Goal: Communication & Community: Answer question/provide support

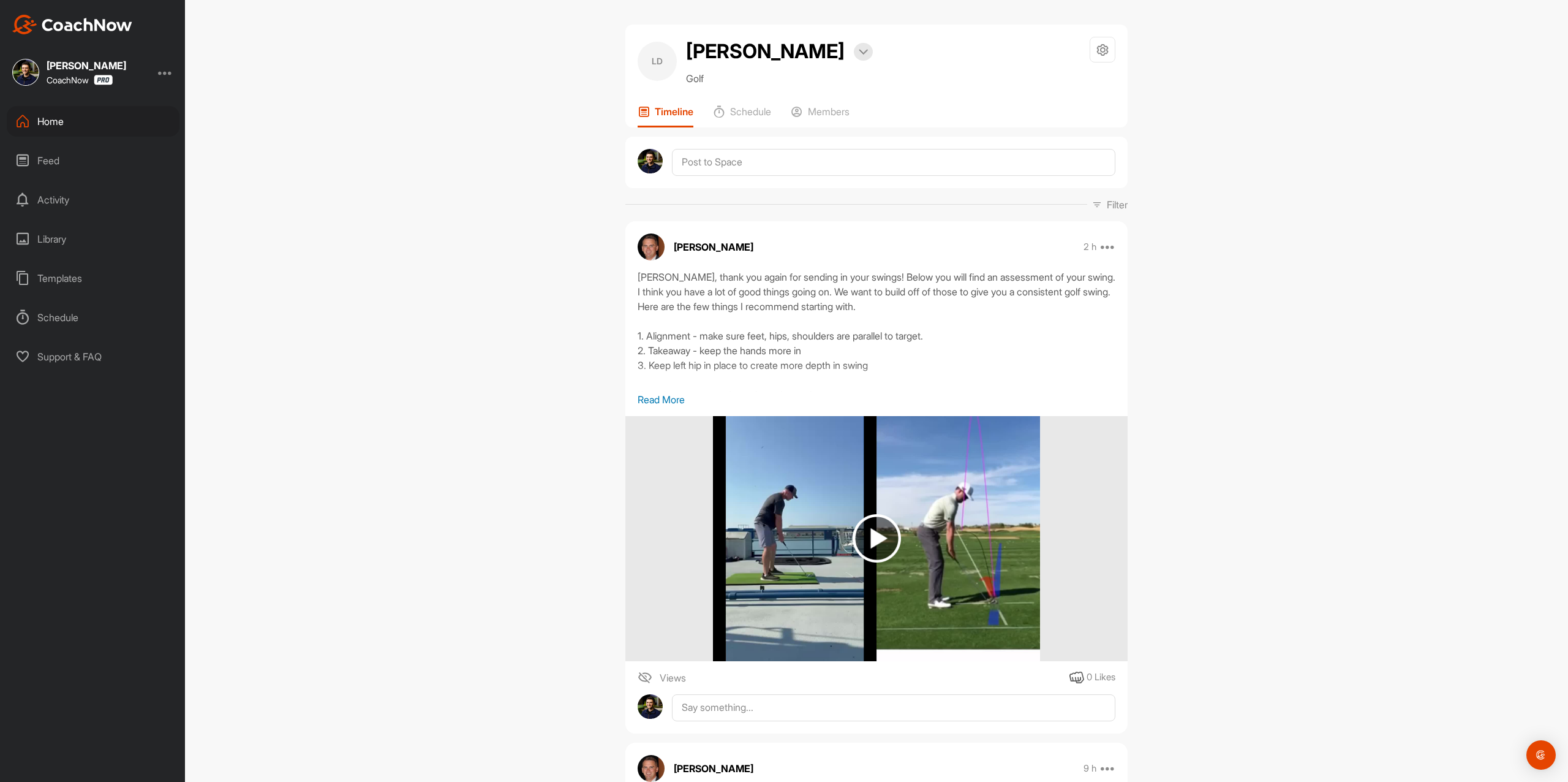
click at [106, 32] on img at bounding box center [72, 24] width 120 height 19
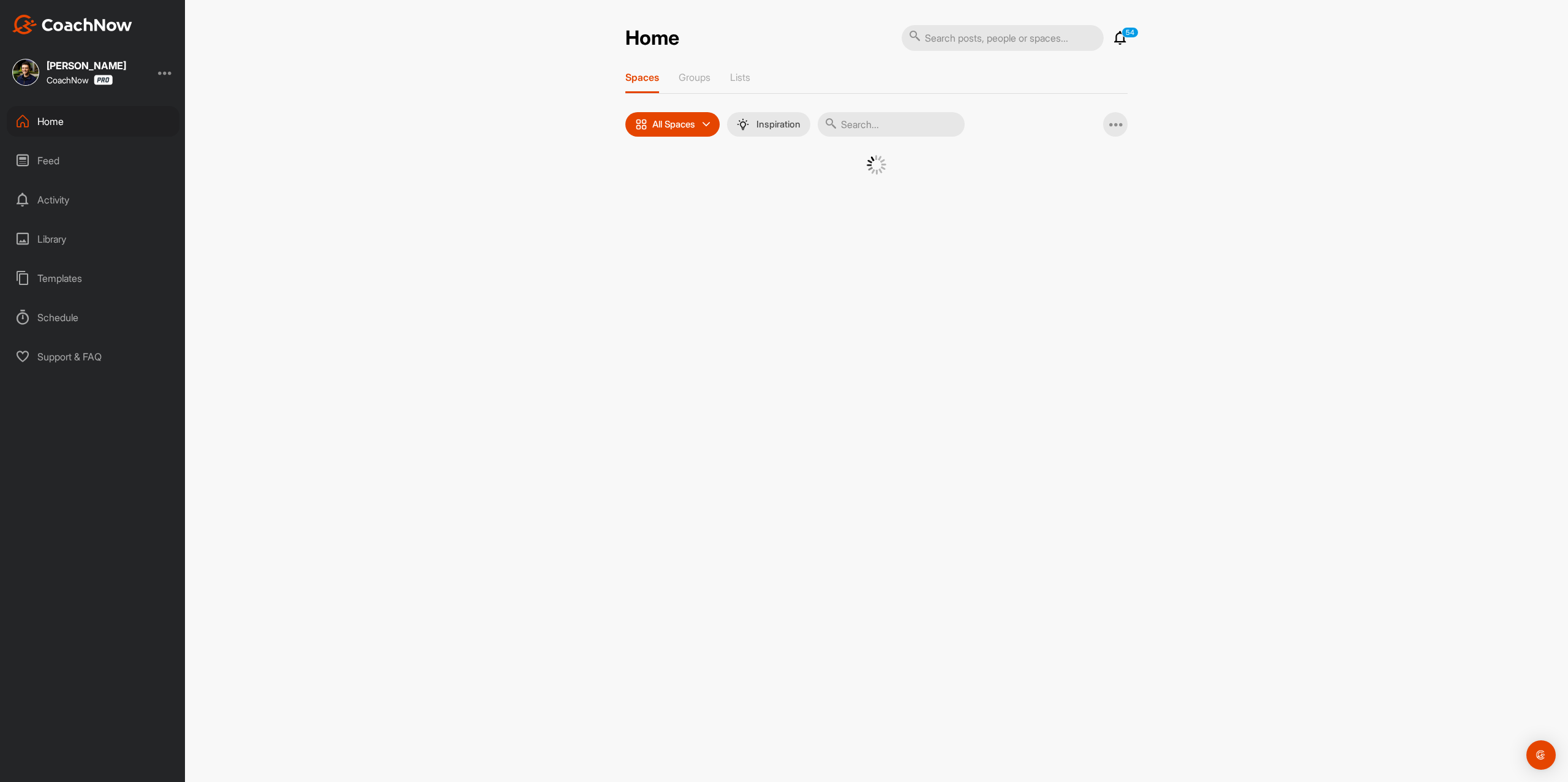
click at [645, 199] on div at bounding box center [876, 180] width 502 height 50
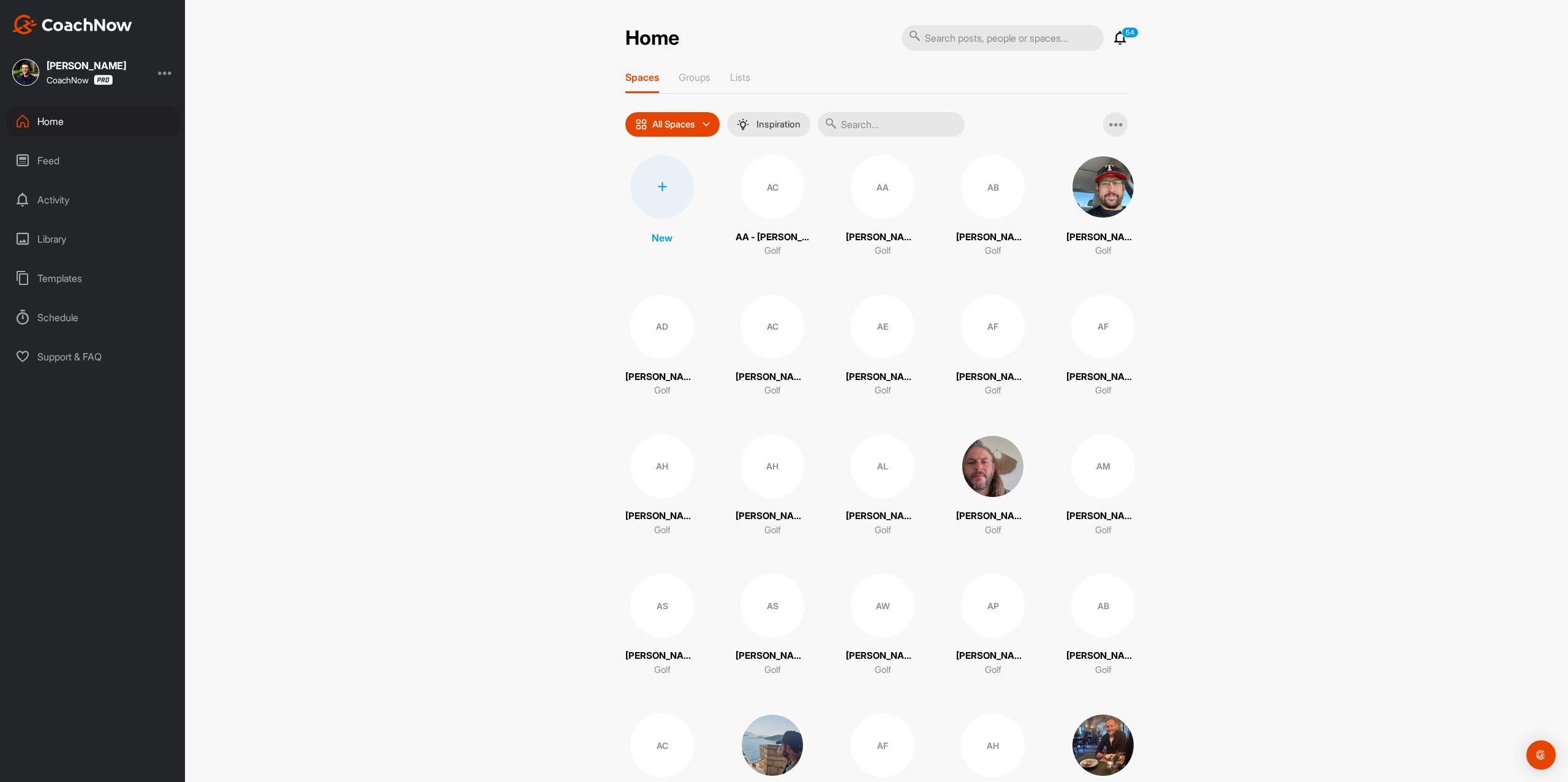
drag, startPoint x: 646, startPoint y: 199, endPoint x: 652, endPoint y: 200, distance: 6.1
click at [652, 200] on div at bounding box center [662, 187] width 64 height 64
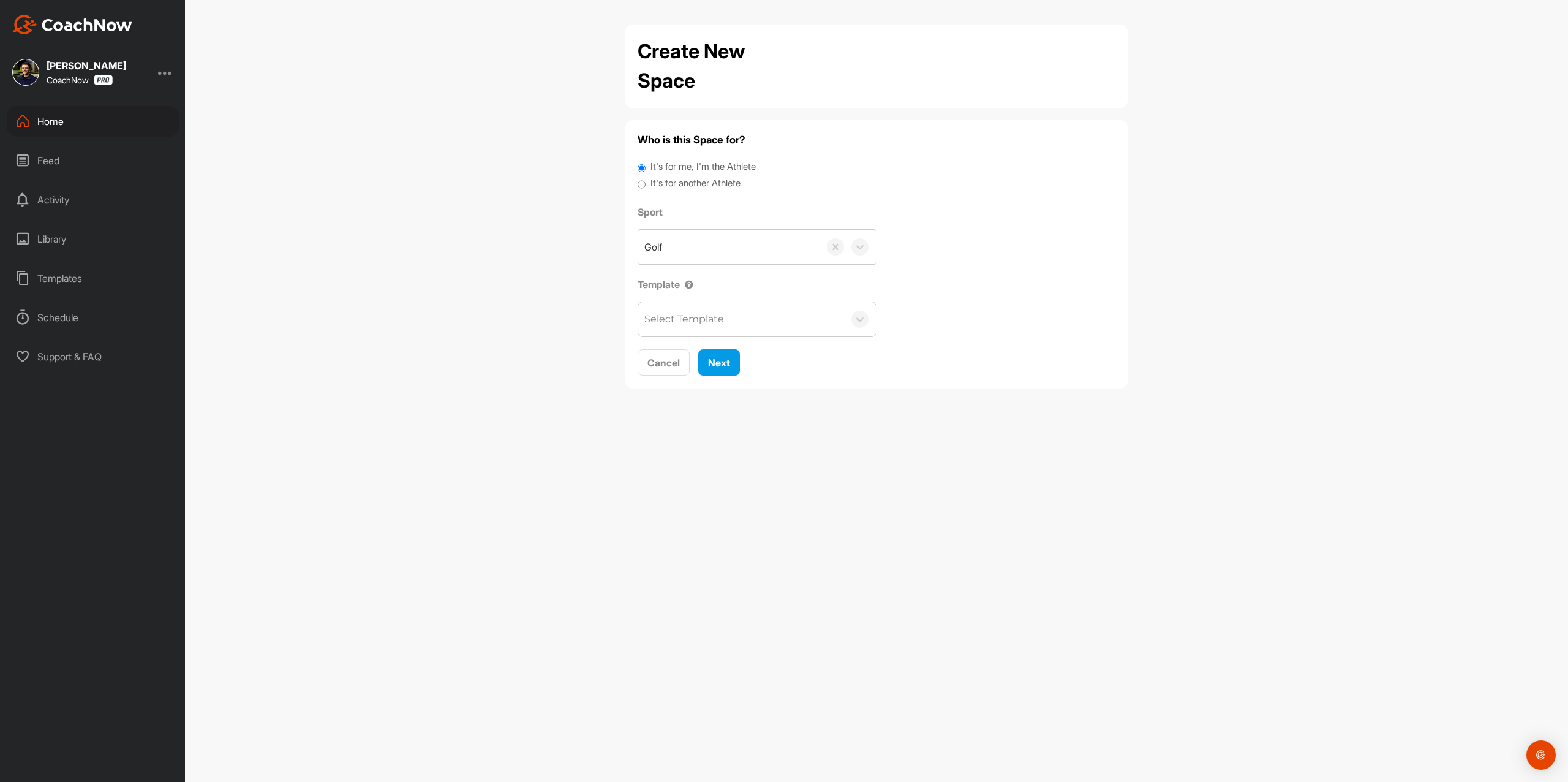
click at [688, 191] on div "It's for another Athlete" at bounding box center [877, 185] width 478 height 17
click at [674, 185] on label "It's for another Athlete" at bounding box center [696, 183] width 90 height 14
click at [646, 185] on input "It's for another Athlete" at bounding box center [642, 185] width 8 height 17
radio input "true"
click at [673, 183] on label "It's for another Athlete" at bounding box center [696, 183] width 90 height 14
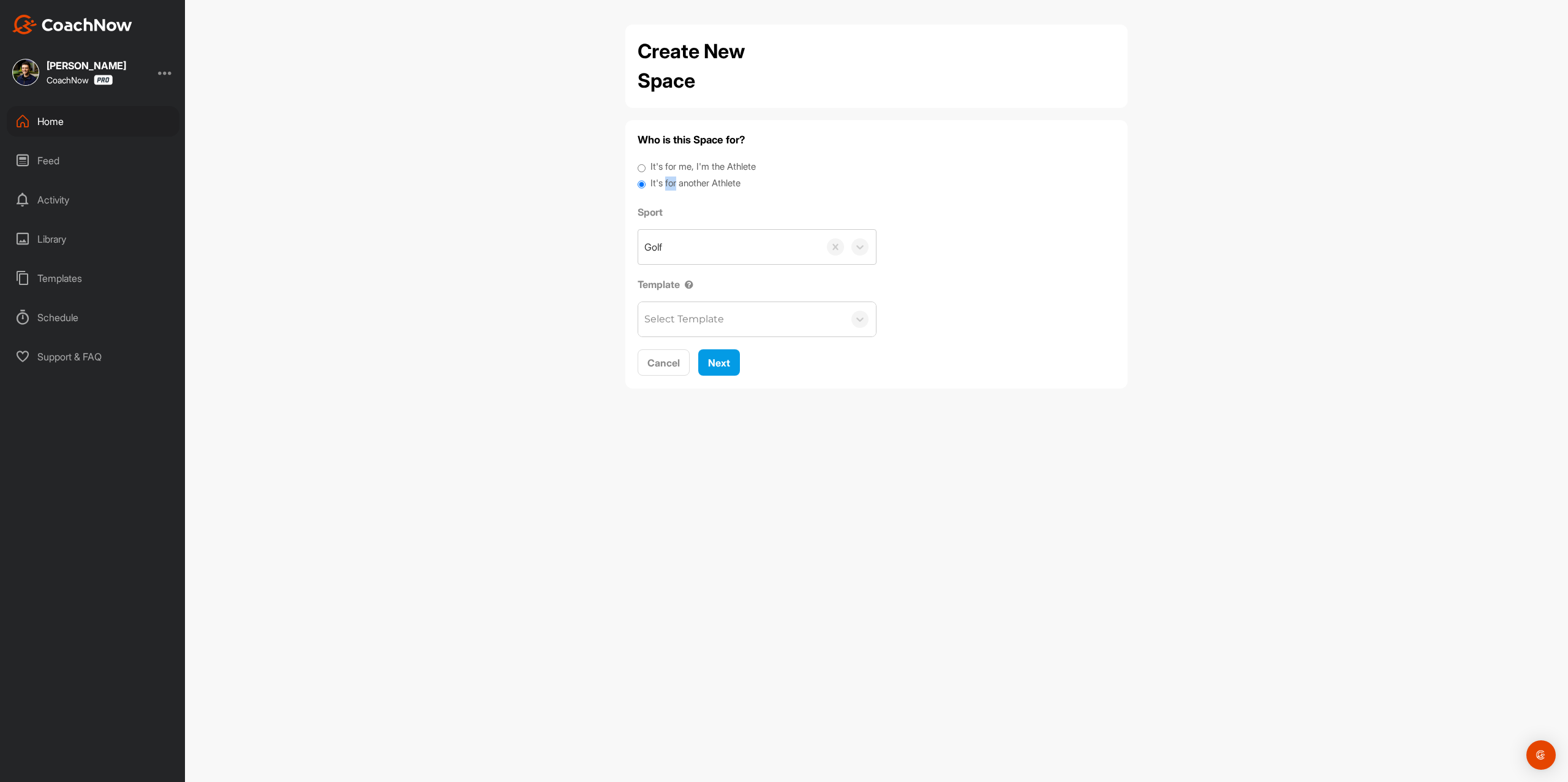
click at [646, 183] on input "It's for another Athlete" at bounding box center [642, 185] width 8 height 17
click at [690, 241] on div "Search by name or email" at bounding box center [705, 247] width 122 height 15
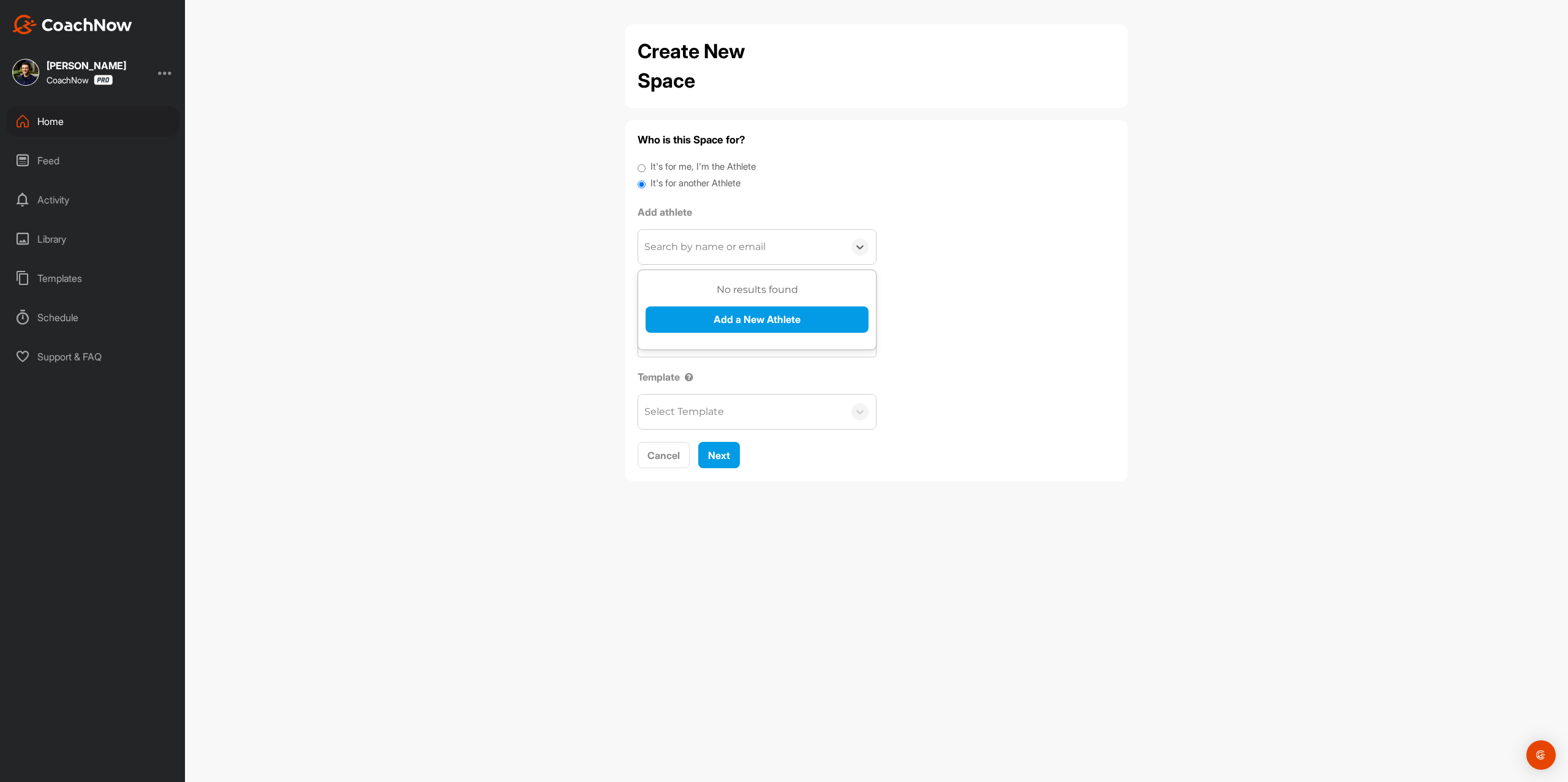
paste input "[EMAIL_ADDRESS][DOMAIN_NAME]"
type input "[EMAIL_ADDRESS][DOMAIN_NAME]"
click at [706, 310] on button "Add a New Athlete" at bounding box center [757, 319] width 223 height 26
type input "[PERSON_NAME]"
click at [667, 383] on button "Add" at bounding box center [665, 385] width 39 height 26
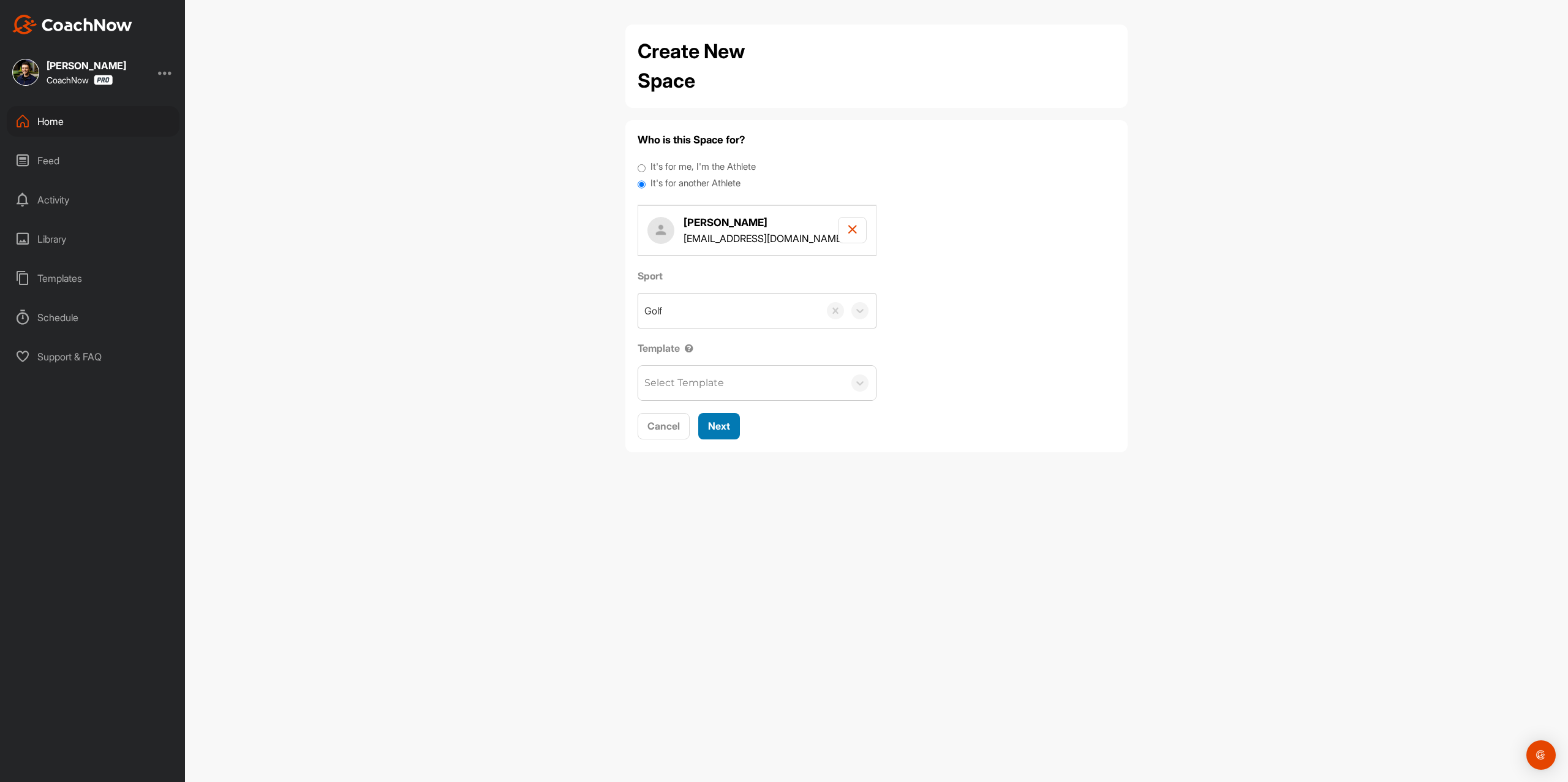
drag, startPoint x: 723, startPoint y: 423, endPoint x: 723, endPoint y: 395, distance: 28.0
click at [723, 423] on span "Next" at bounding box center [719, 426] width 22 height 12
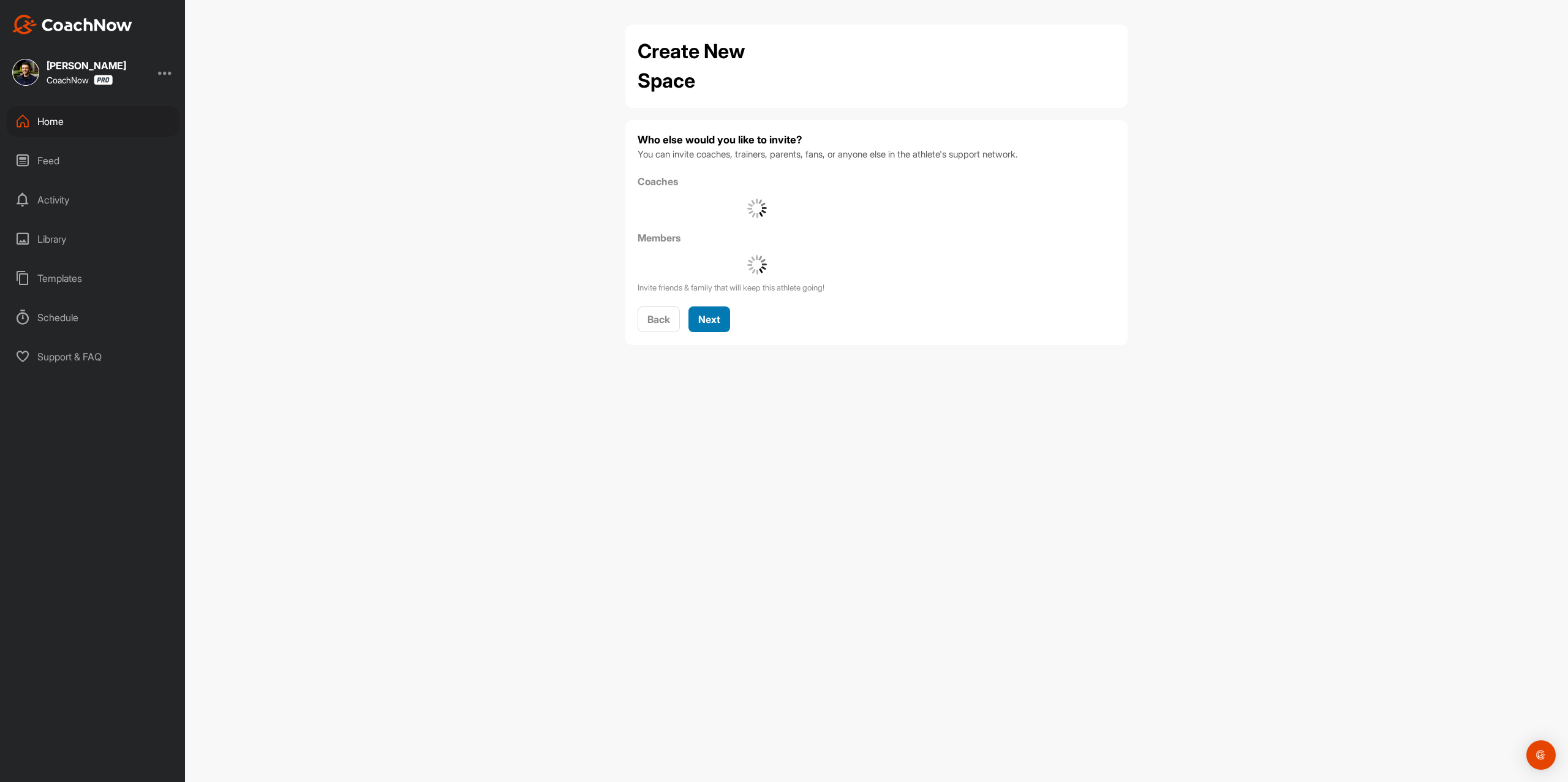
click at [716, 329] on button "Next" at bounding box center [709, 319] width 42 height 26
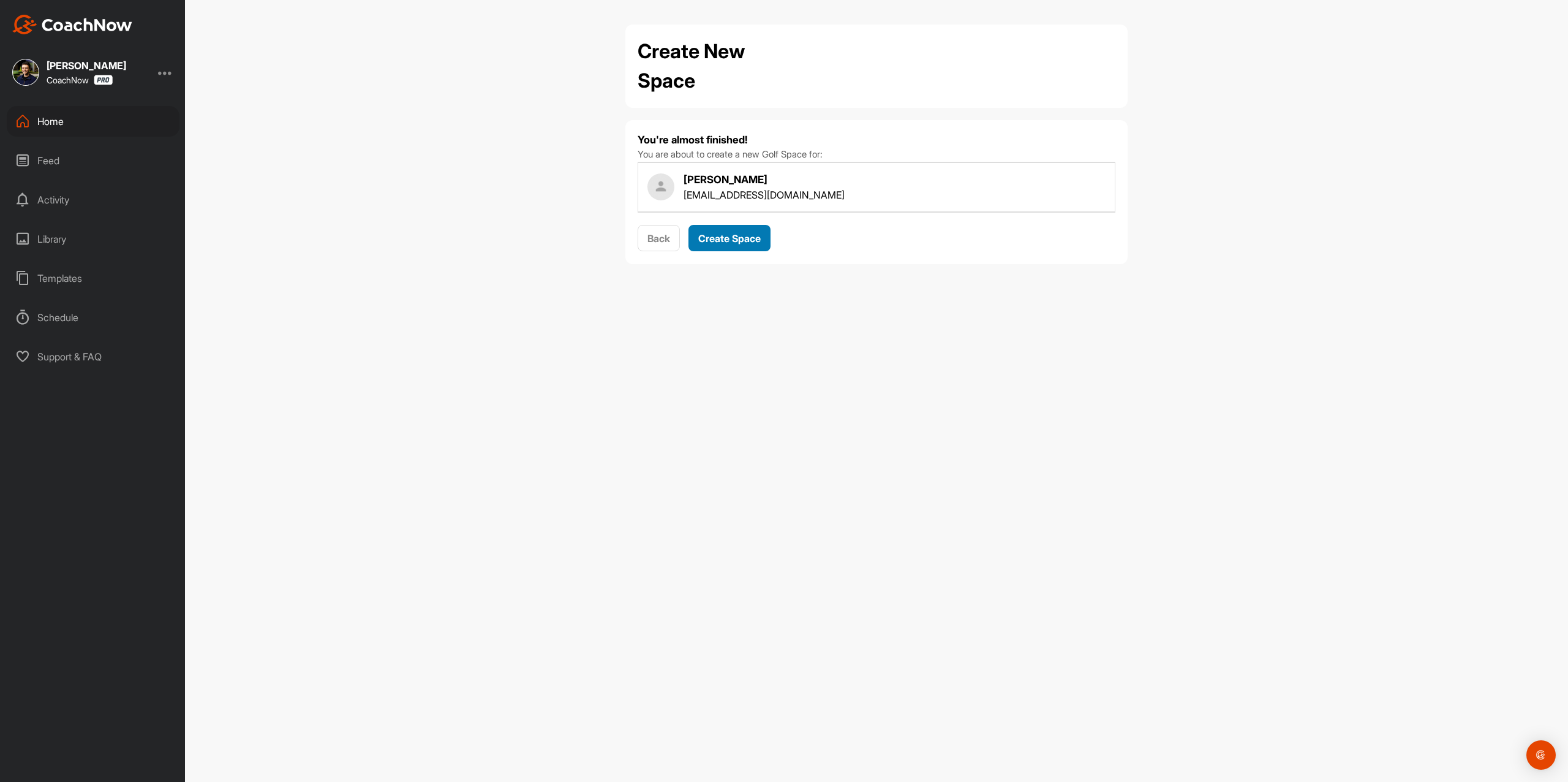
click at [741, 228] on button "Create Space" at bounding box center [729, 238] width 82 height 26
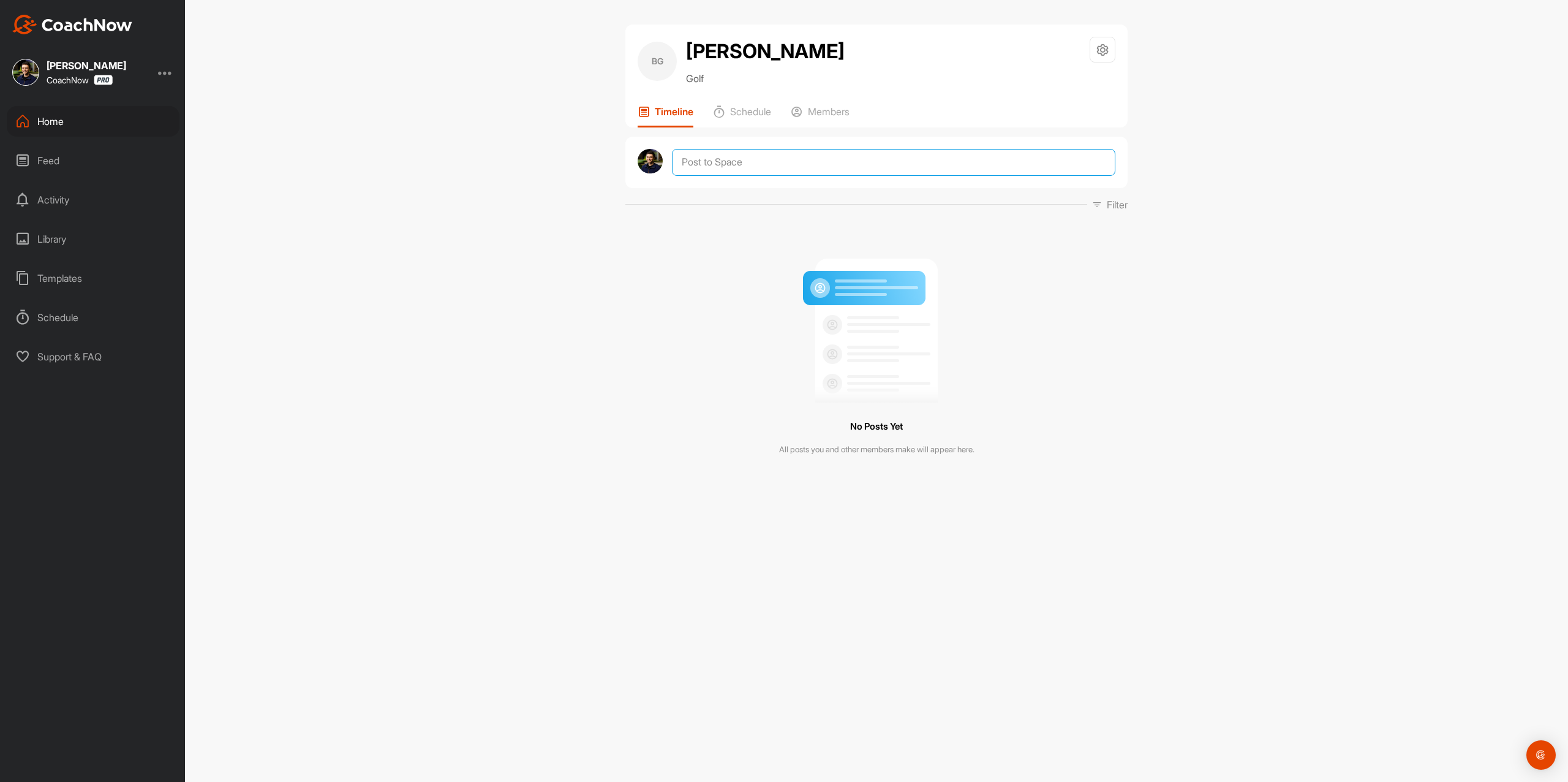
click at [749, 153] on textarea at bounding box center [894, 163] width 443 height 27
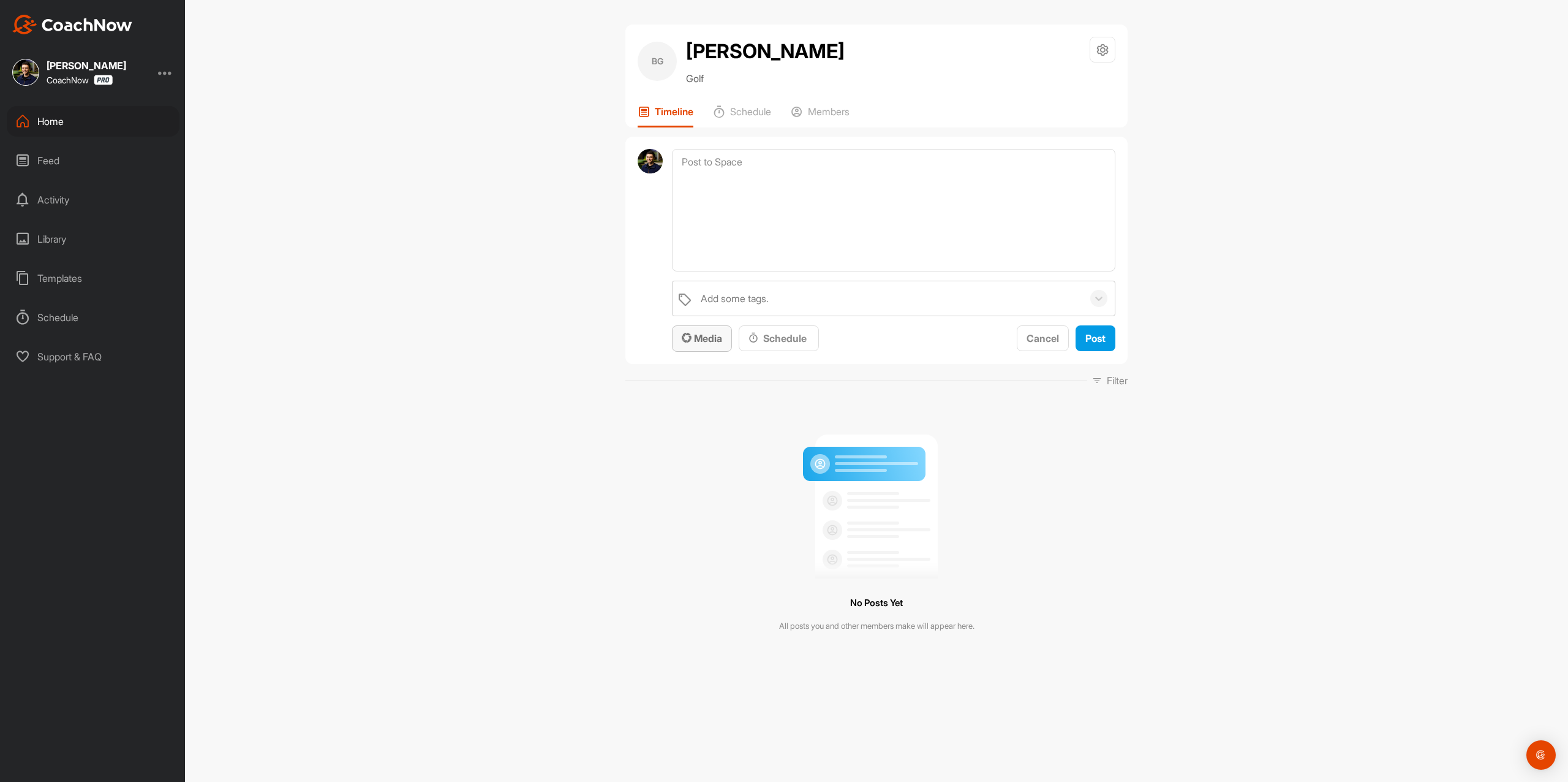
click at [702, 337] on span "Media" at bounding box center [702, 338] width 40 height 12
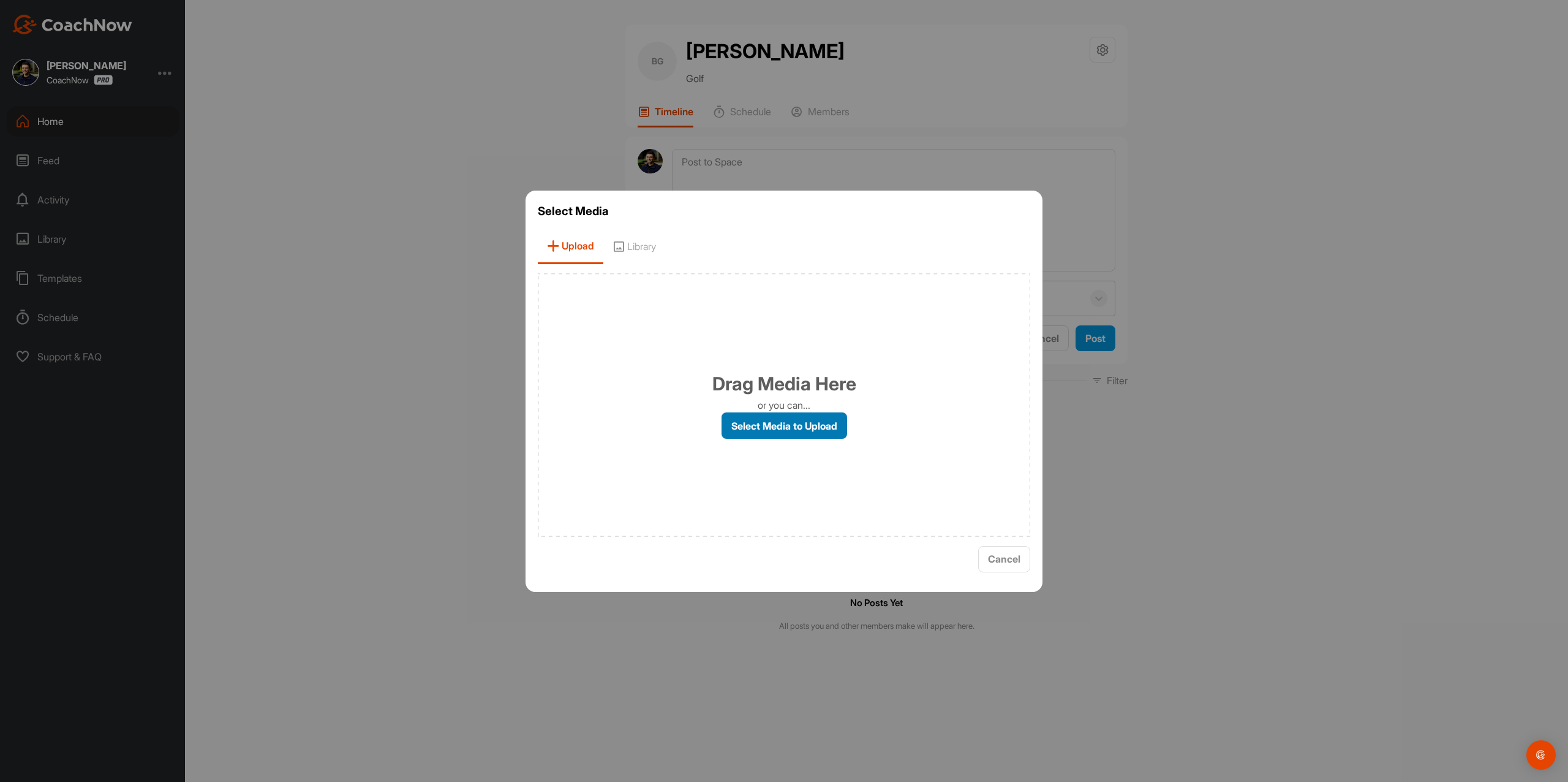
click at [747, 425] on label "Select Media to Upload" at bounding box center [784, 425] width 126 height 26
click at [0, 0] on input "Select Media to Upload" at bounding box center [0, 0] width 0 height 0
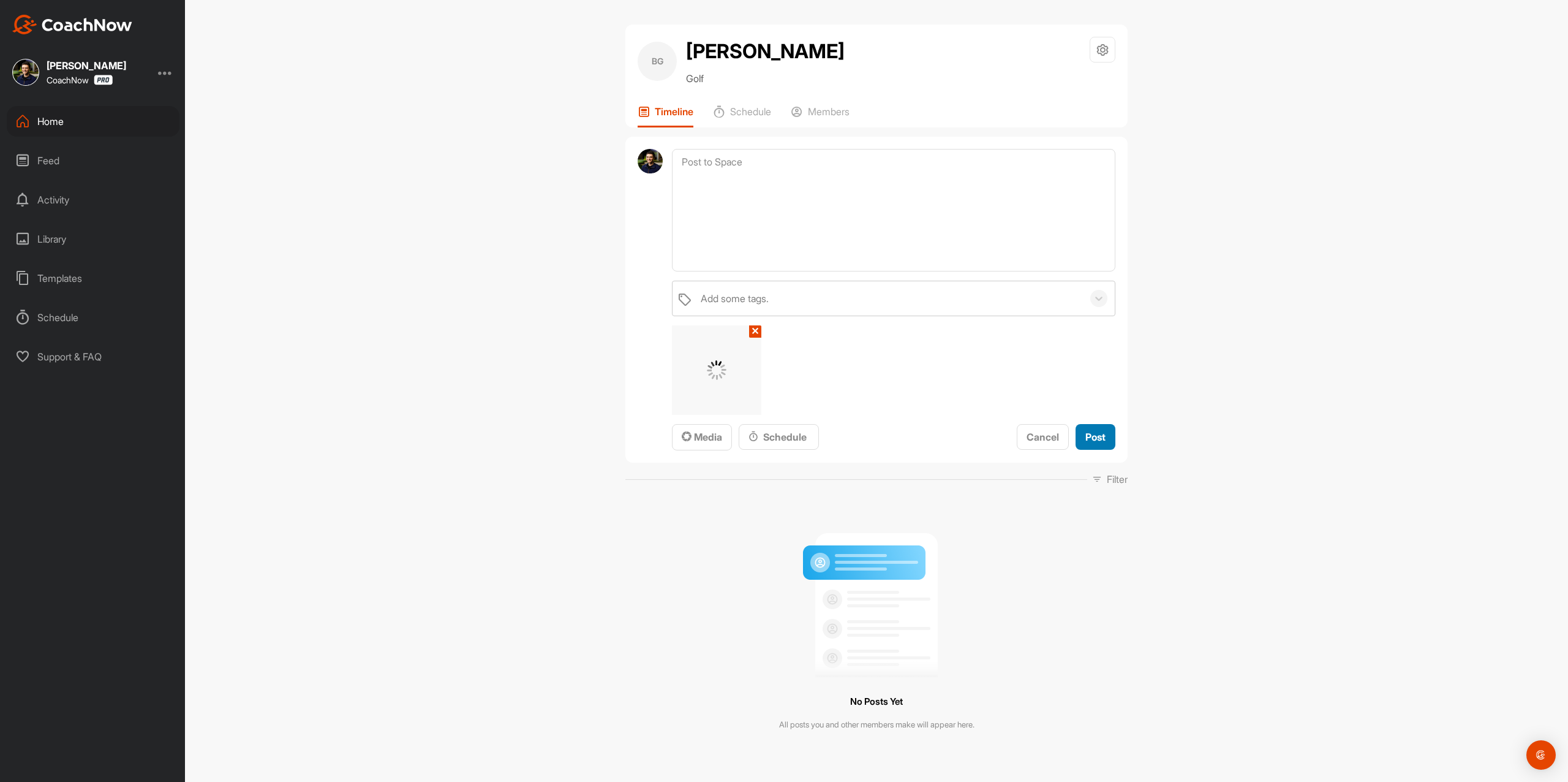
click at [1088, 443] on span "Post" at bounding box center [1096, 437] width 20 height 12
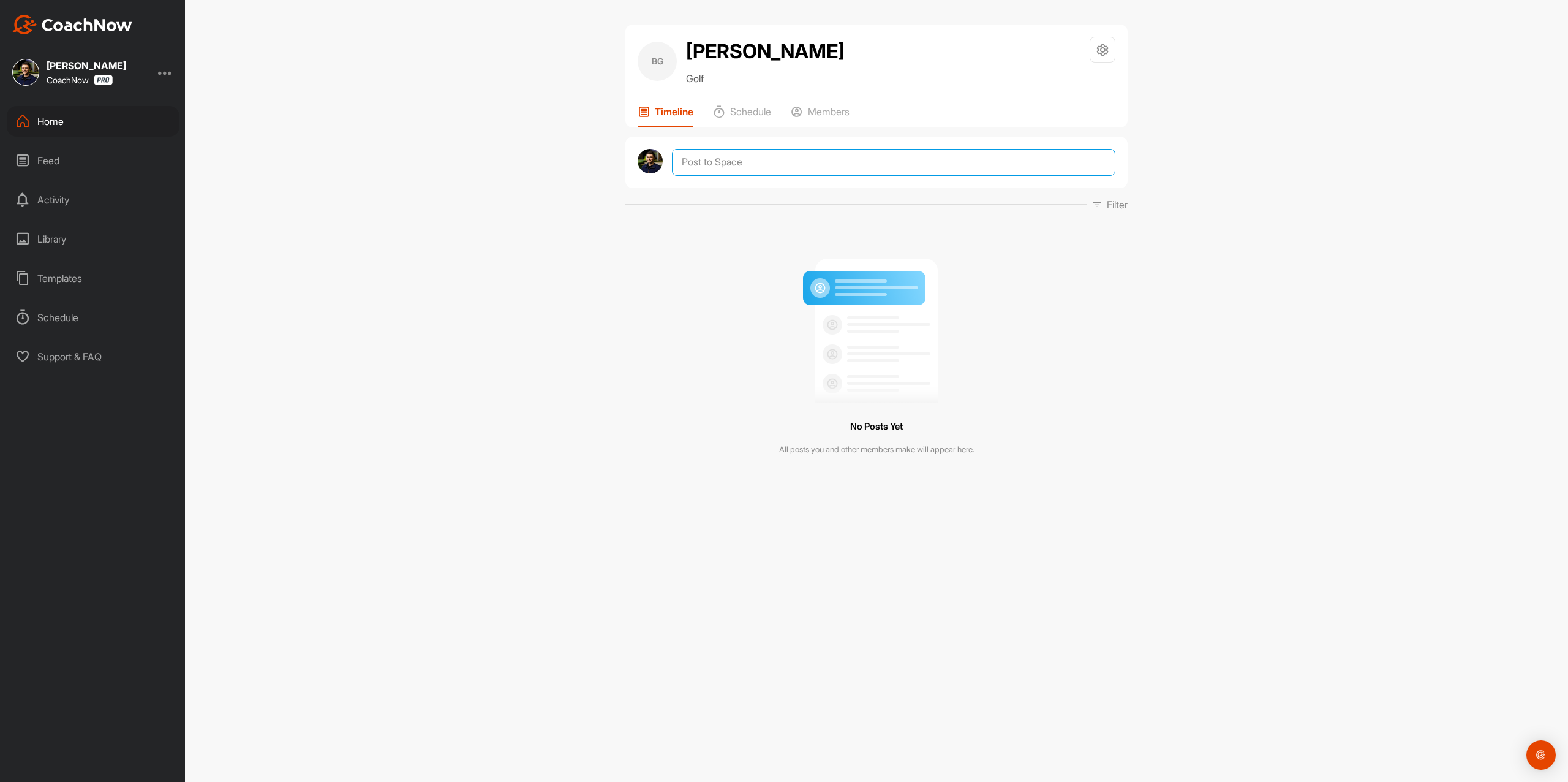
drag, startPoint x: 846, startPoint y: 164, endPoint x: 823, endPoint y: 182, distance: 29.2
click at [846, 163] on textarea at bounding box center [894, 163] width 443 height 27
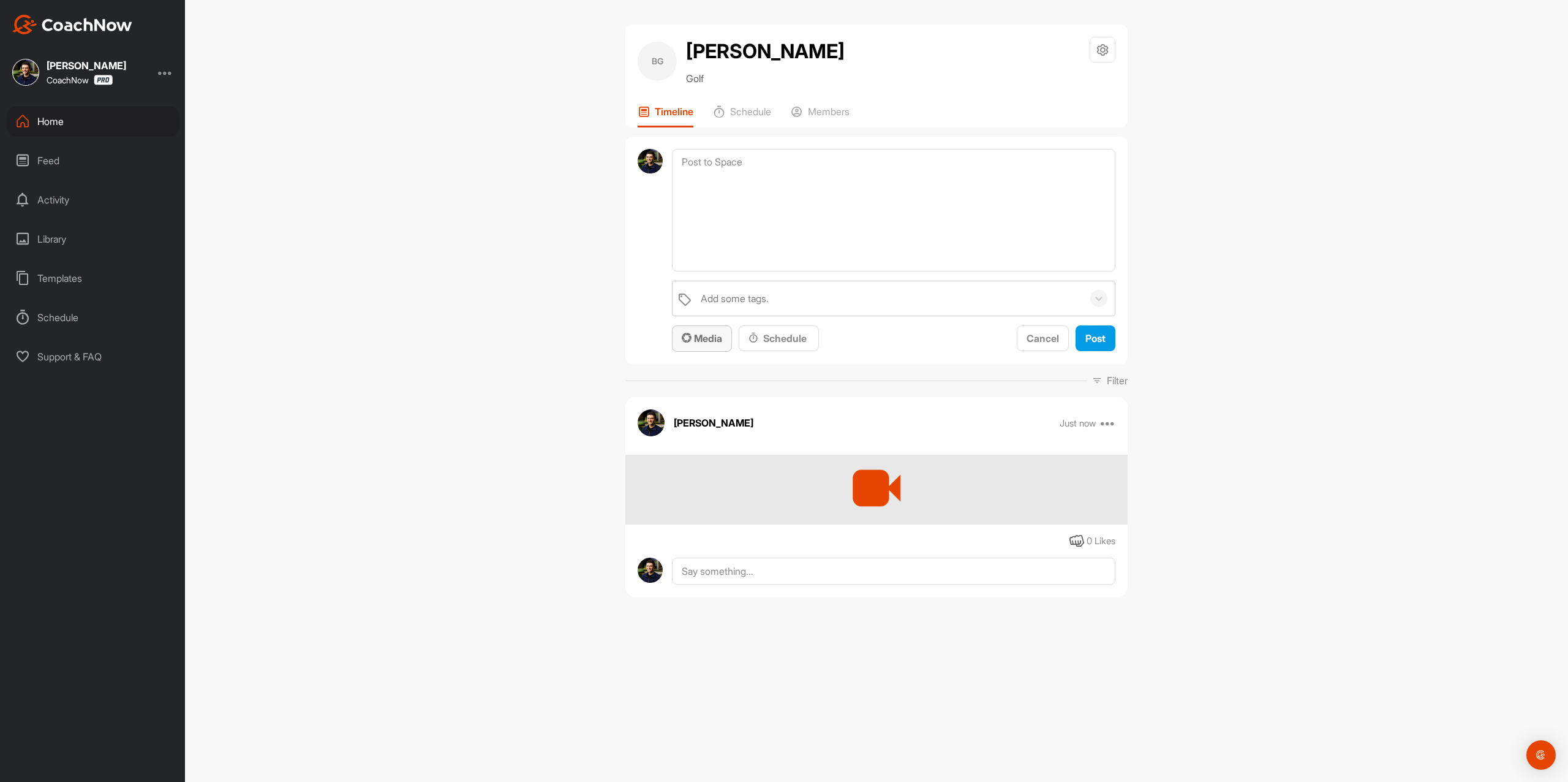
click at [710, 339] on span "Media" at bounding box center [702, 338] width 40 height 12
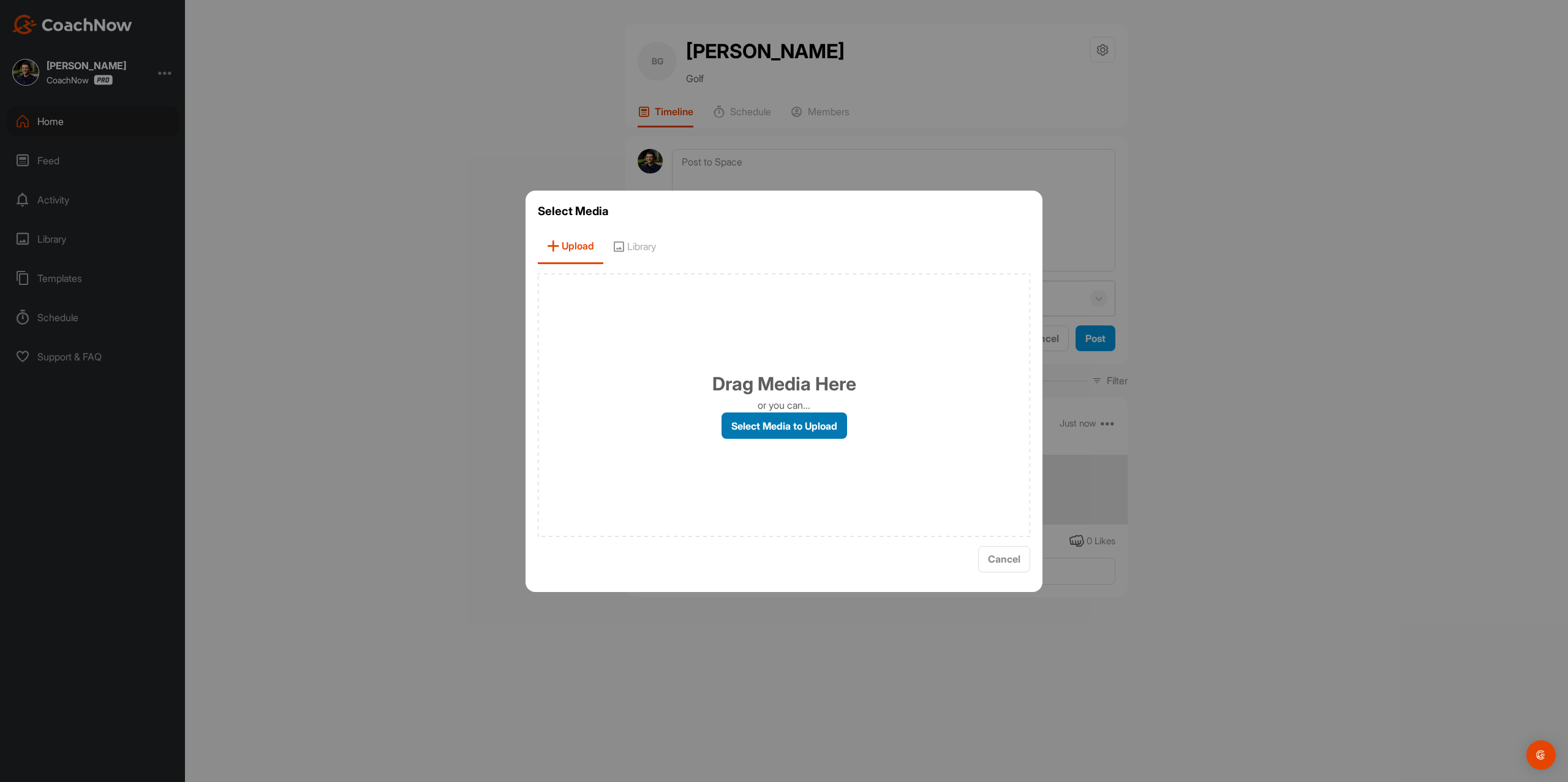
click at [782, 428] on label "Select Media to Upload" at bounding box center [784, 425] width 126 height 26
click at [0, 0] on input "Select Media to Upload" at bounding box center [0, 0] width 0 height 0
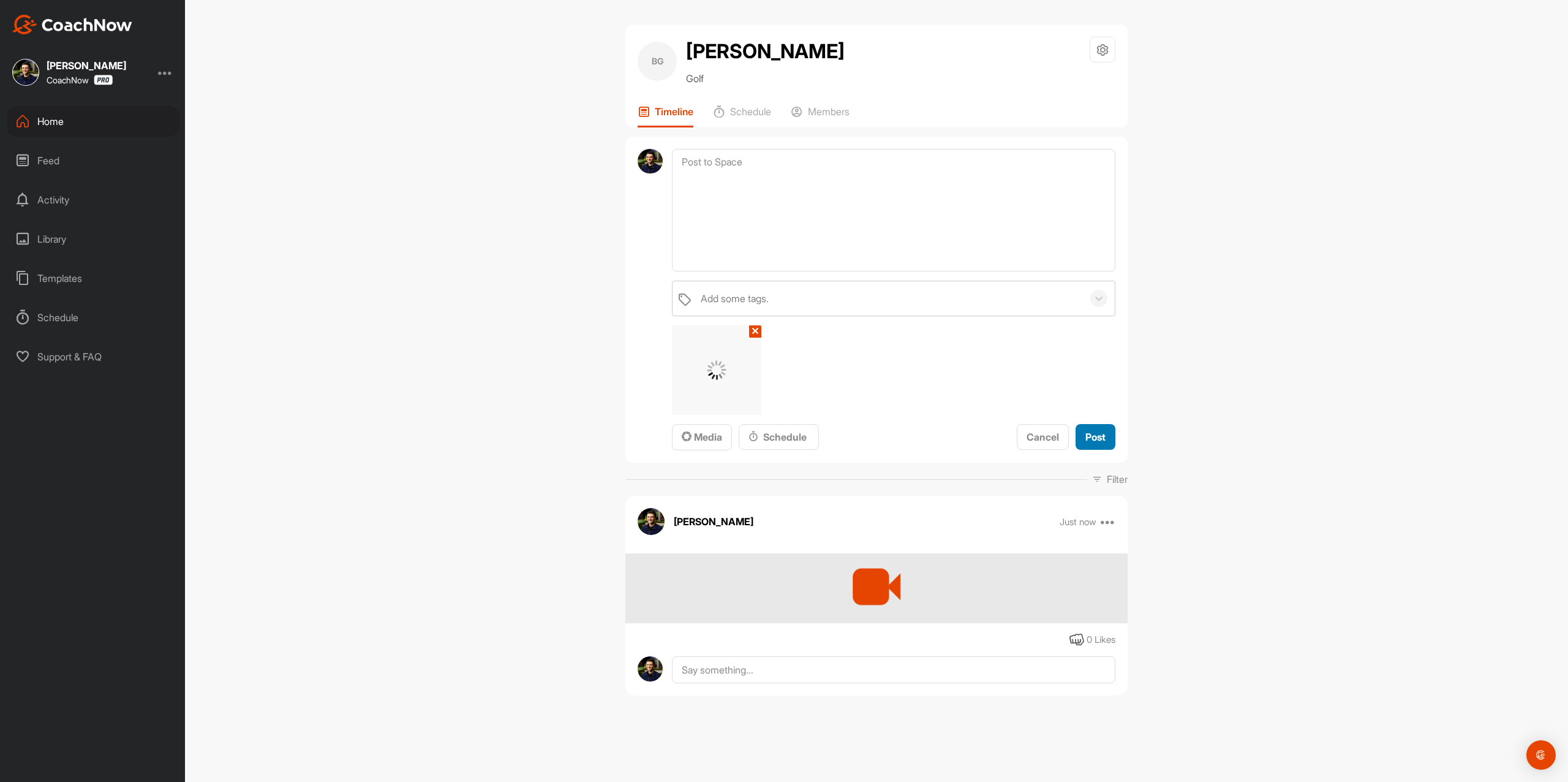
click at [1089, 439] on span "Post" at bounding box center [1096, 437] width 20 height 12
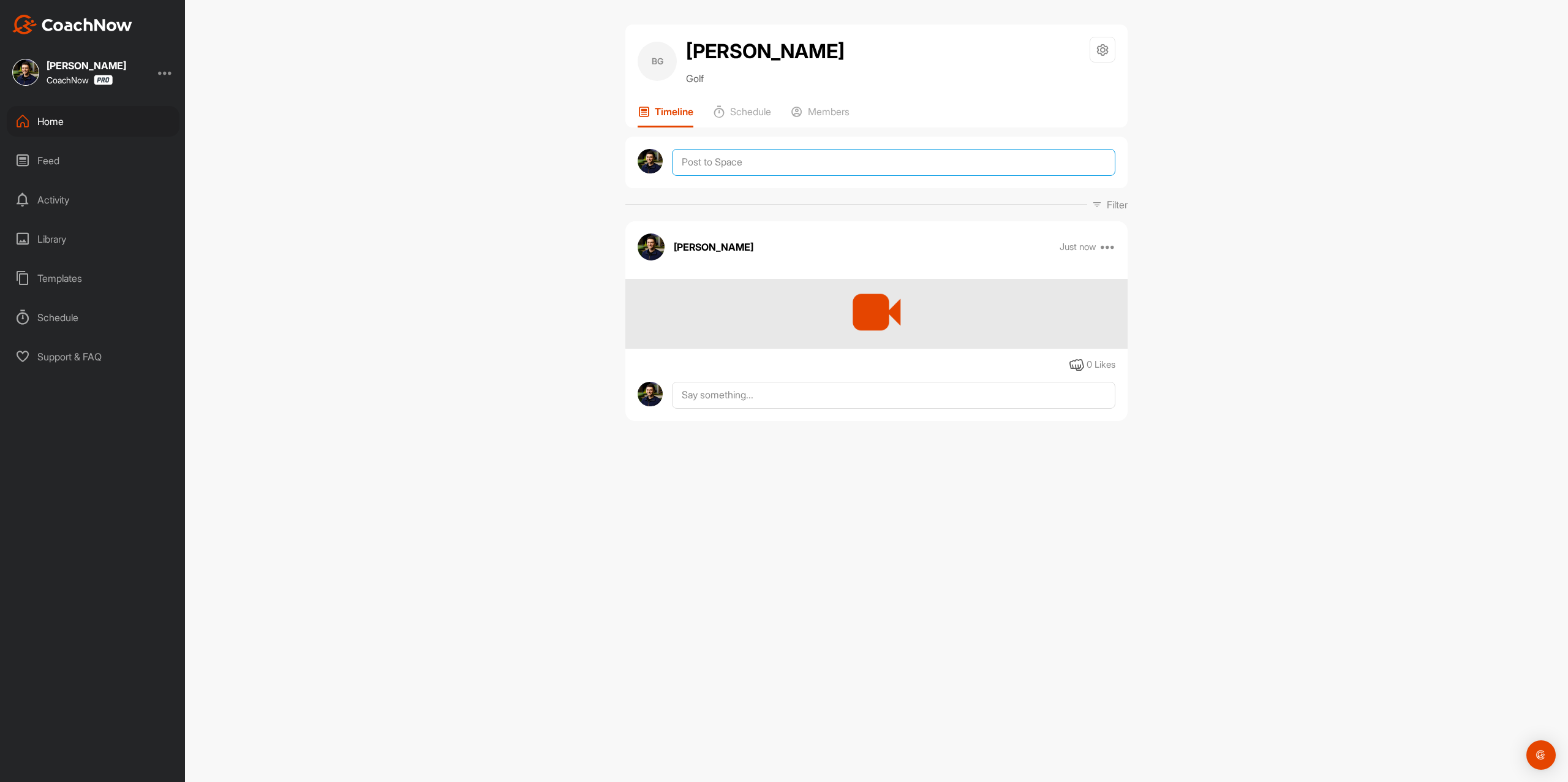
click at [801, 164] on textarea at bounding box center [894, 163] width 443 height 27
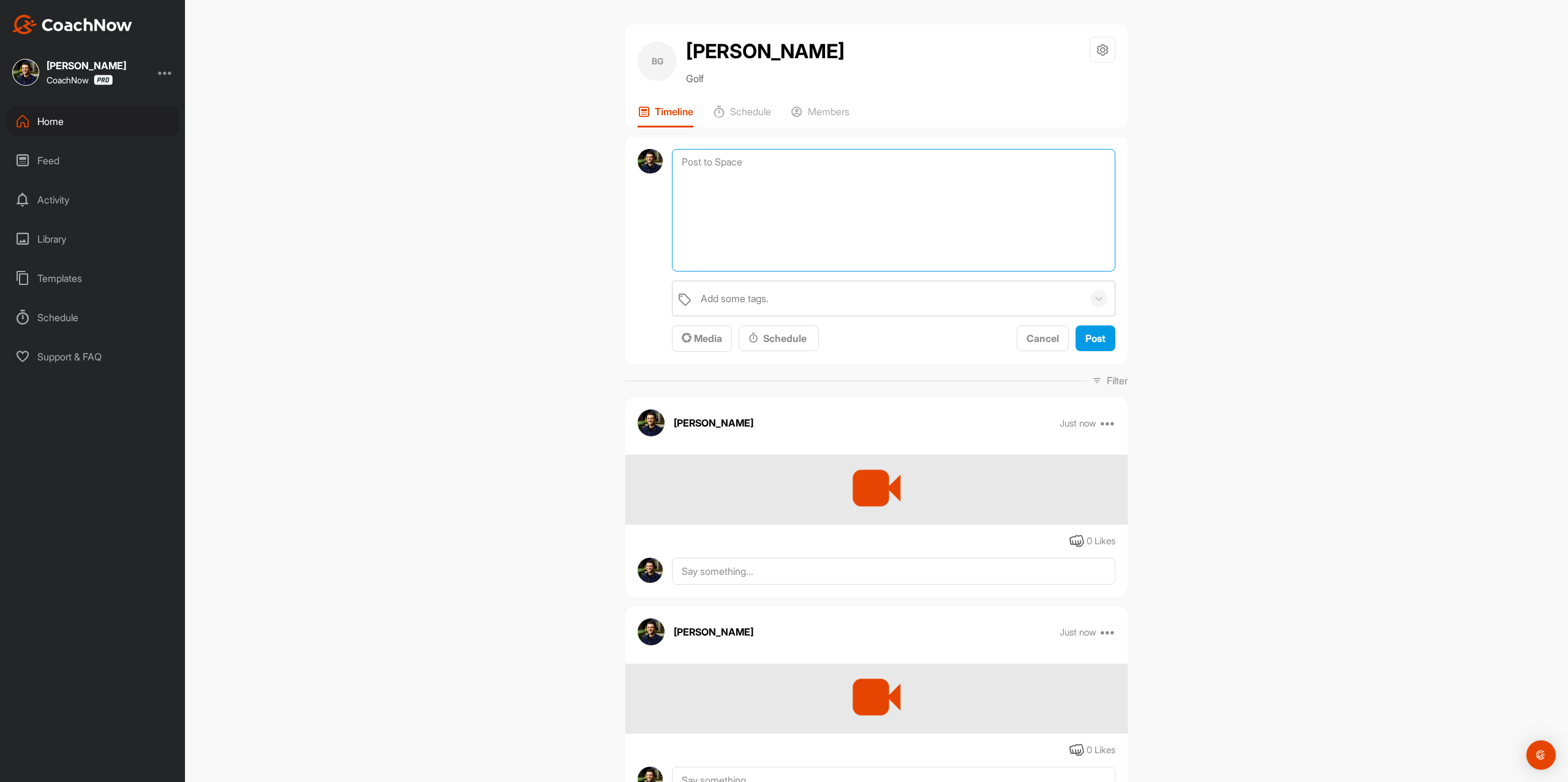
click at [823, 208] on textarea at bounding box center [894, 210] width 443 height 122
paste textarea "Thanks for sending in your video and signing up for a Full Assessment of your s…"
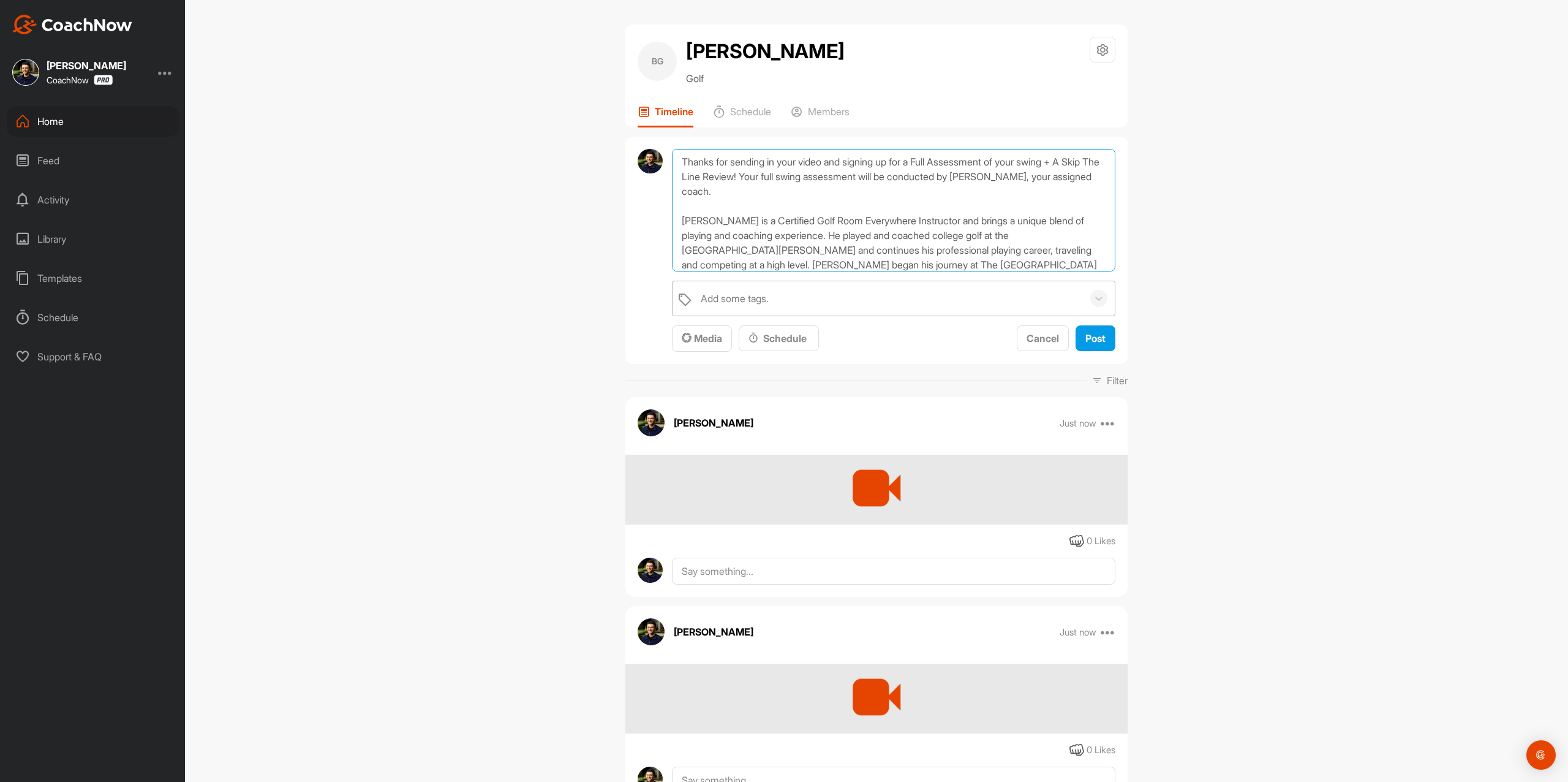
scroll to position [162, 0]
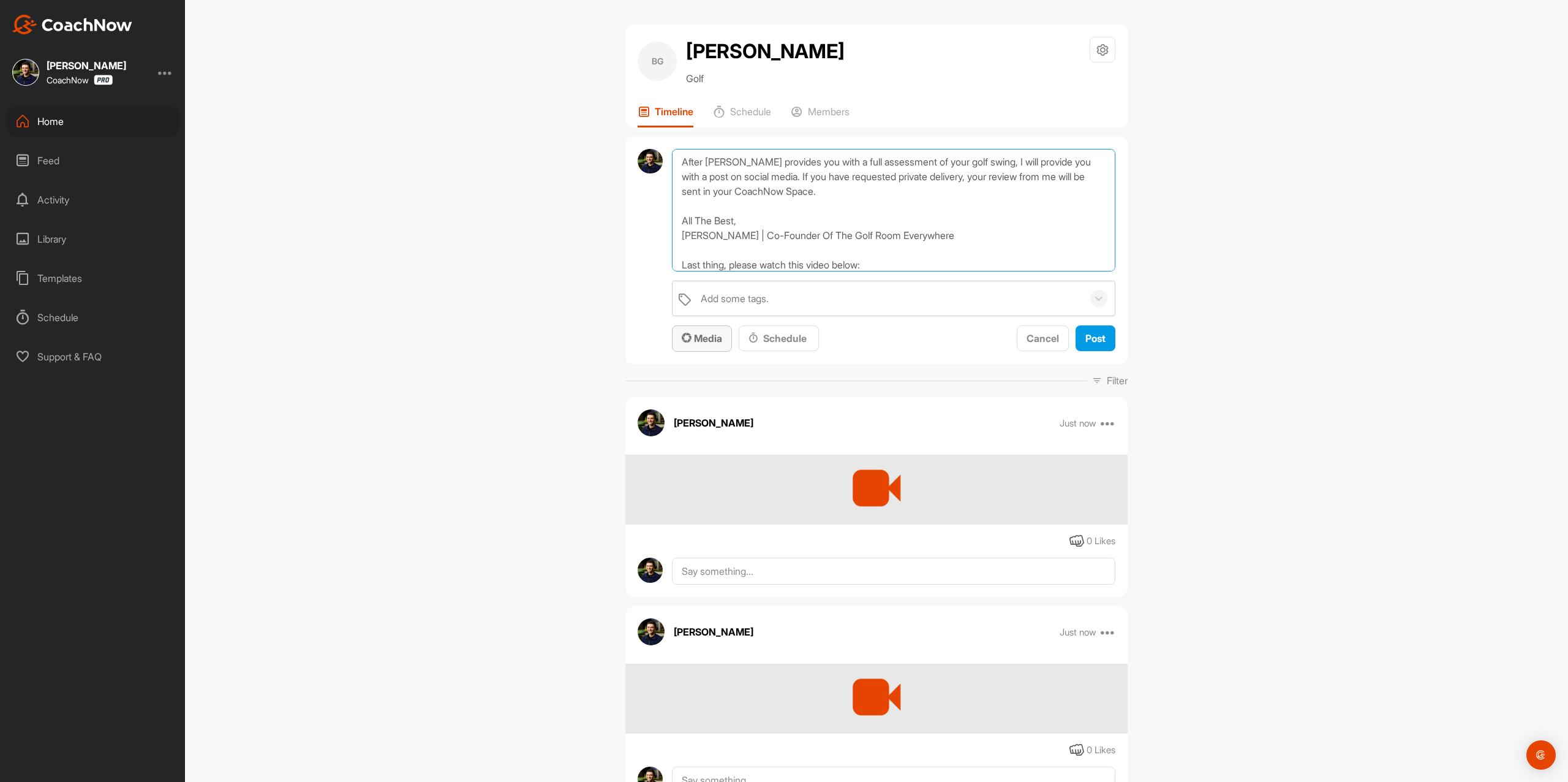
type textarea "Thanks for sending in your video and signing up for a Full Assessment of your s…"
click at [702, 343] on span "Media" at bounding box center [702, 338] width 40 height 12
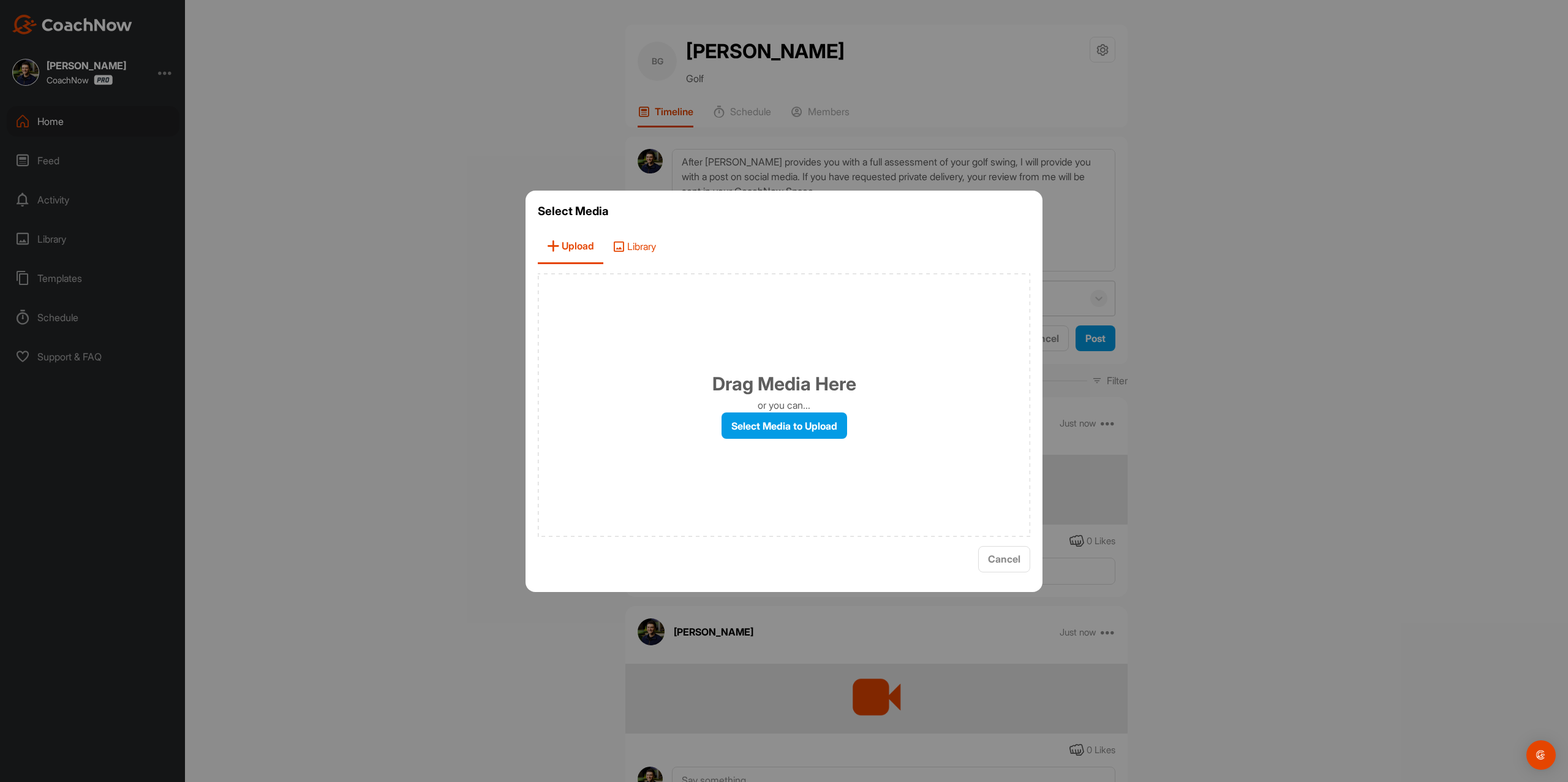
drag, startPoint x: 648, startPoint y: 271, endPoint x: 645, endPoint y: 251, distance: 20.2
click at [647, 263] on div "Select Media Upload Library Drag Media Here or you can... Select Media to Uploa…" at bounding box center [784, 392] width 517 height 402
click at [645, 251] on span "Library" at bounding box center [635, 247] width 62 height 35
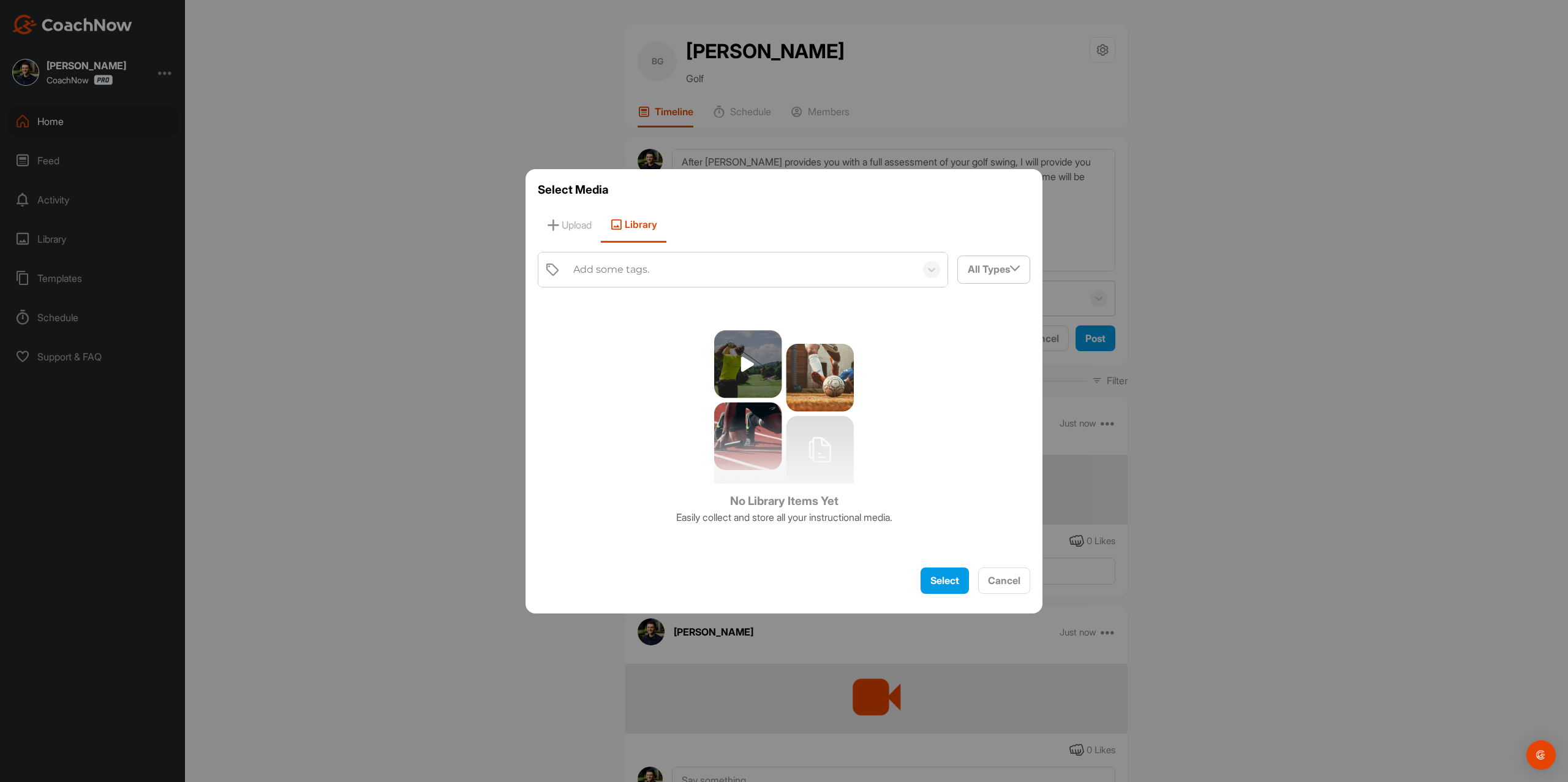
click at [647, 255] on div "Add some tags." at bounding box center [741, 269] width 349 height 34
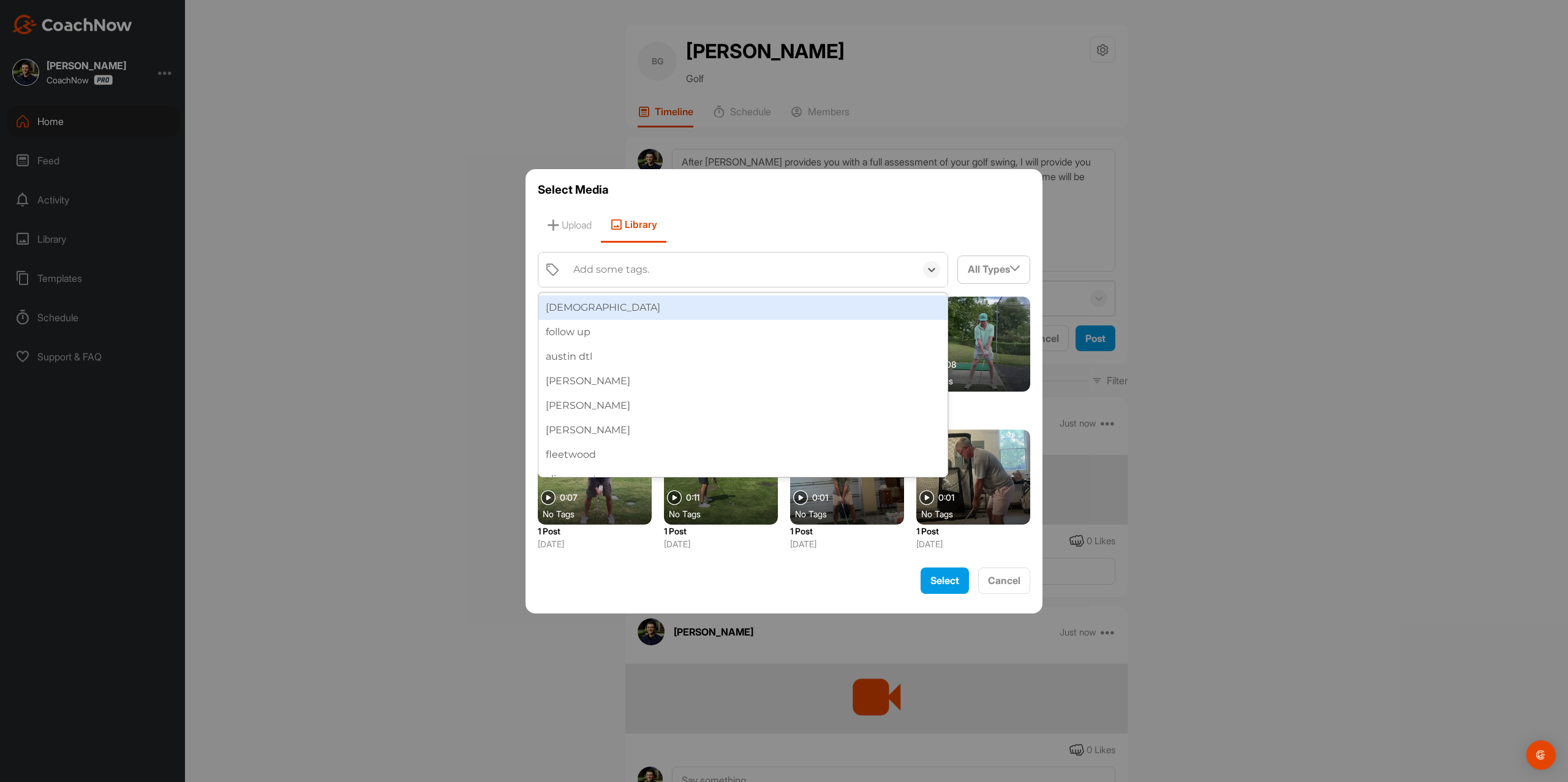
click at [609, 298] on div "[DEMOGRAPHIC_DATA]" at bounding box center [743, 308] width 409 height 24
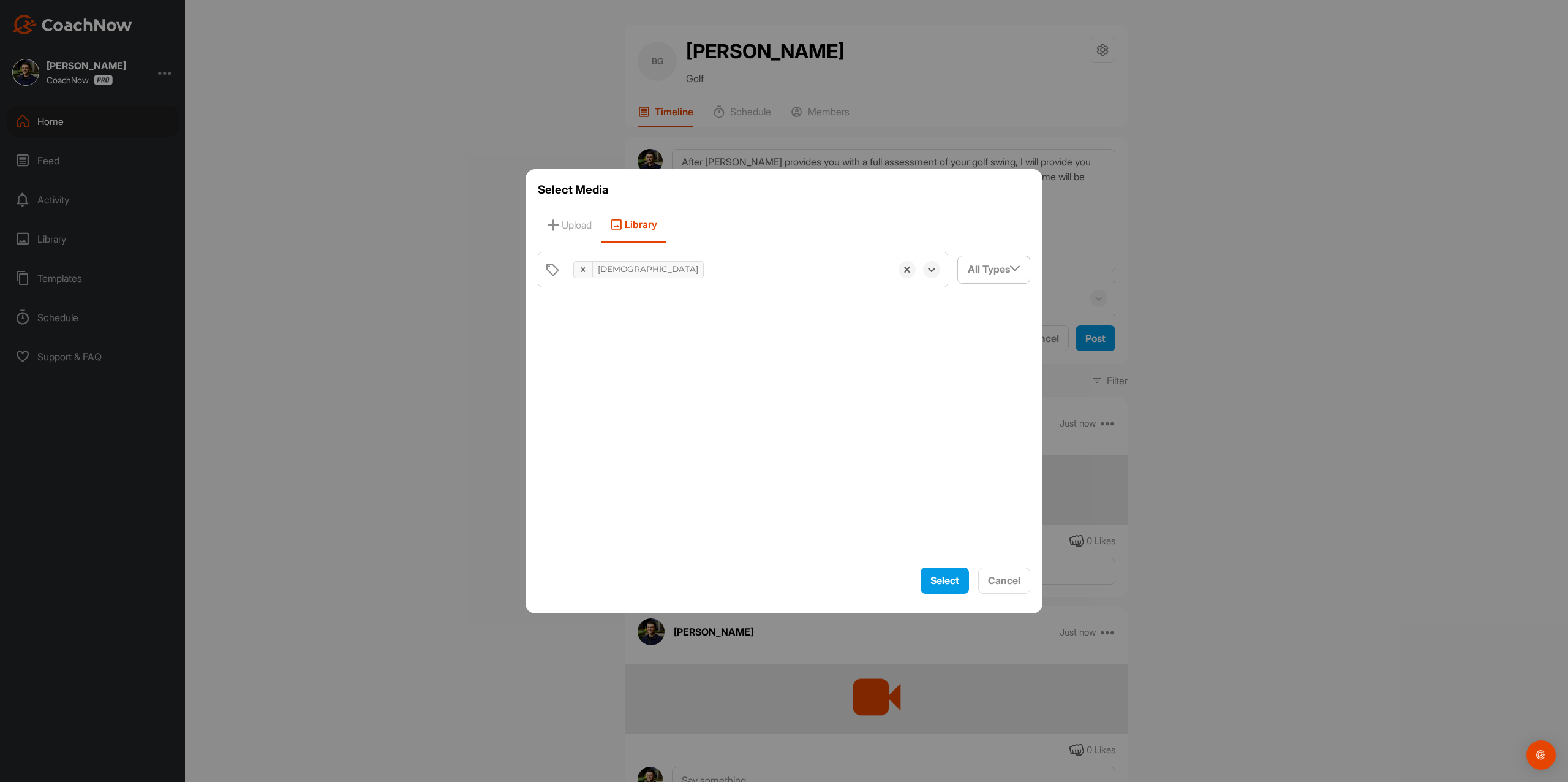
click at [593, 329] on div at bounding box center [784, 428] width 492 height 262
click at [593, 329] on div at bounding box center [595, 344] width 114 height 95
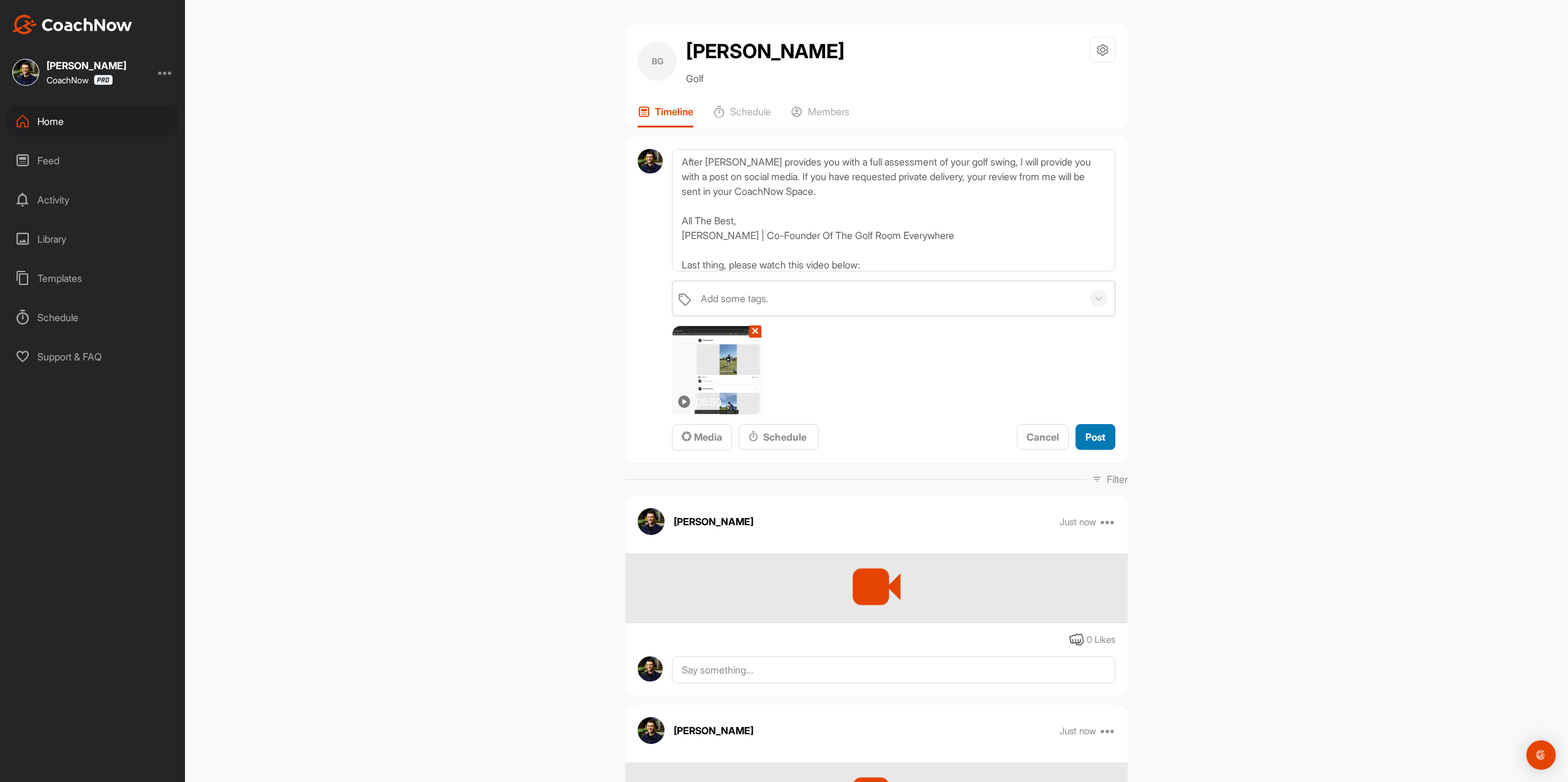
click at [1098, 440] on span "Post" at bounding box center [1096, 437] width 20 height 12
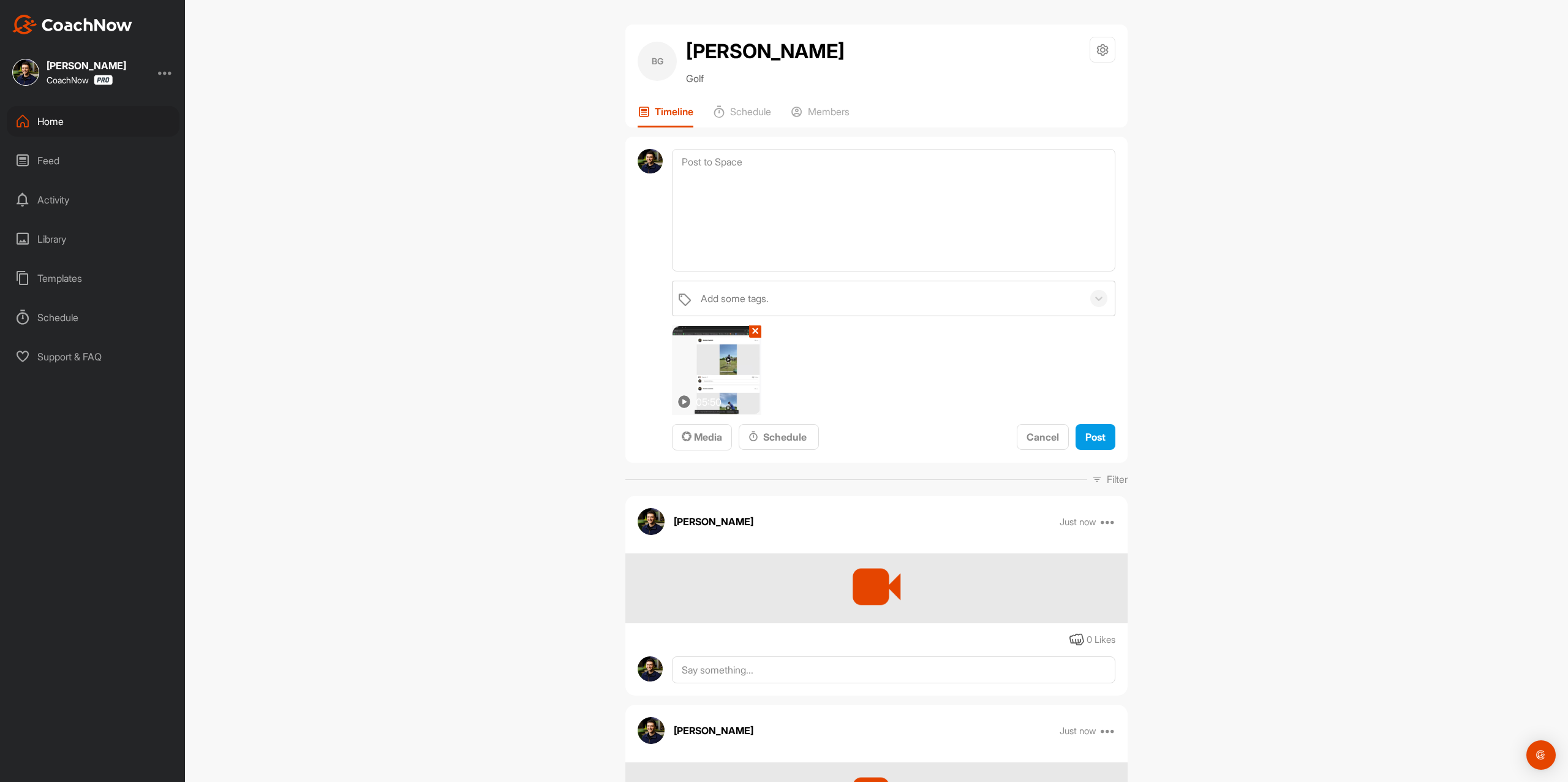
scroll to position [0, 0]
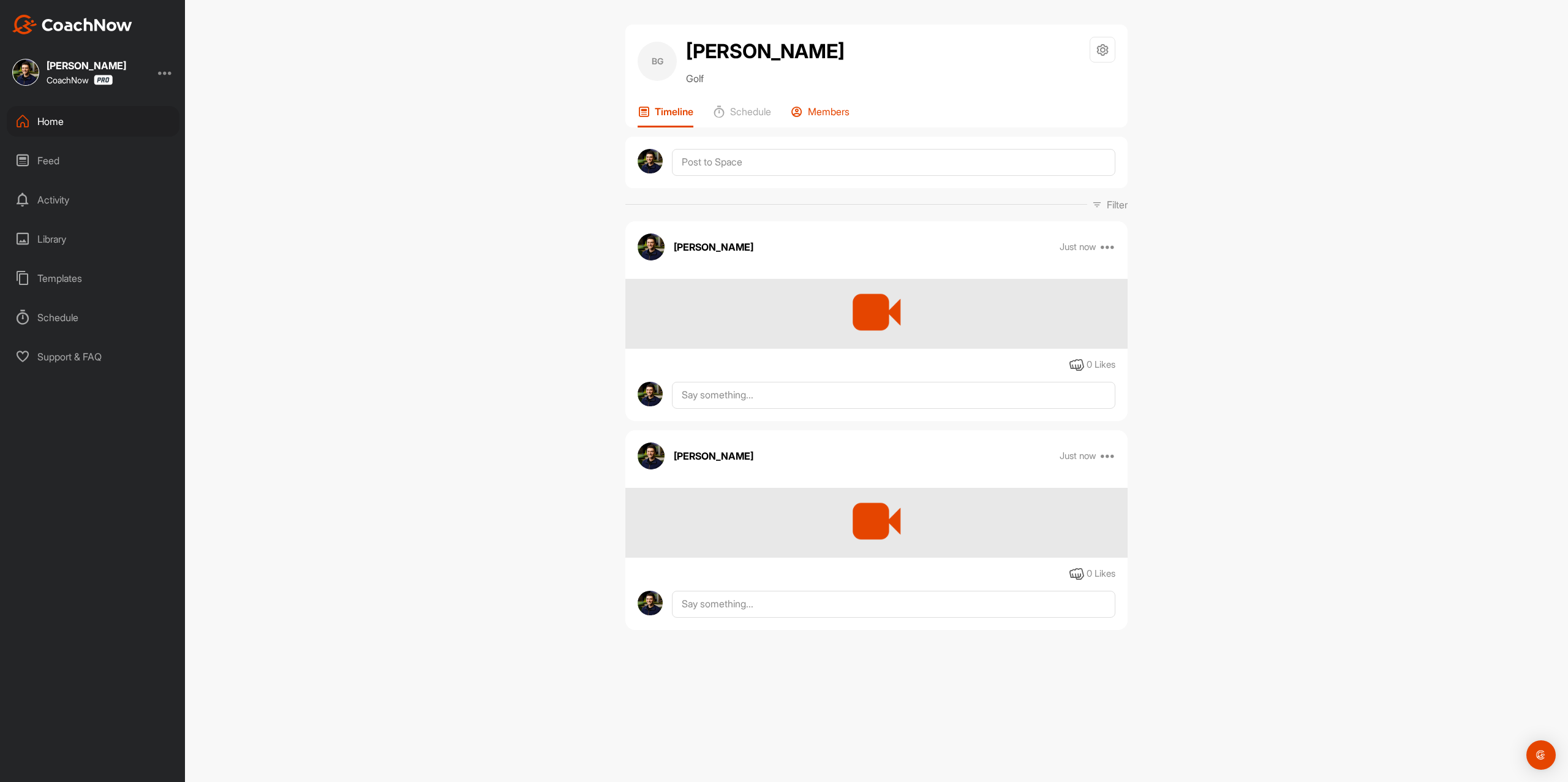
click at [826, 112] on p "Members" at bounding box center [829, 112] width 42 height 12
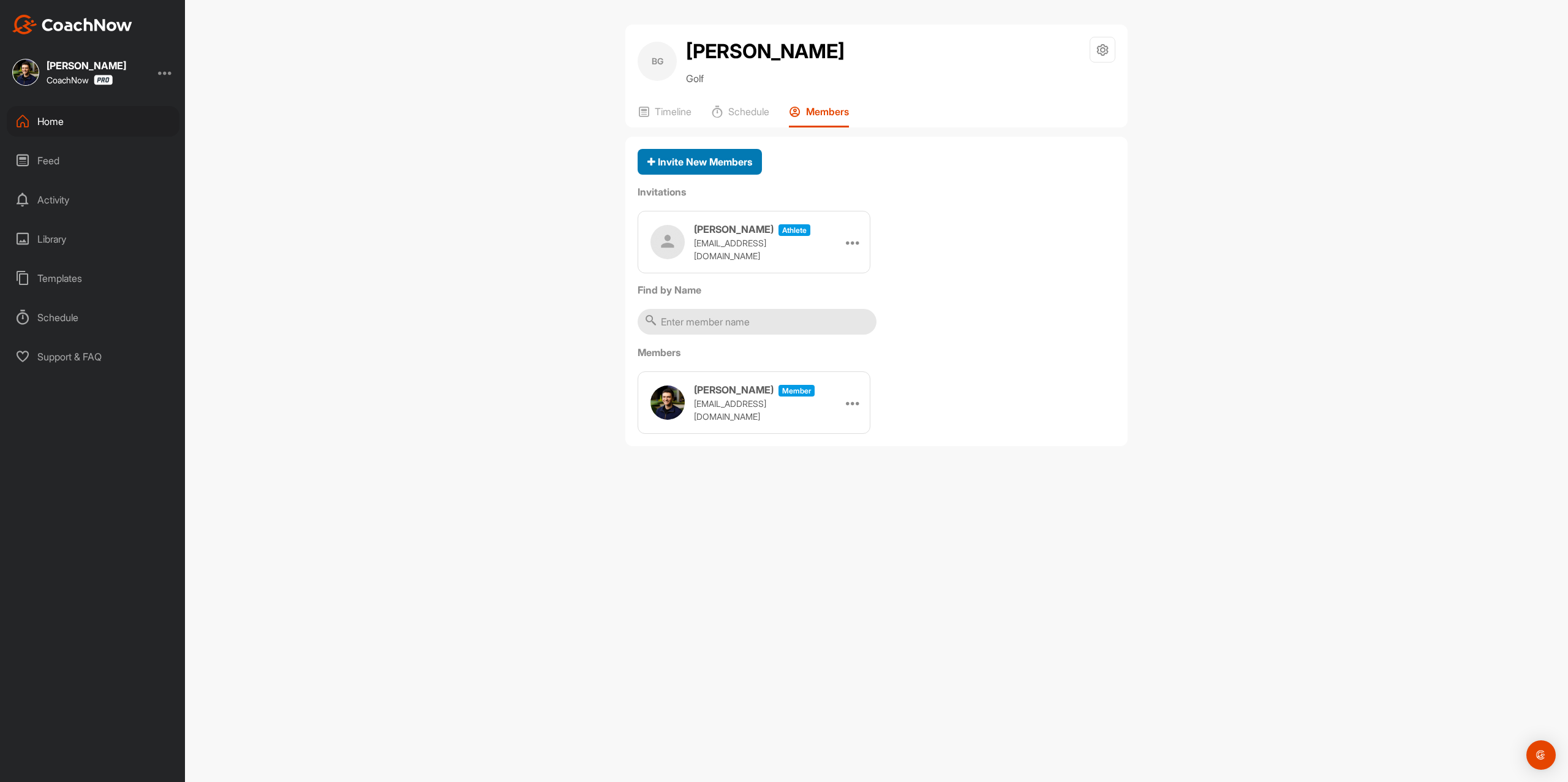
click at [712, 159] on span "Invite New Members" at bounding box center [700, 162] width 105 height 12
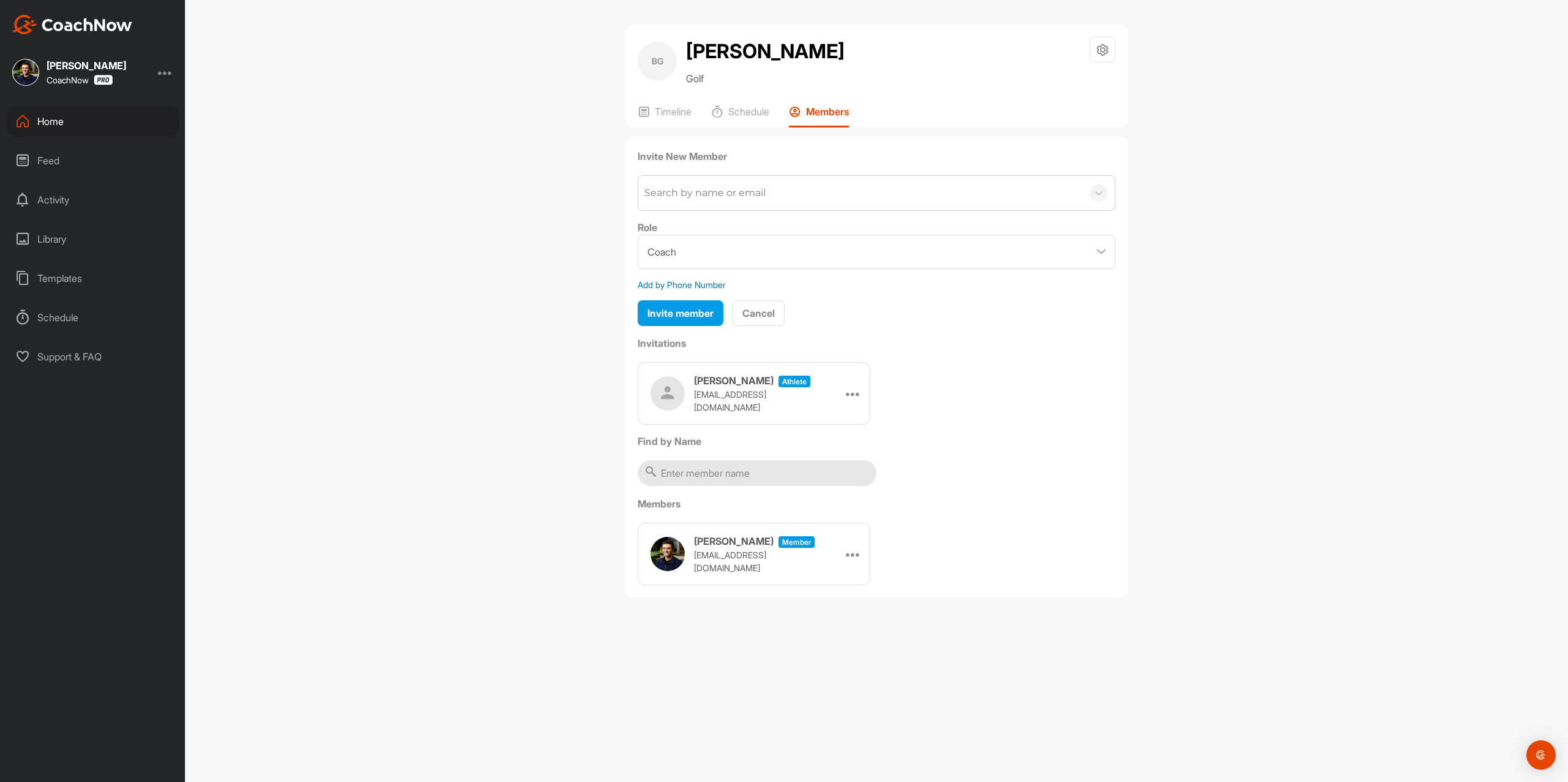
drag, startPoint x: 719, startPoint y: 172, endPoint x: 719, endPoint y: 189, distance: 17.0
click at [719, 173] on div "Invite New Member Search by name or email Role Coach Member Add by Phone Number…" at bounding box center [877, 238] width 478 height 178
click at [716, 198] on div "Search by name or email" at bounding box center [705, 193] width 122 height 15
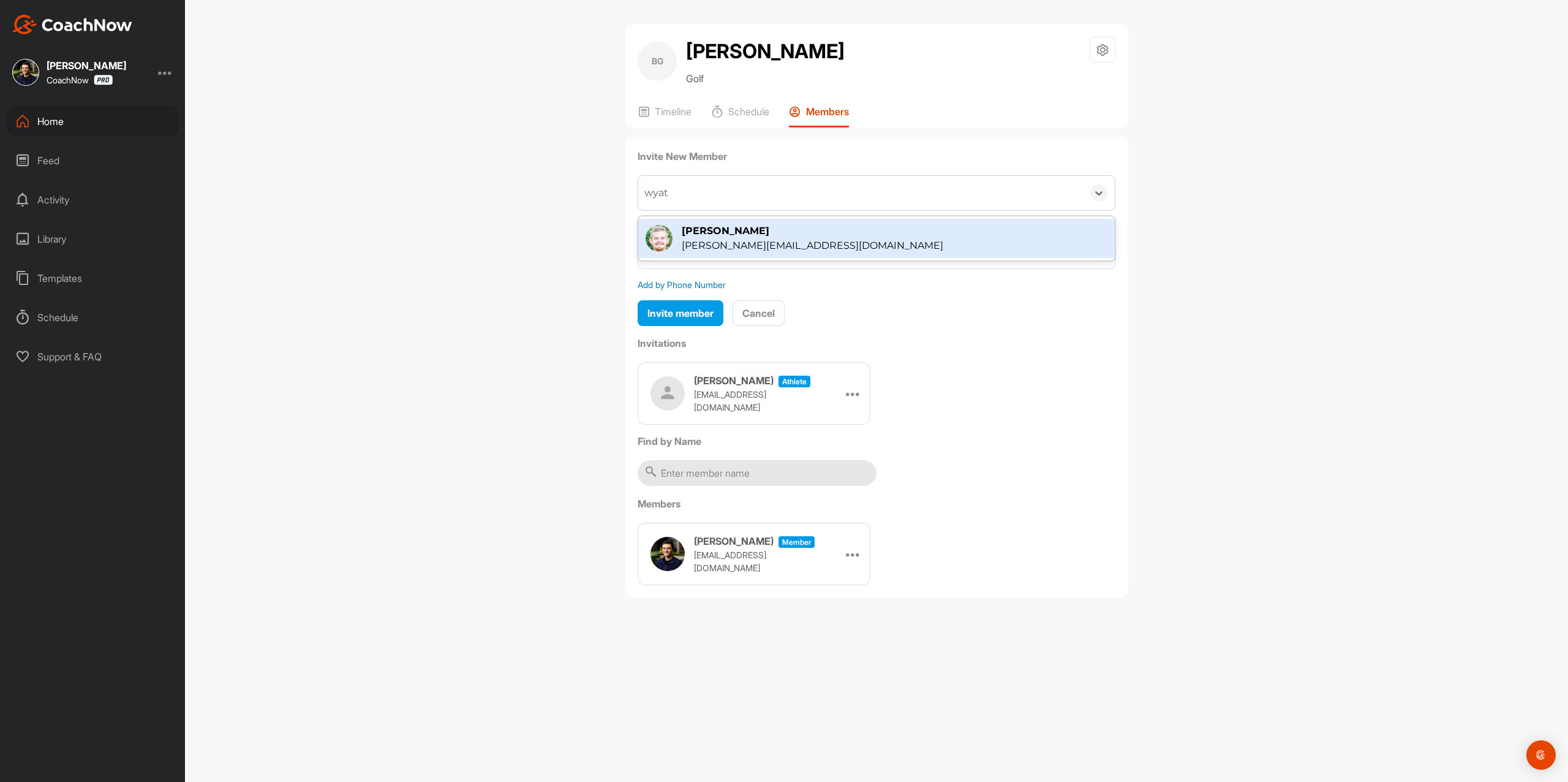
type input "[PERSON_NAME]"
click at [719, 238] on div "[PERSON_NAME][EMAIL_ADDRESS][DOMAIN_NAME]" at bounding box center [813, 246] width 262 height 15
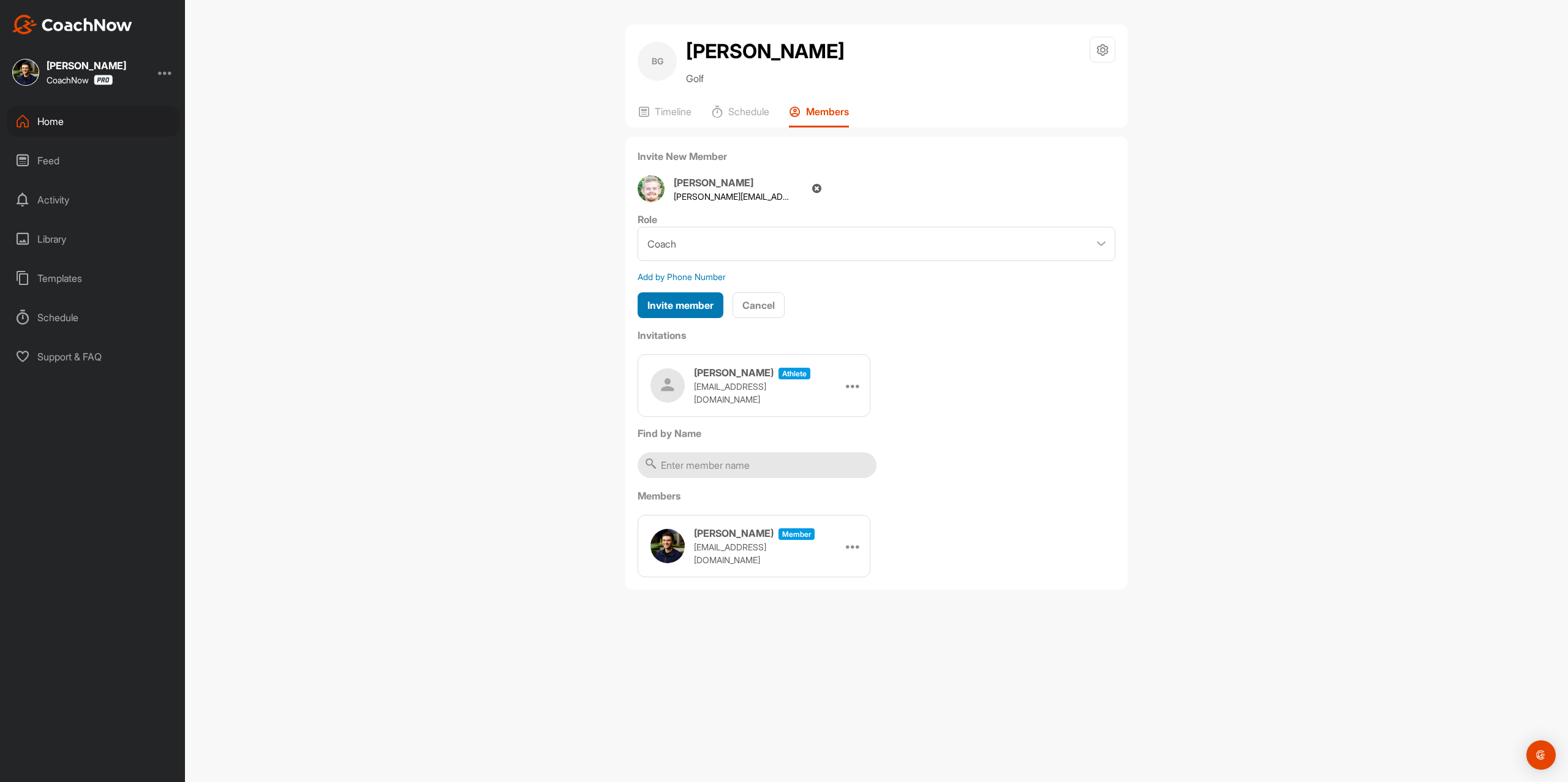
click at [710, 308] on span "Invite member" at bounding box center [680, 305] width 66 height 12
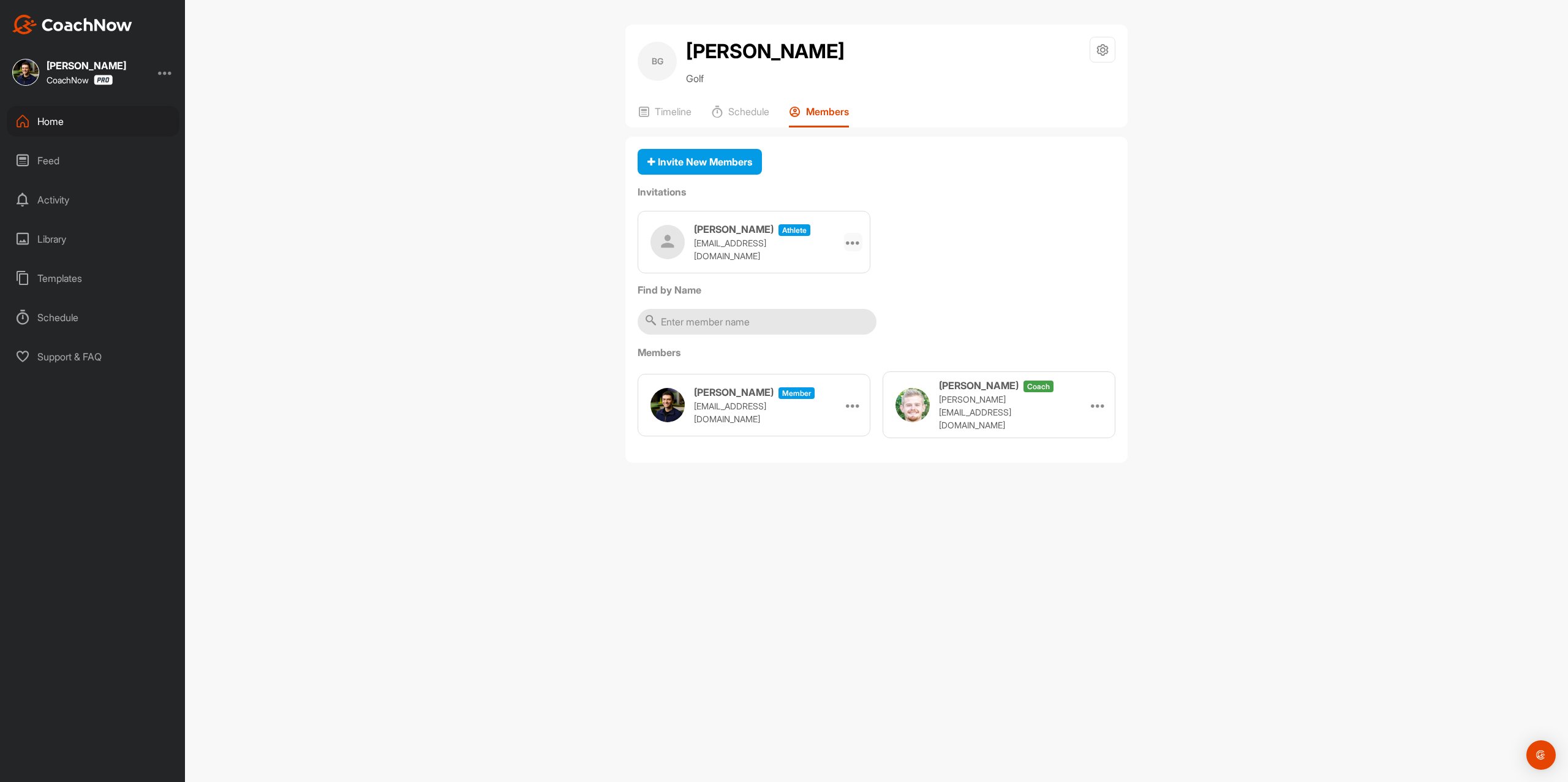
click at [856, 241] on icon at bounding box center [854, 242] width 15 height 15
click at [829, 354] on li "Copy Link" at bounding box center [830, 353] width 66 height 38
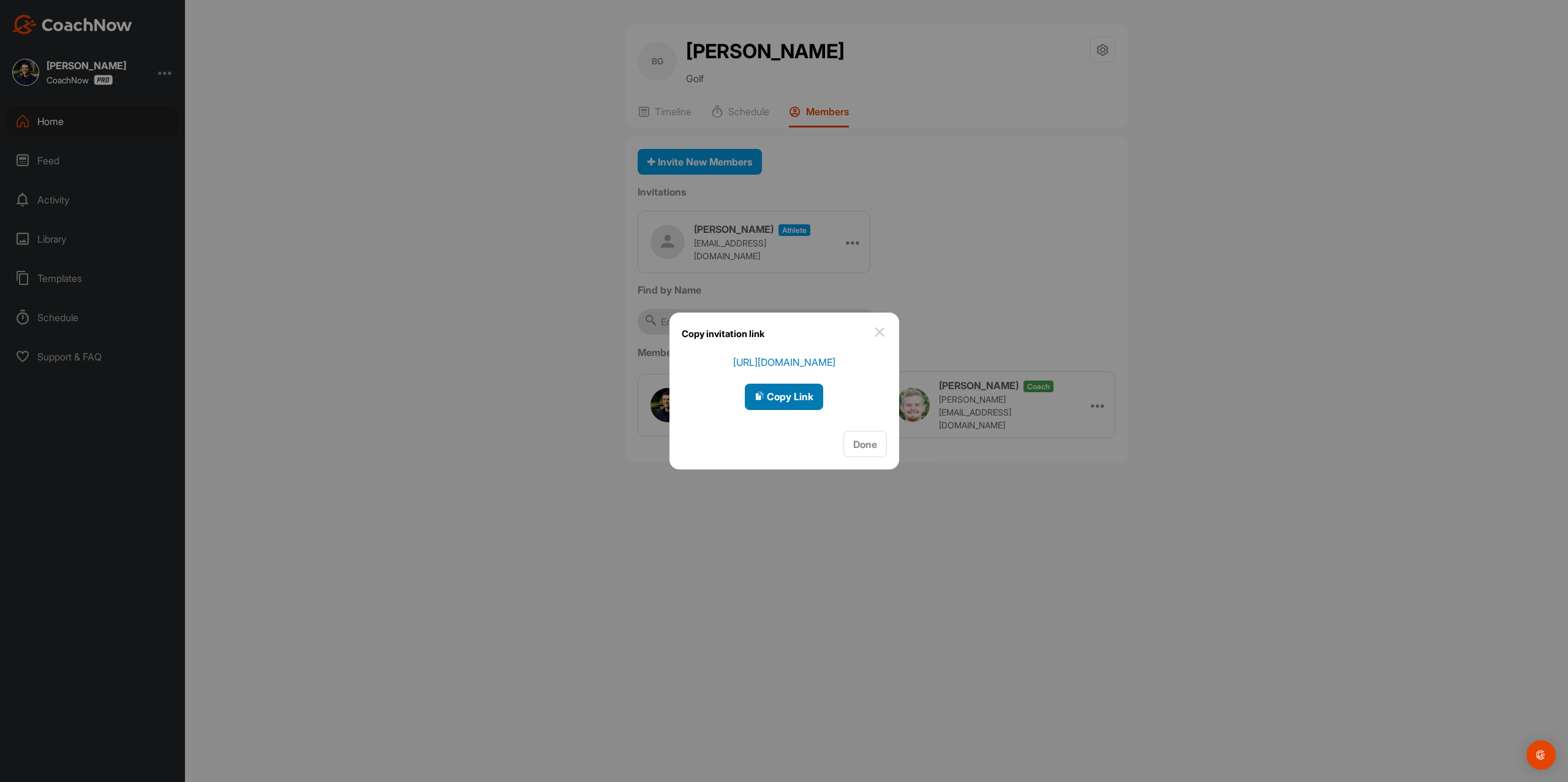
click at [788, 401] on span "Copy Link" at bounding box center [784, 396] width 59 height 12
drag, startPoint x: 890, startPoint y: 330, endPoint x: 743, endPoint y: 221, distance: 183.0
click at [888, 330] on div "Copy invitation link" at bounding box center [784, 333] width 230 height 42
click at [874, 321] on div "Copy invitation link" at bounding box center [784, 333] width 230 height 42
click at [880, 332] on img at bounding box center [880, 333] width 15 height 15
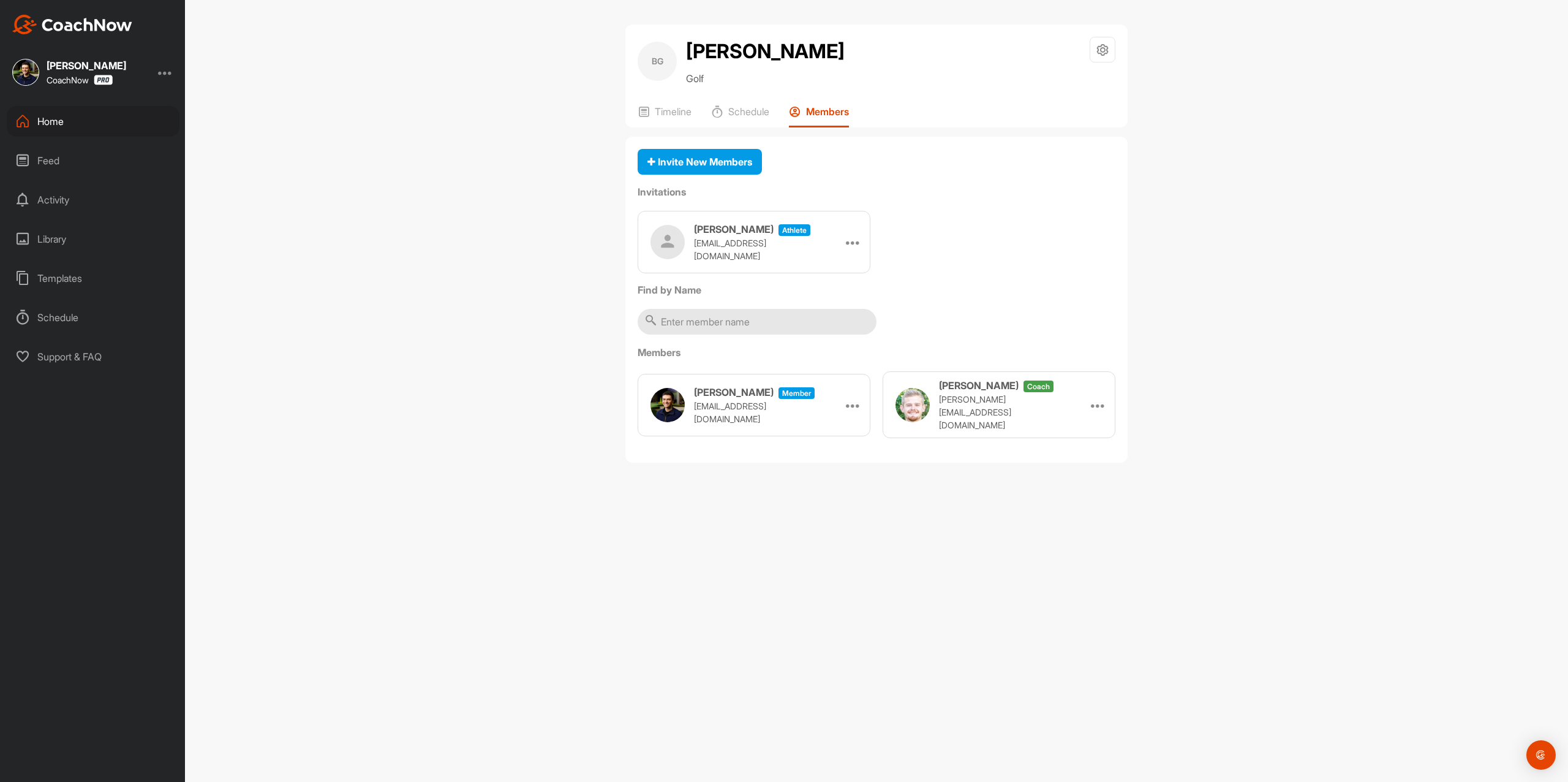
click at [665, 95] on div "BG [PERSON_NAME] Golf Space Settings Your Notifications Timeline Schedule Membe…" at bounding box center [876, 75] width 502 height 103
click at [665, 107] on p "Timeline" at bounding box center [673, 112] width 37 height 12
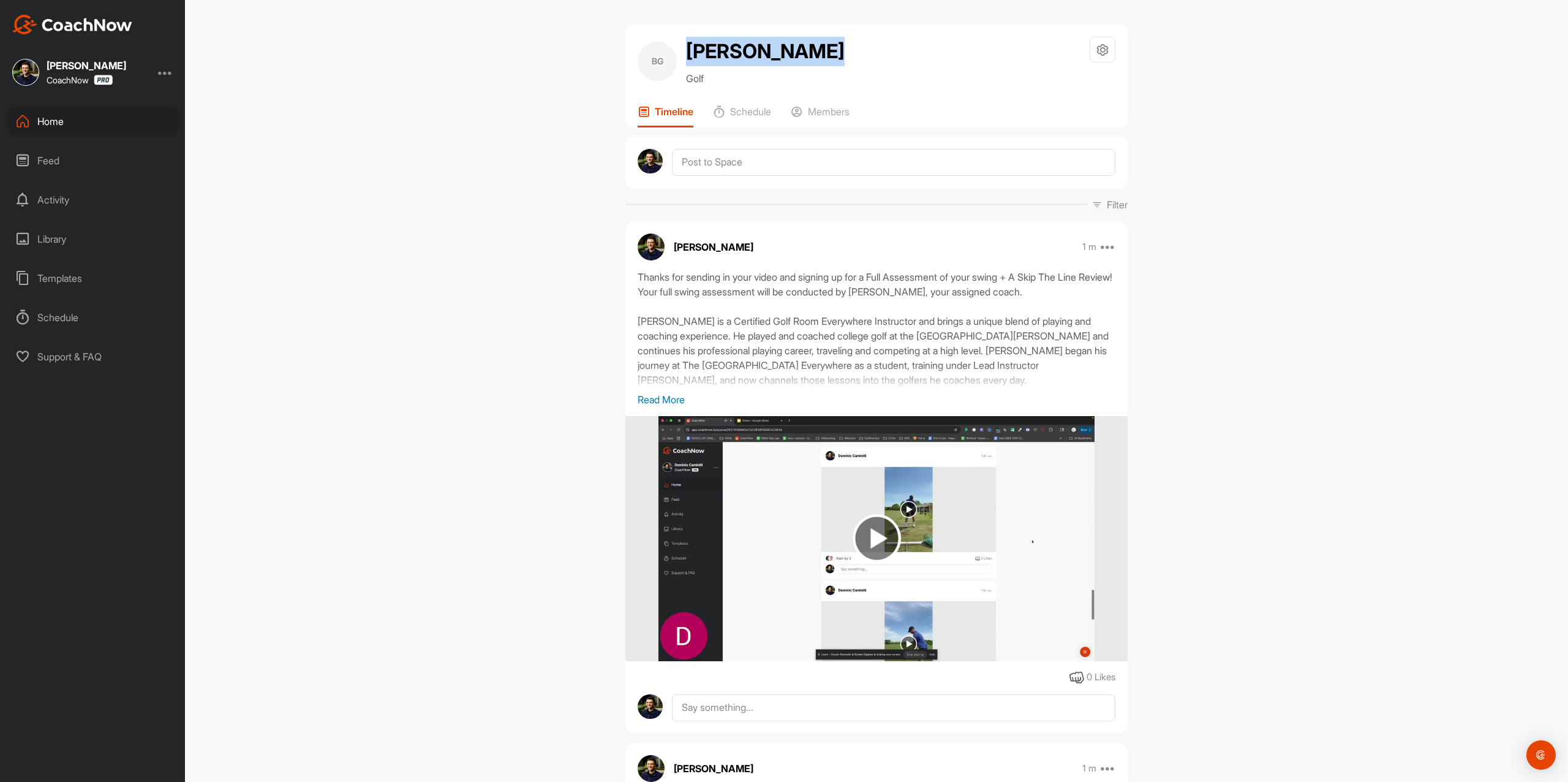
drag, startPoint x: 799, startPoint y: 56, endPoint x: 675, endPoint y: 48, distance: 124.3
click at [675, 48] on div "BG [PERSON_NAME] Golf Space Settings Your Notifications" at bounding box center [877, 61] width 478 height 49
copy h2 "[PERSON_NAME]"
click at [821, 114] on p "Members" at bounding box center [829, 112] width 42 height 12
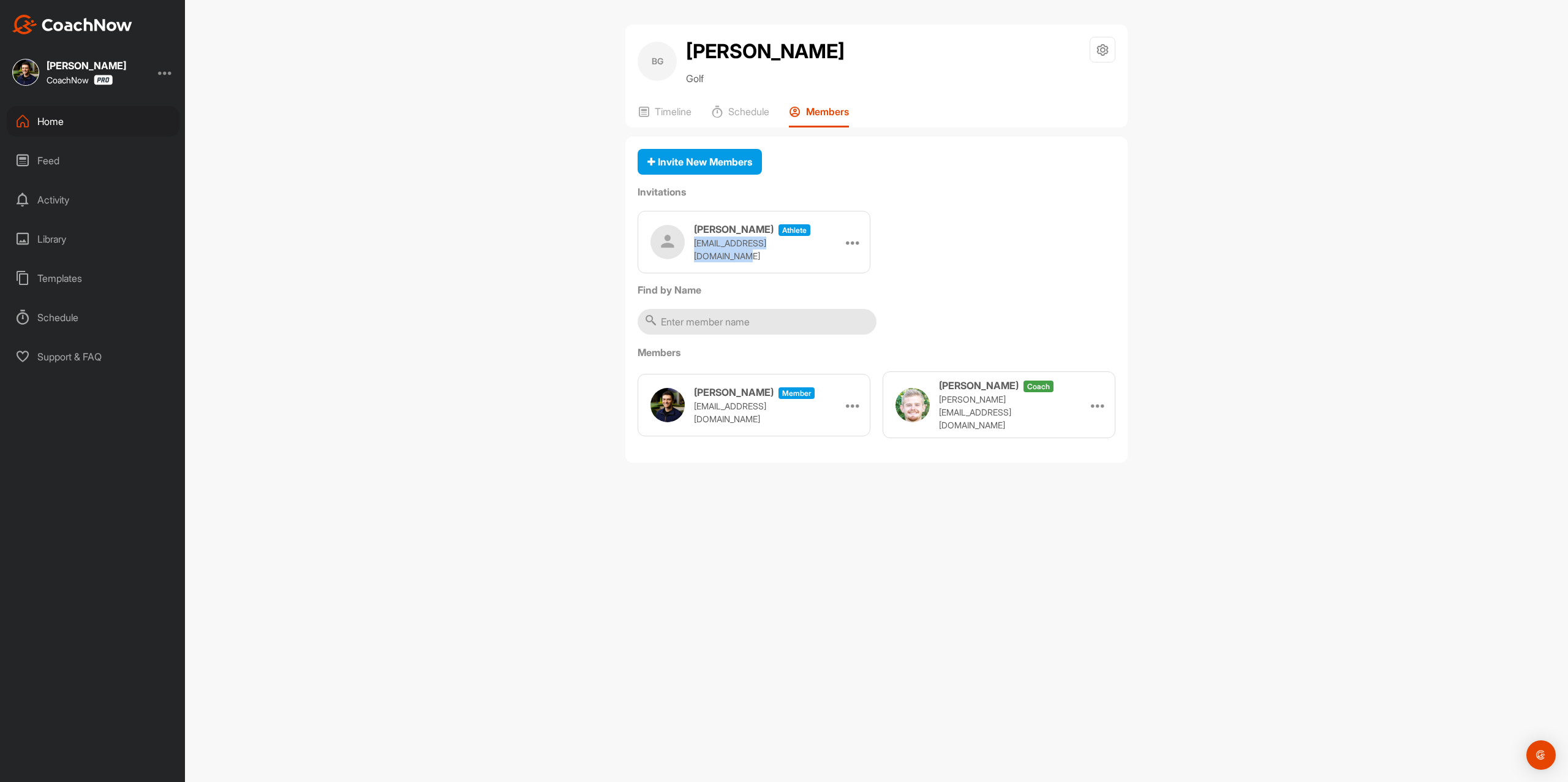
drag, startPoint x: 809, startPoint y: 251, endPoint x: 696, endPoint y: 248, distance: 113.0
click at [696, 248] on div "[PERSON_NAME] athlete [EMAIL_ADDRESS][DOMAIN_NAME] Edit Re-send Copy Link" at bounding box center [754, 242] width 233 height 62
copy p "[EMAIL_ADDRESS][DOMAIN_NAME]"
click at [103, 17] on img at bounding box center [72, 24] width 120 height 19
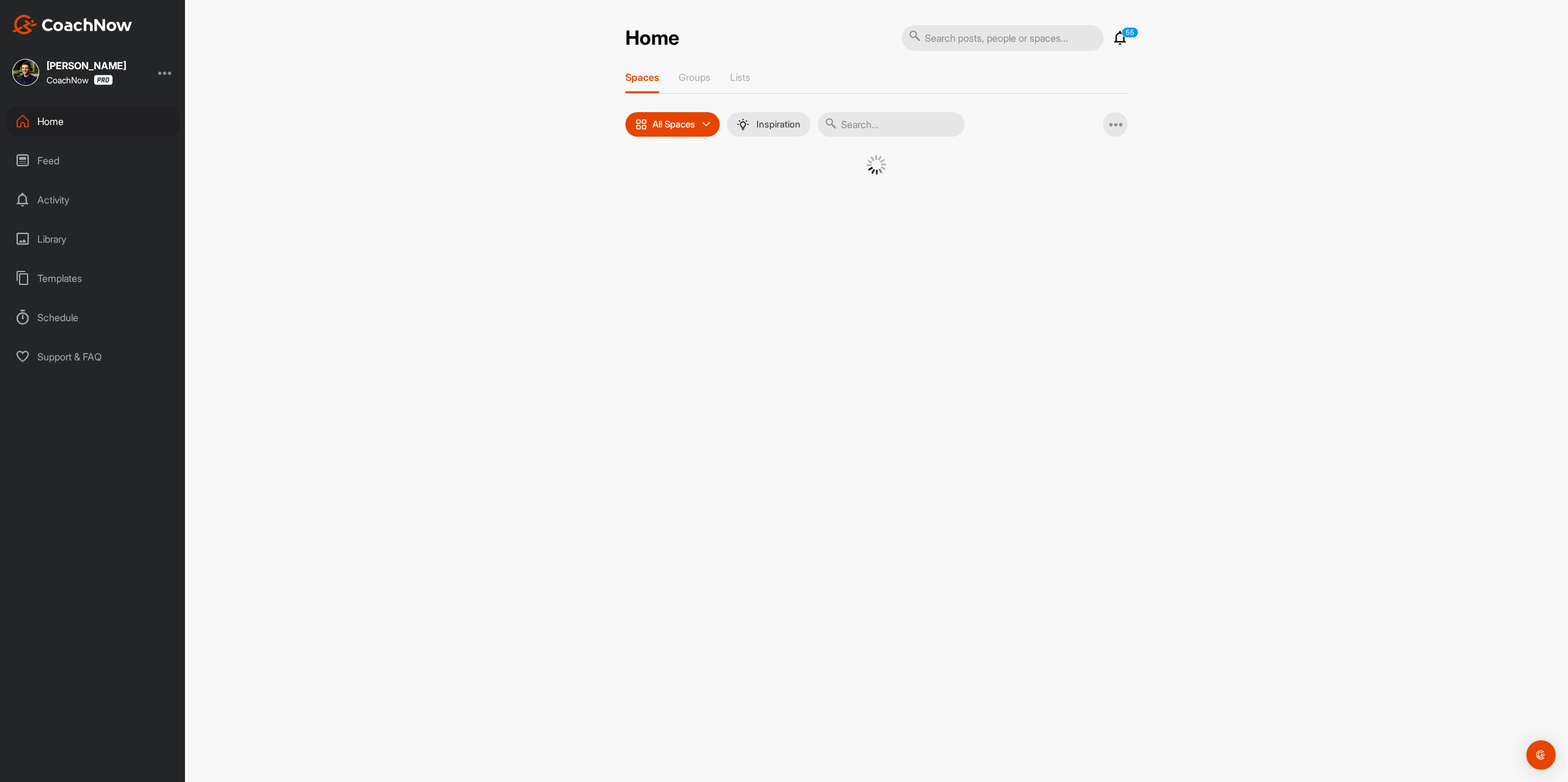
drag, startPoint x: 615, startPoint y: 199, endPoint x: 627, endPoint y: 197, distance: 12.2
click at [618, 198] on div "Home 55 Notifications Invitations View All 55 Spaces Groups Lists All Spaces Al…" at bounding box center [876, 120] width 527 height 191
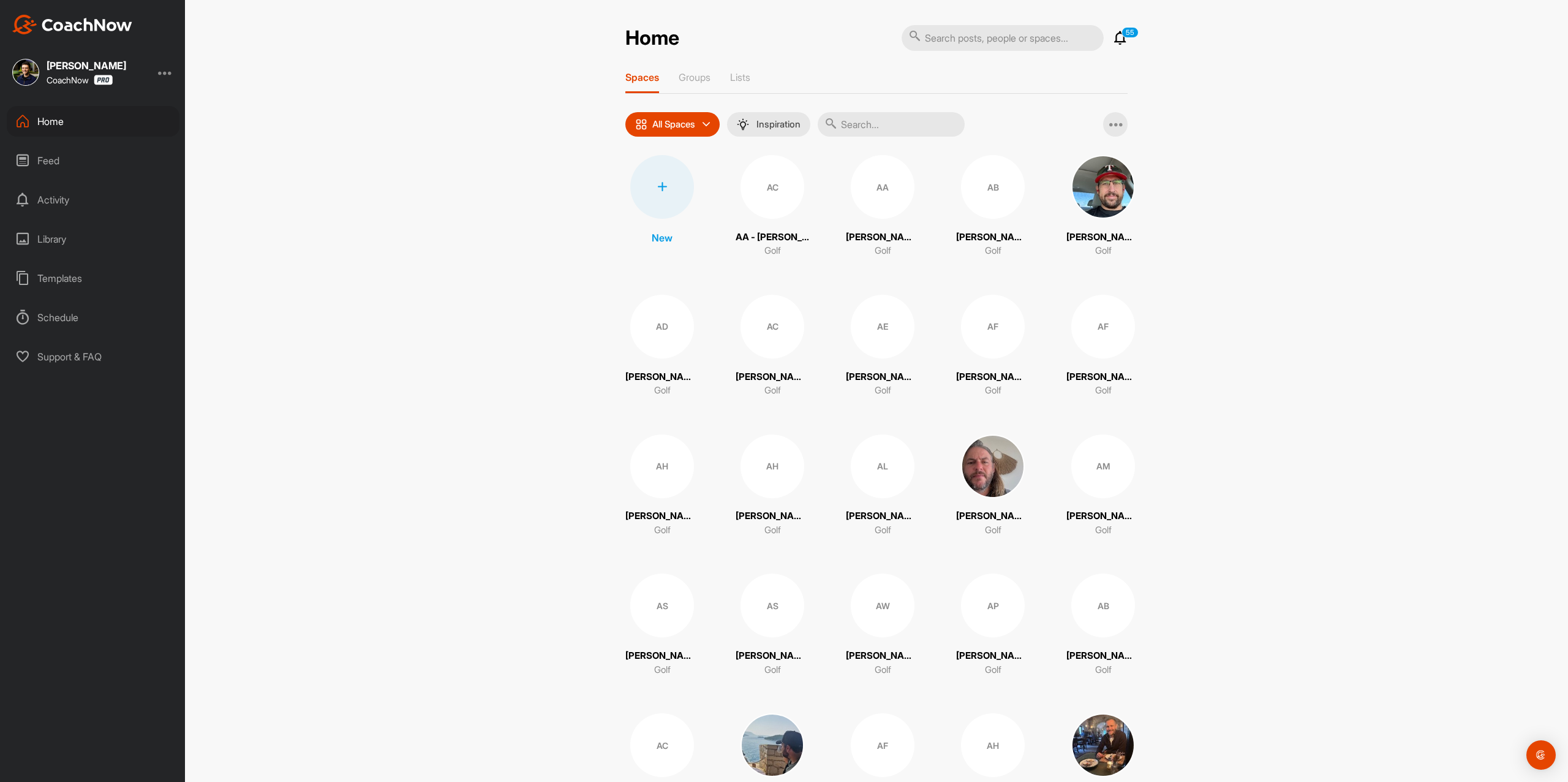
click at [657, 185] on icon at bounding box center [662, 187] width 10 height 10
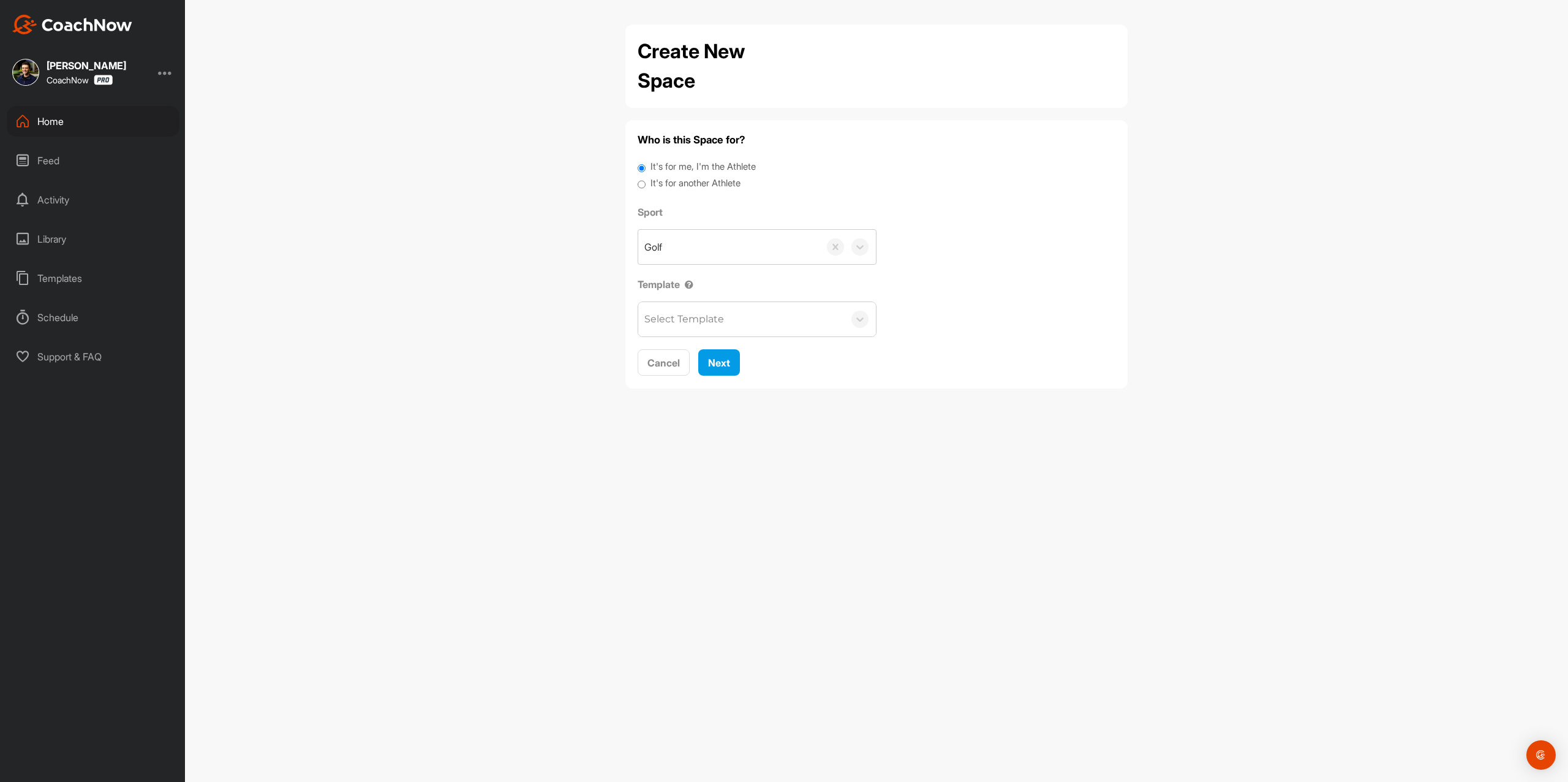
click at [657, 172] on label "It's for me, I'm the Athlete" at bounding box center [703, 167] width 105 height 14
click at [646, 172] on input "It's for me, I'm the Athlete" at bounding box center [642, 168] width 8 height 17
click at [660, 181] on label "It's for another Athlete" at bounding box center [696, 183] width 90 height 14
click at [646, 181] on input "It's for another Athlete" at bounding box center [642, 185] width 8 height 17
radio input "true"
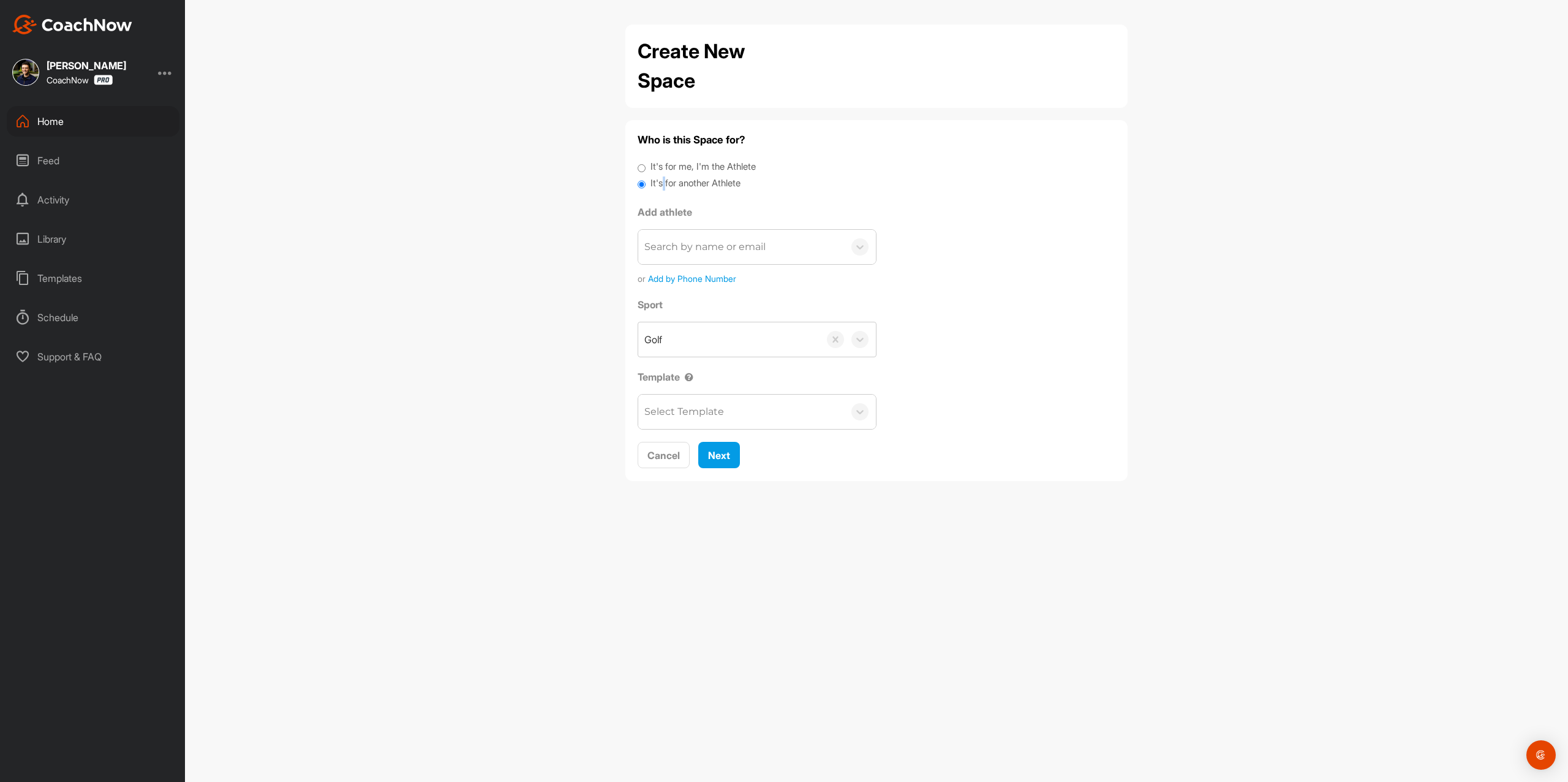
click at [661, 182] on label "It's for another Athlete" at bounding box center [696, 183] width 90 height 14
click at [646, 182] on input "It's for another Athlete" at bounding box center [642, 185] width 8 height 17
drag, startPoint x: 686, startPoint y: 227, endPoint x: 710, endPoint y: 255, distance: 36.9
click at [687, 228] on div "Add athlete Search by name or email or Add by Phone Number" at bounding box center [757, 245] width 239 height 81
paste input "[DATE]"
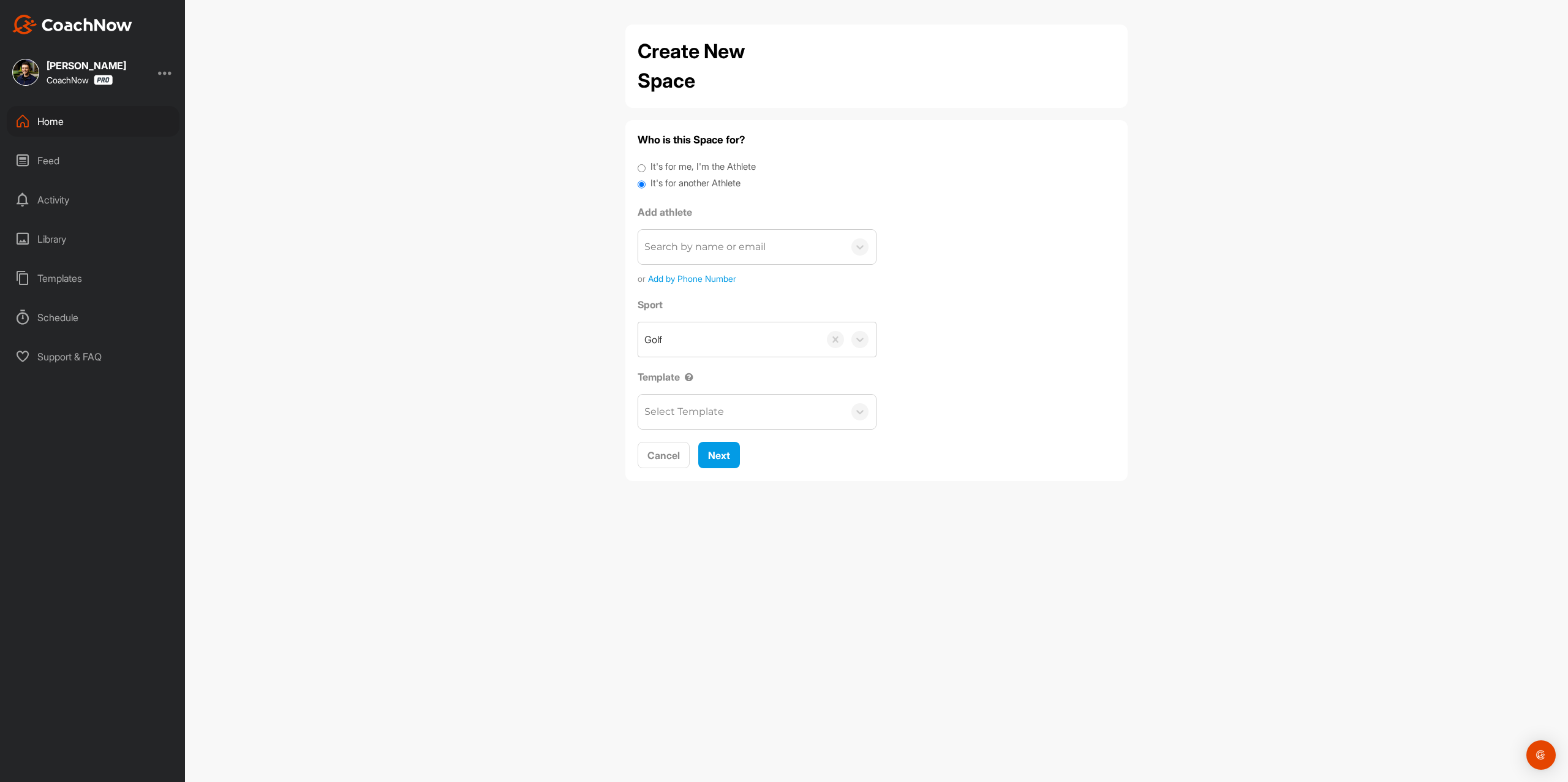
type input "[DATE]"
click at [743, 243] on div "Search by name or email" at bounding box center [741, 247] width 206 height 34
click at [763, 244] on div "Search by name or email" at bounding box center [705, 247] width 122 height 15
paste input "[EMAIL_ADDRESS][DOMAIN_NAME]"
type input "[EMAIL_ADDRESS][DOMAIN_NAME]"
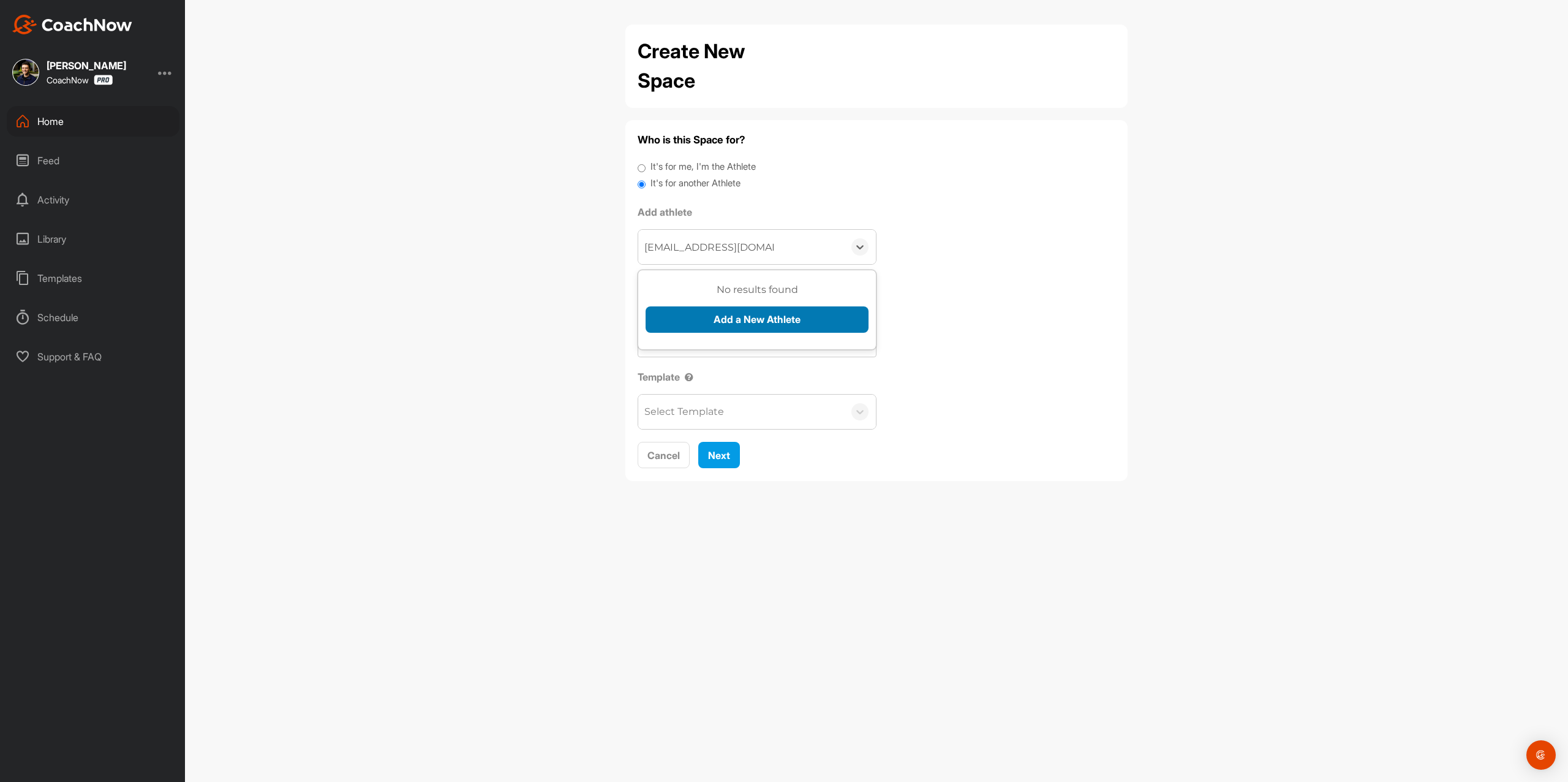
click at [738, 322] on button "Add a New Athlete" at bounding box center [757, 319] width 223 height 26
click at [736, 318] on input "text" at bounding box center [757, 316] width 223 height 27
type input "[PERSON_NAME]"
click at [674, 380] on button "Add" at bounding box center [665, 385] width 39 height 26
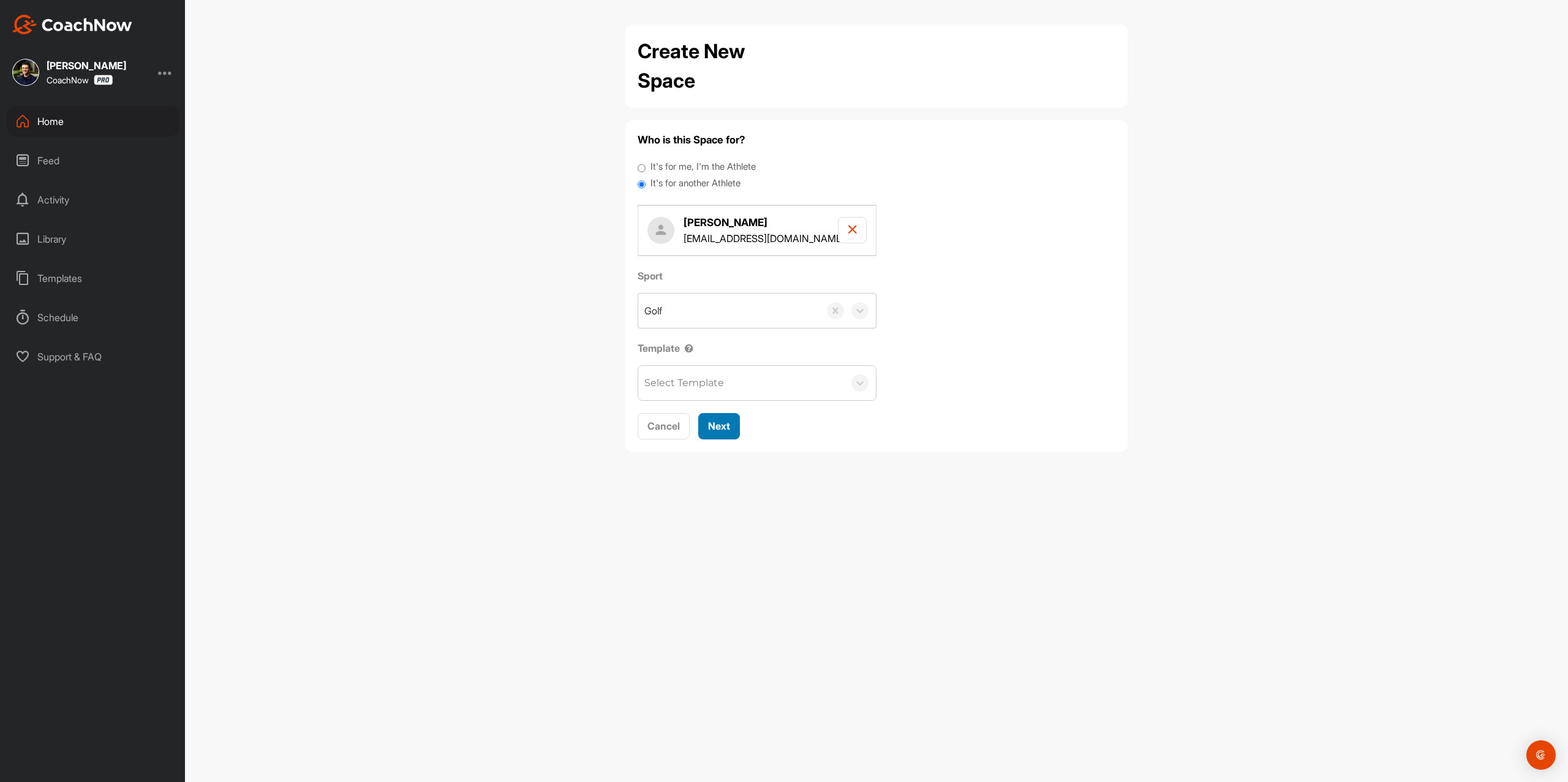
click at [731, 432] on button "Next" at bounding box center [719, 426] width 42 height 26
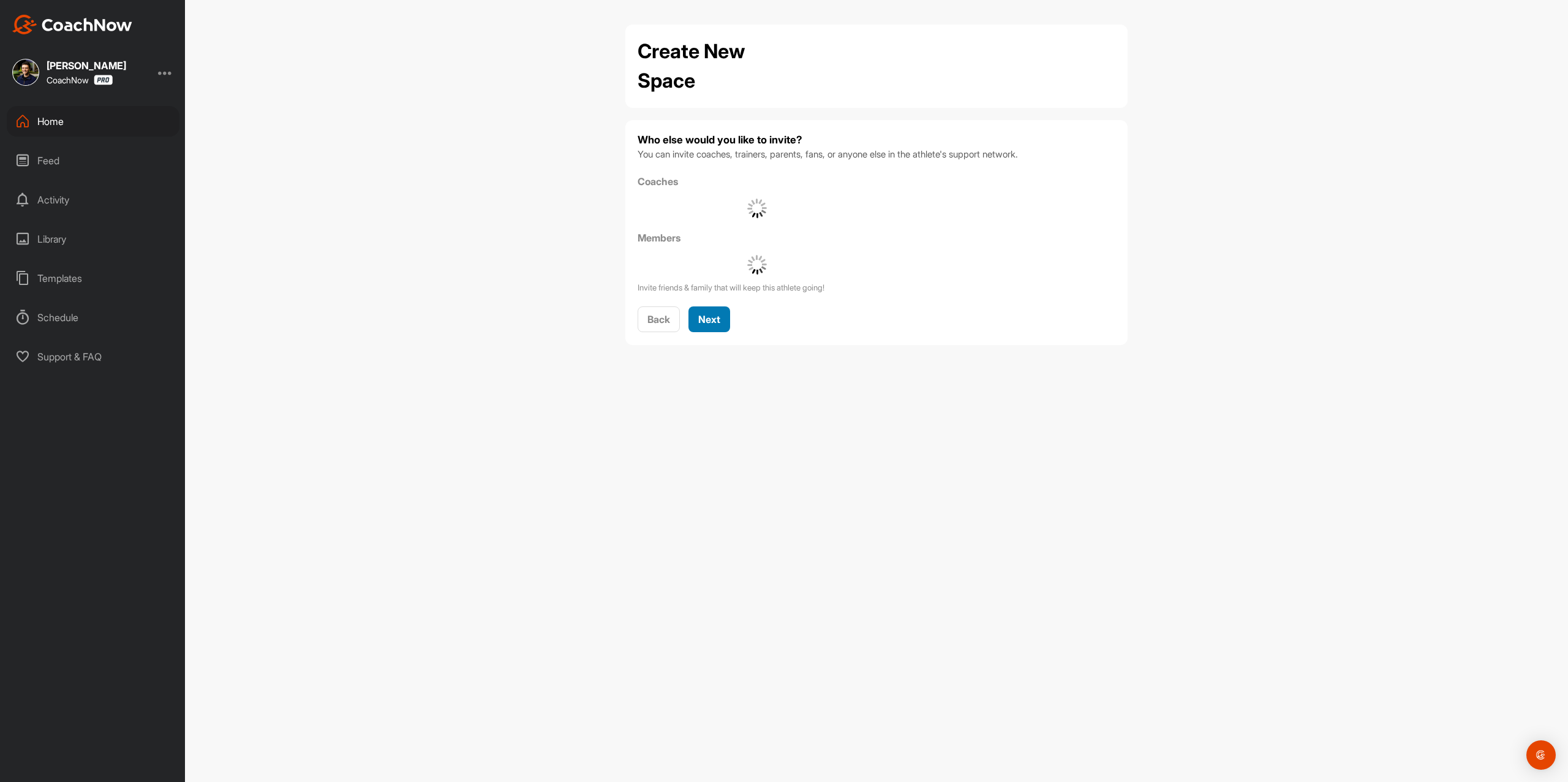
click at [702, 313] on span "Next" at bounding box center [709, 319] width 22 height 12
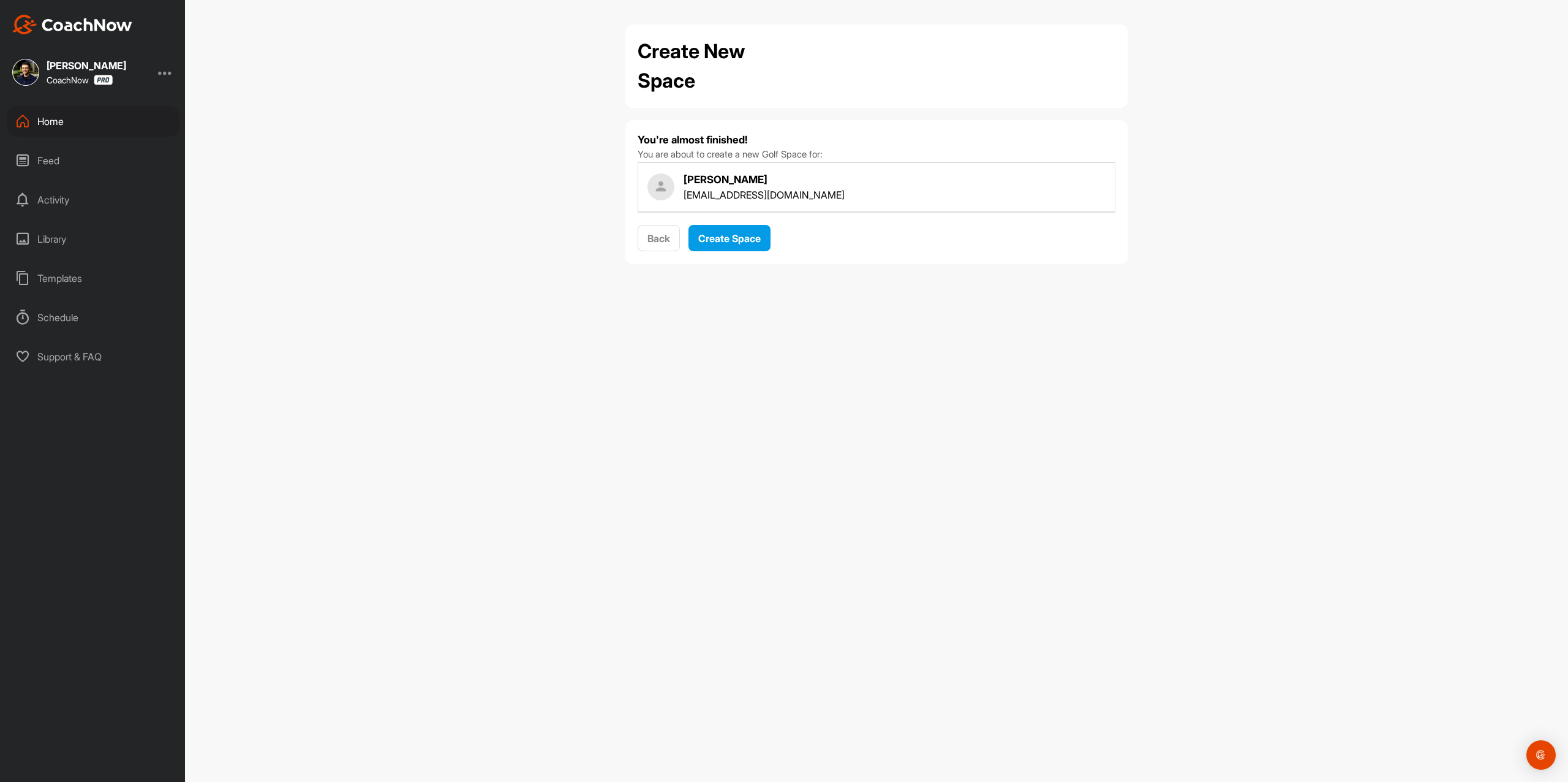
click at [724, 219] on div "You're almost finished! You are about to create a new Golf Space for: [PERSON_N…" at bounding box center [877, 192] width 478 height 120
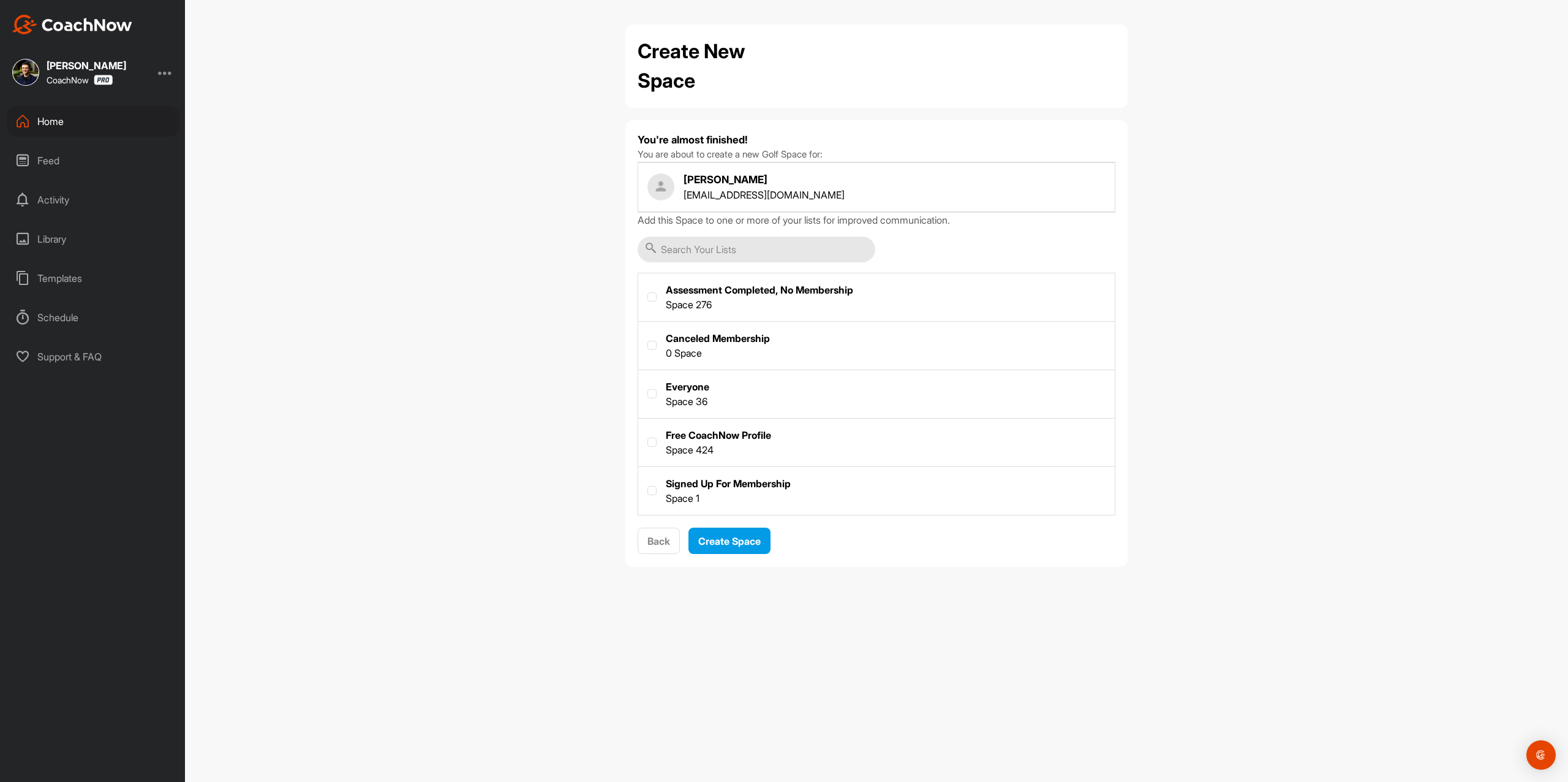
click at [729, 234] on div "Add this Space to one or more of your lists for improved communication. Assessm…" at bounding box center [877, 364] width 478 height 303
click at [752, 540] on span "Create Space" at bounding box center [729, 541] width 62 height 12
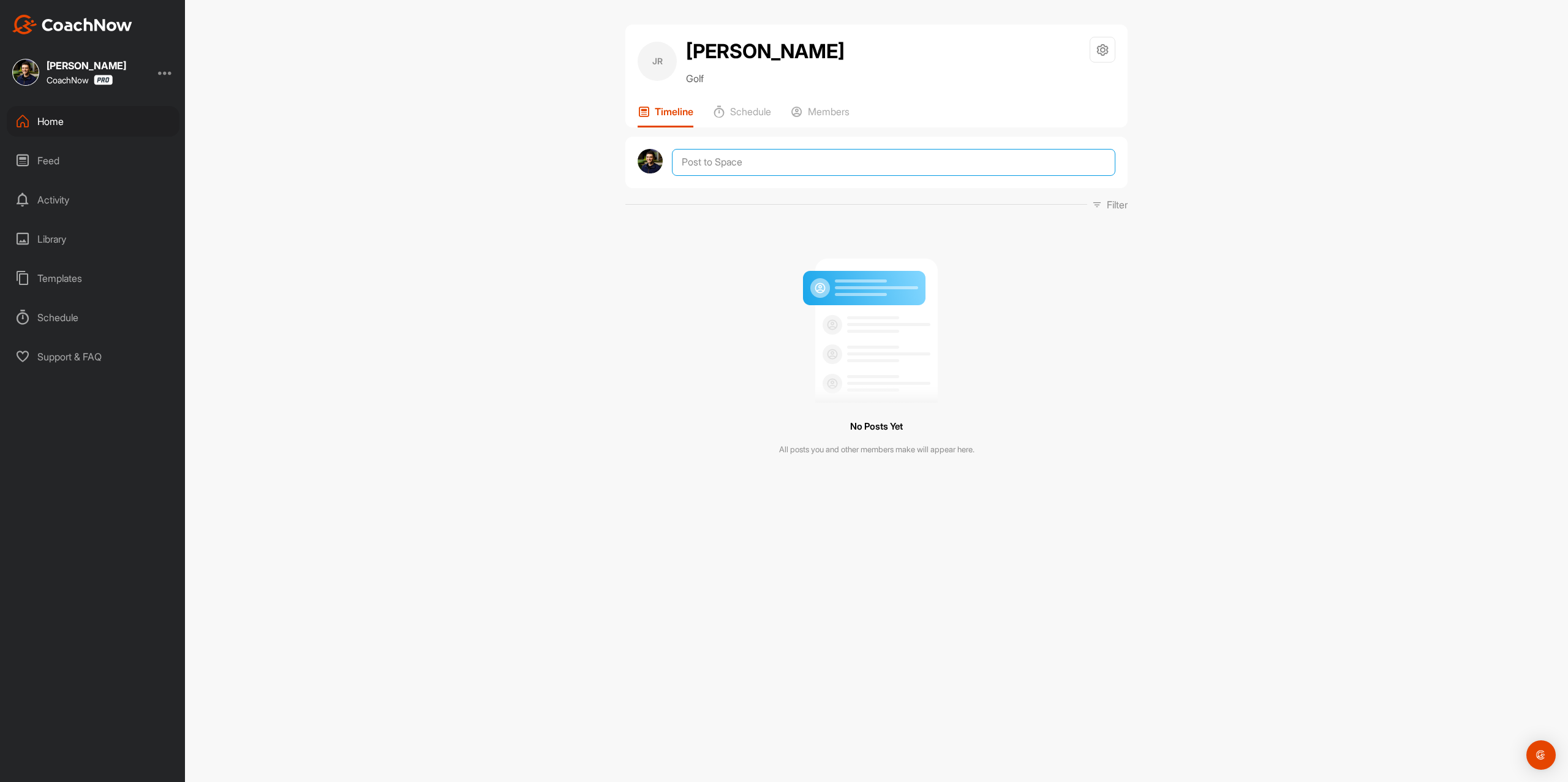
click at [806, 165] on textarea at bounding box center [894, 163] width 443 height 27
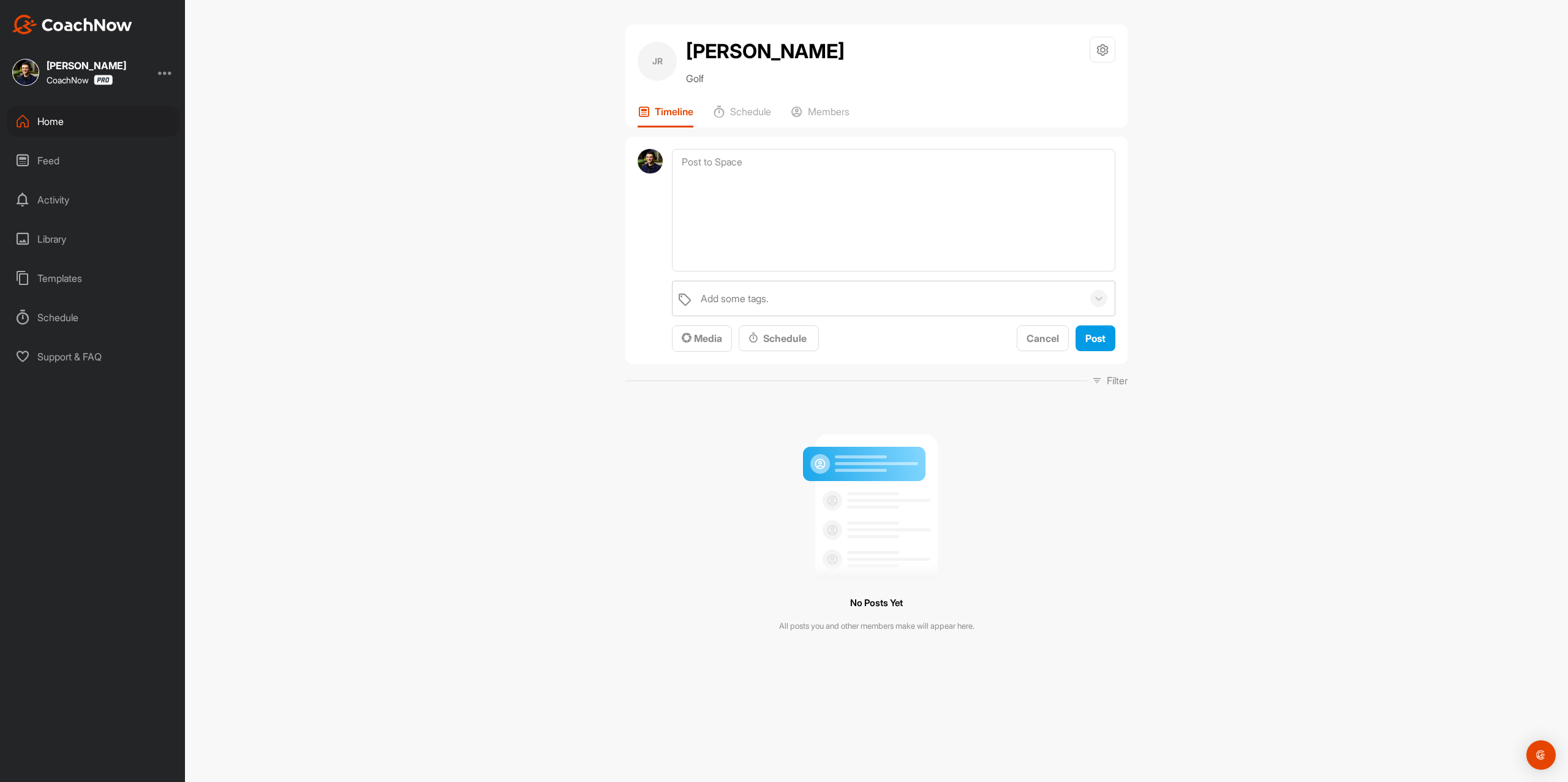
drag, startPoint x: 606, startPoint y: 439, endPoint x: 643, endPoint y: 418, distance: 42.5
click at [606, 439] on div "JR [PERSON_NAME] Golf Space Settings Your Notifications Timeline Schedule Membe…" at bounding box center [877, 391] width 1383 height 782
click at [729, 344] on button "Media" at bounding box center [702, 338] width 60 height 26
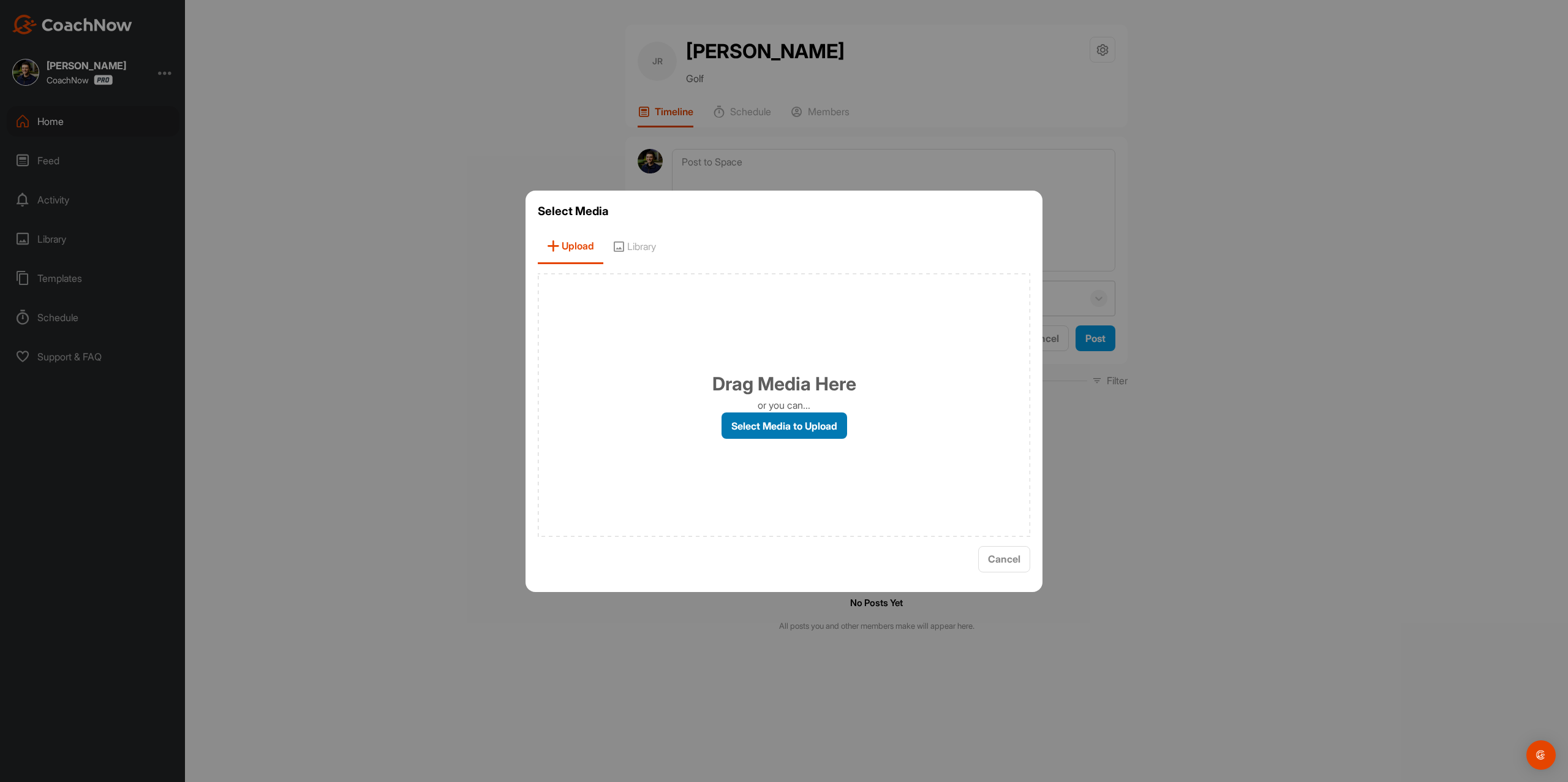
click at [740, 423] on label "Select Media to Upload" at bounding box center [784, 425] width 126 height 26
click at [0, 0] on input "Select Media to Upload" at bounding box center [0, 0] width 0 height 0
click at [740, 413] on label "Select Media to Upload" at bounding box center [784, 425] width 126 height 26
click at [0, 0] on input "Select Media to Upload" at bounding box center [0, 0] width 0 height 0
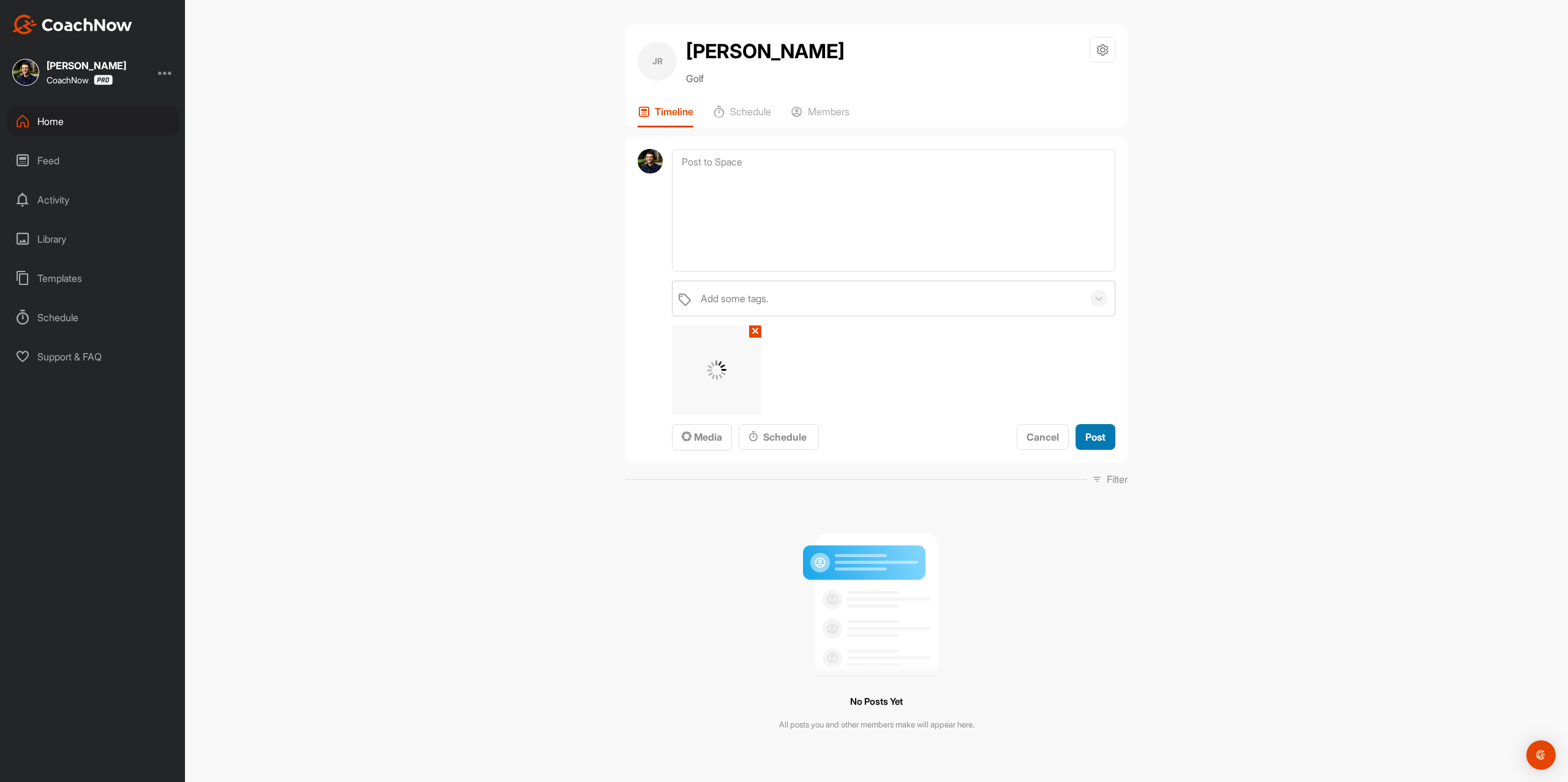
click at [1093, 430] on div "Post" at bounding box center [1096, 437] width 20 height 15
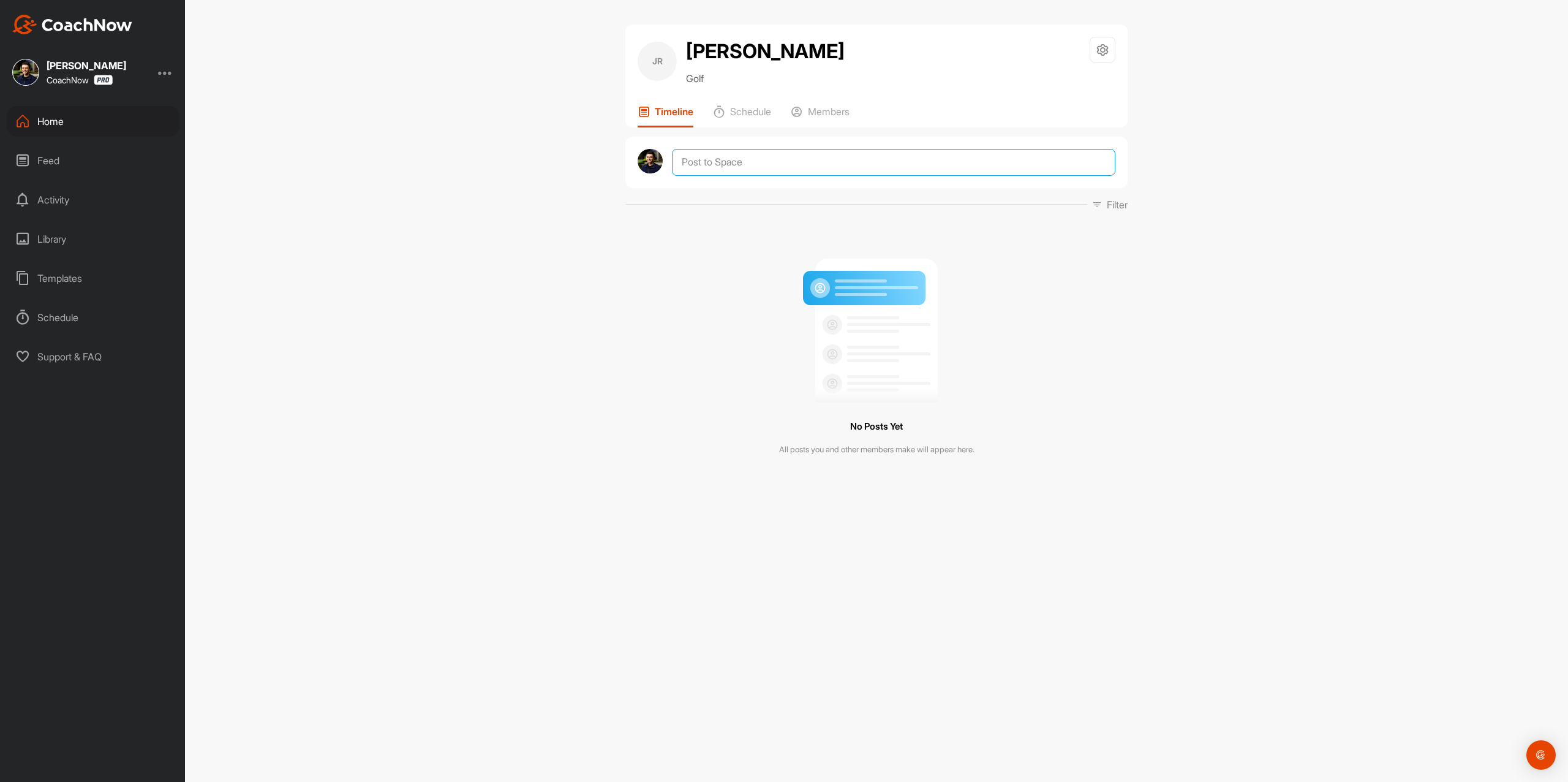
click at [850, 157] on textarea at bounding box center [894, 163] width 443 height 27
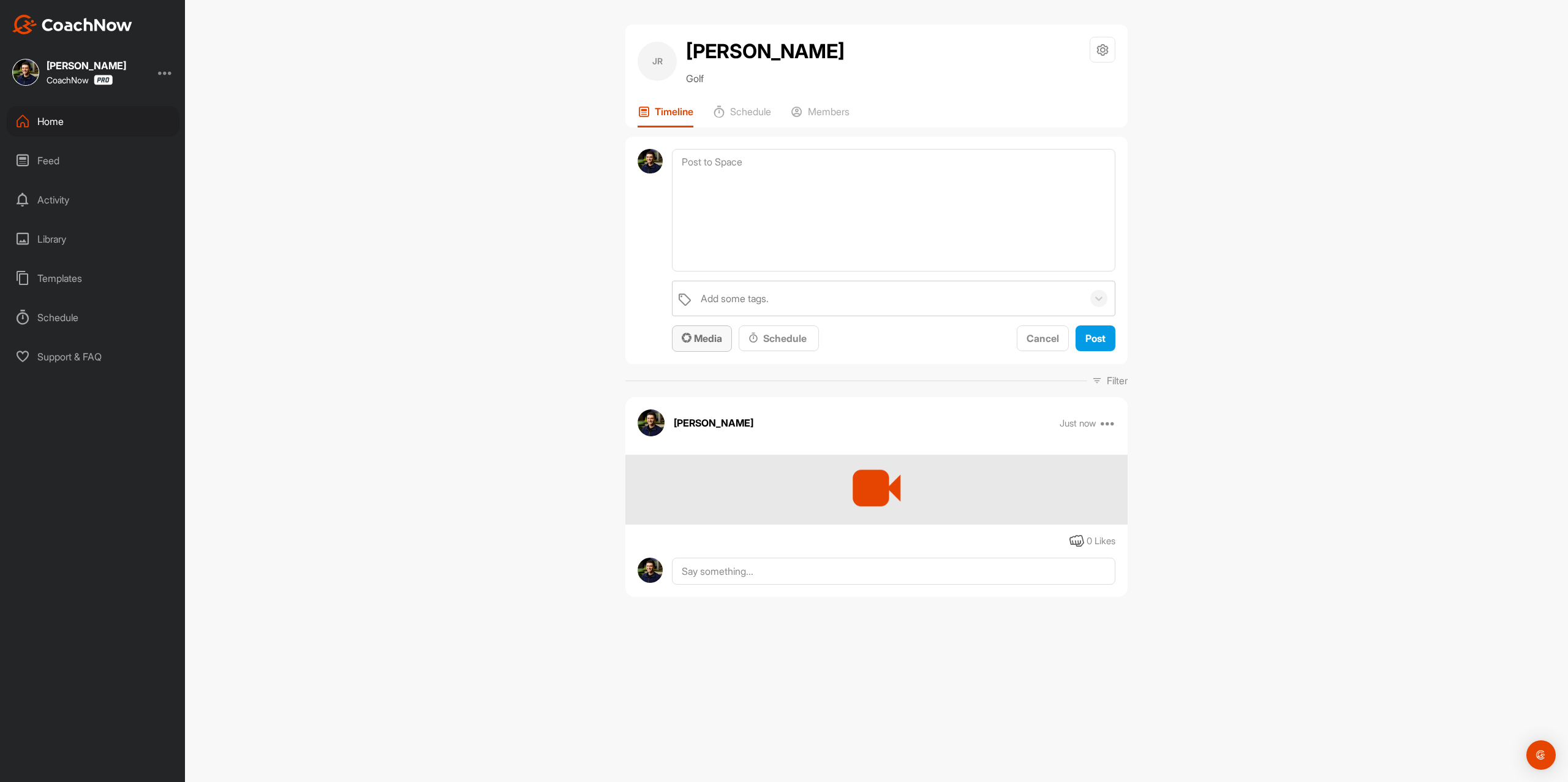
click at [704, 339] on span "Media" at bounding box center [702, 338] width 40 height 12
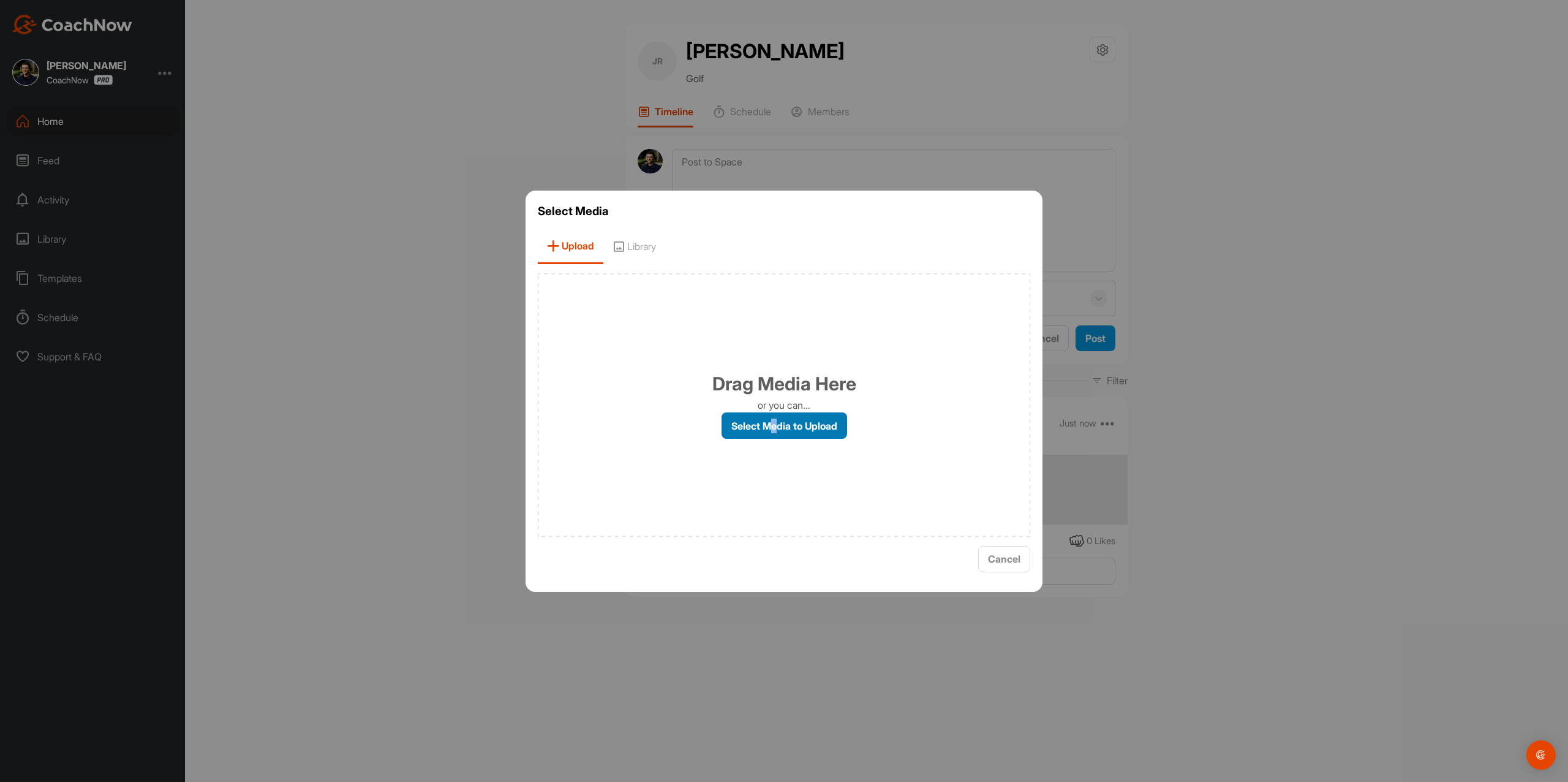
click at [774, 425] on label "Select Media to Upload" at bounding box center [784, 425] width 126 height 26
click at [782, 428] on label "Select Media to Upload" at bounding box center [784, 425] width 126 height 26
click at [0, 0] on input "Select Media to Upload" at bounding box center [0, 0] width 0 height 0
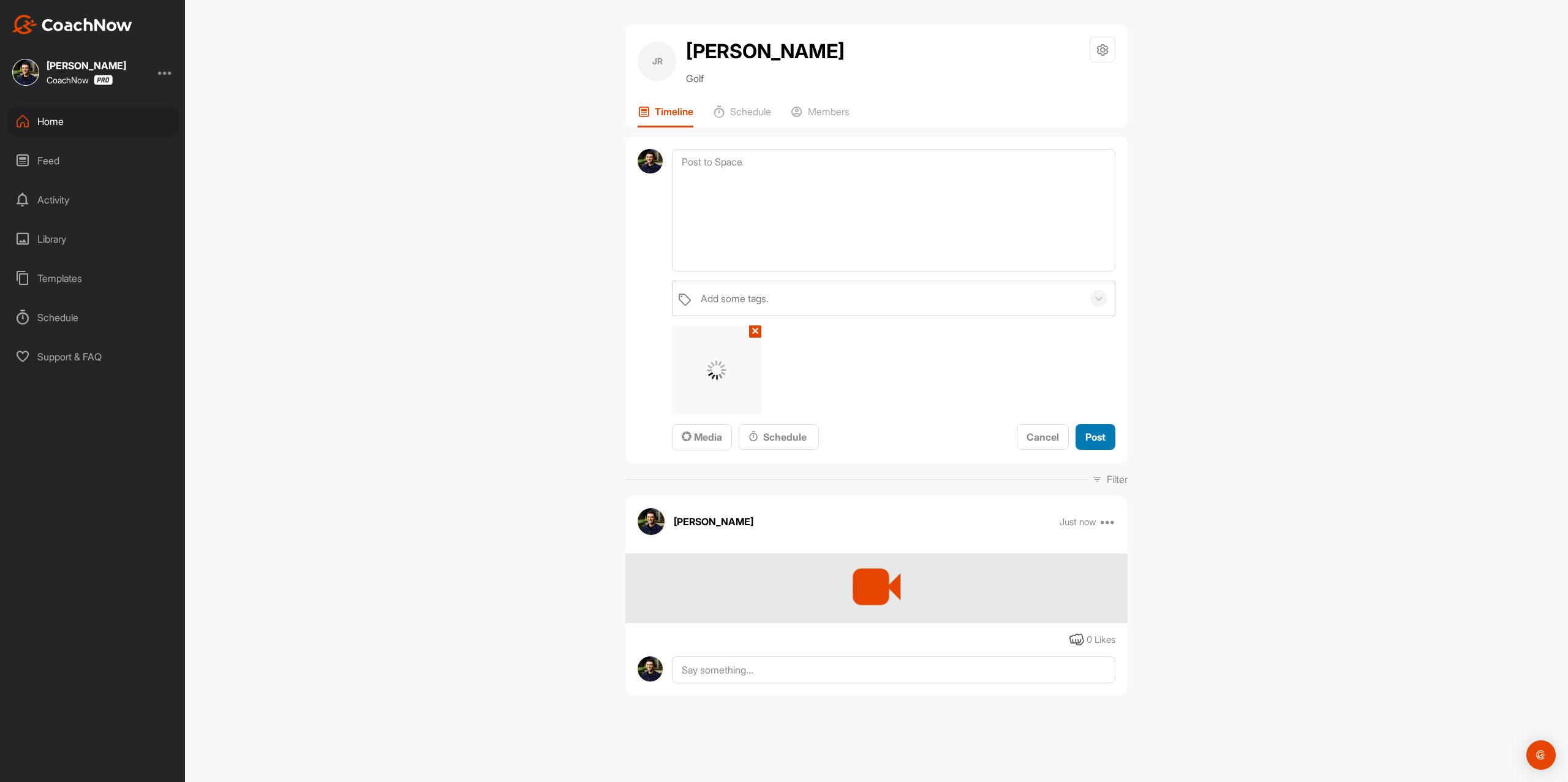
click at [1094, 437] on span "Post" at bounding box center [1096, 437] width 20 height 12
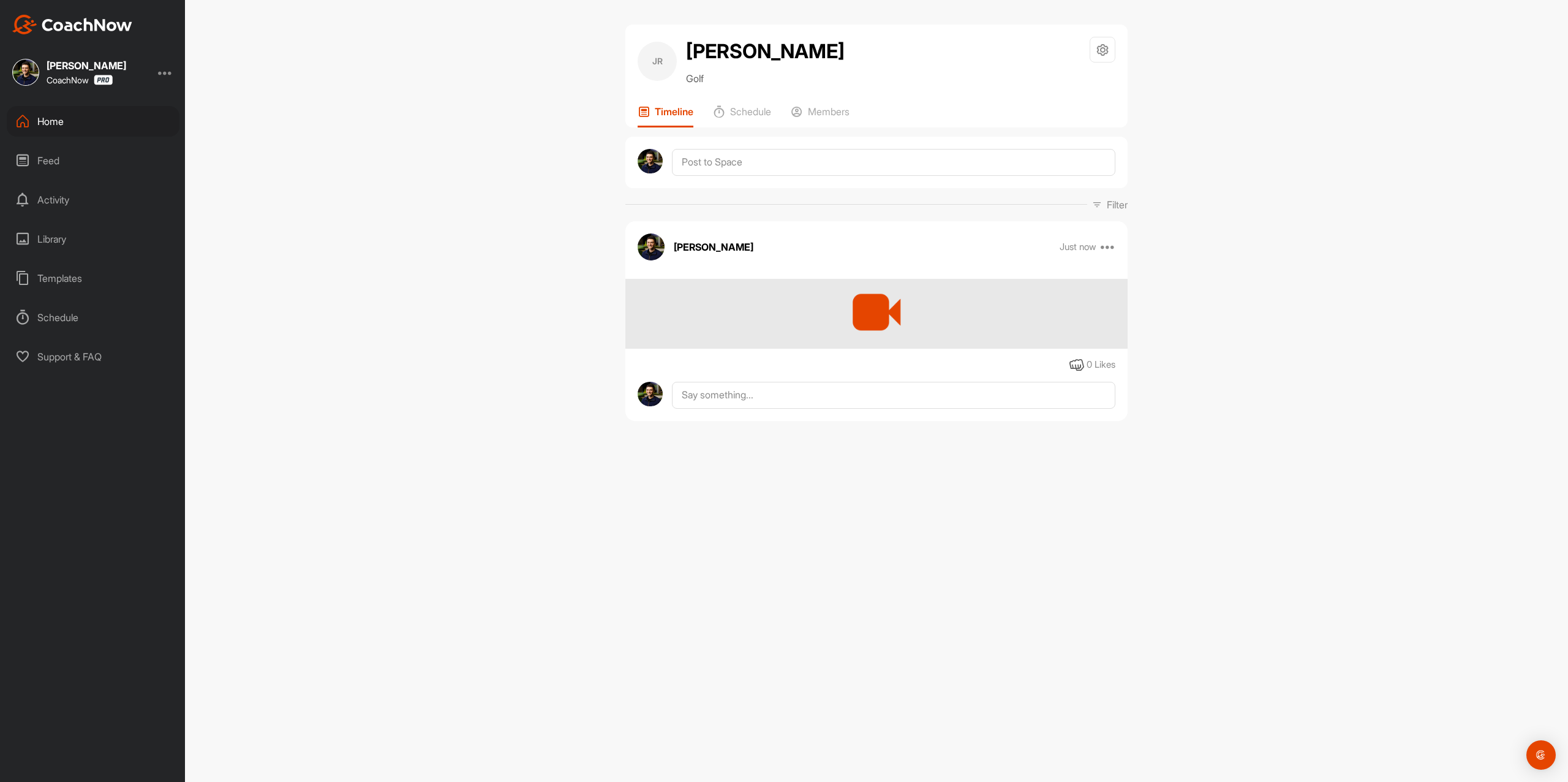
click at [772, 146] on div at bounding box center [876, 162] width 502 height 52
click at [763, 167] on textarea at bounding box center [894, 163] width 443 height 27
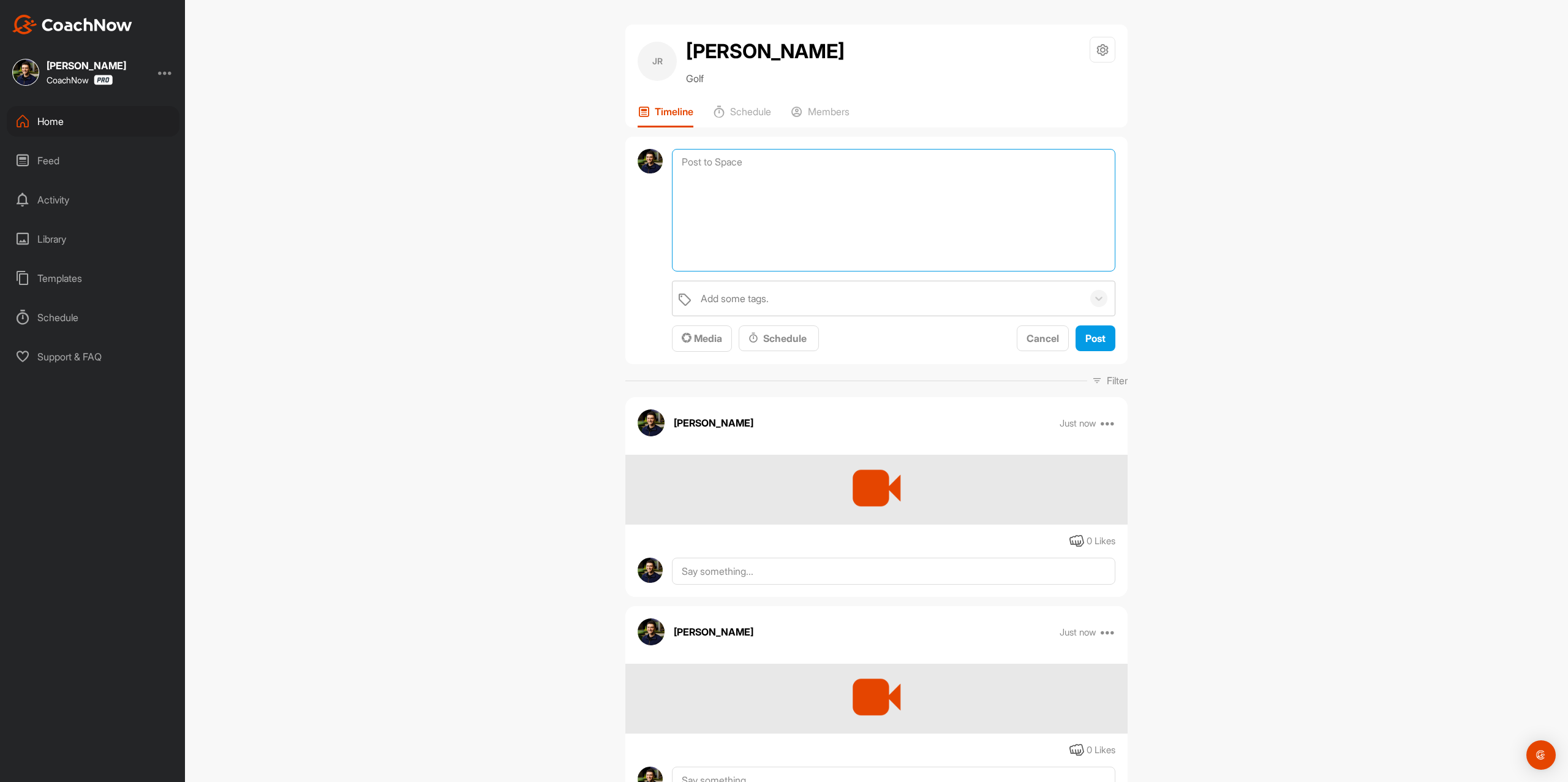
click at [866, 190] on textarea at bounding box center [894, 210] width 443 height 122
paste textarea "Thanks for sending in your video and signing up for a Full Assessment of your s…"
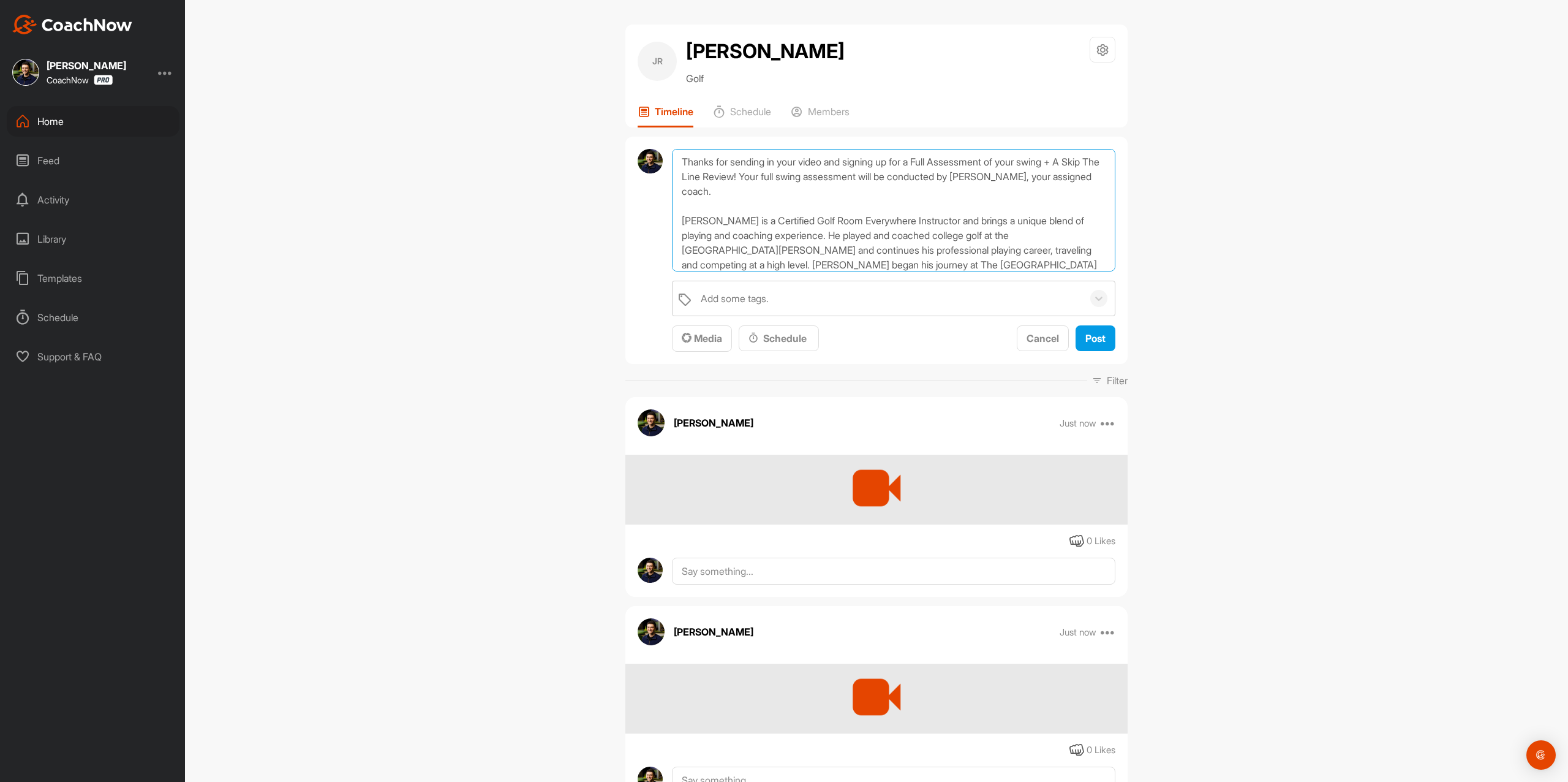
scroll to position [162, 0]
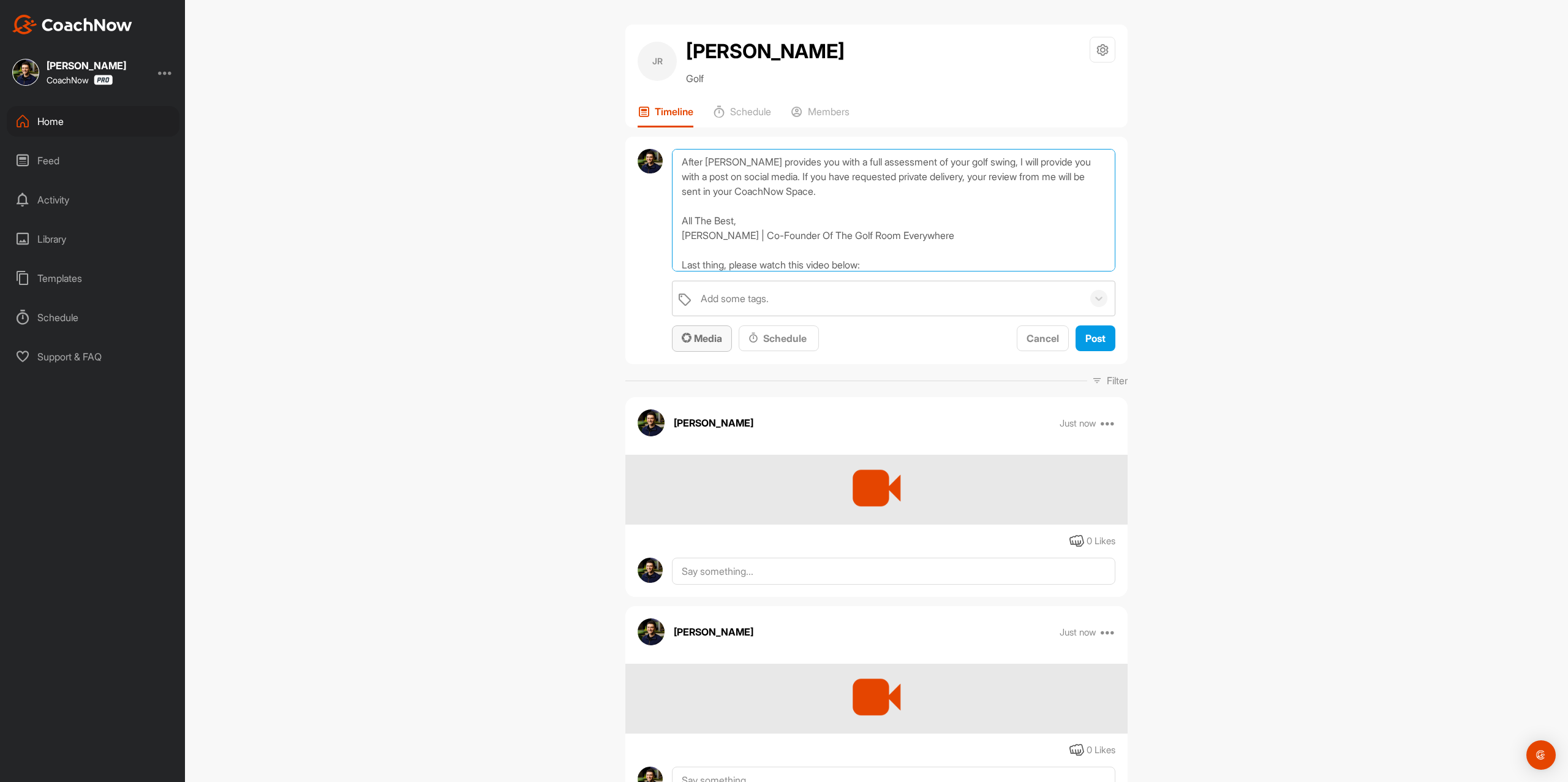
type textarea "Thanks for sending in your video and signing up for a Full Assessment of your s…"
click at [696, 330] on button "Media" at bounding box center [702, 338] width 60 height 26
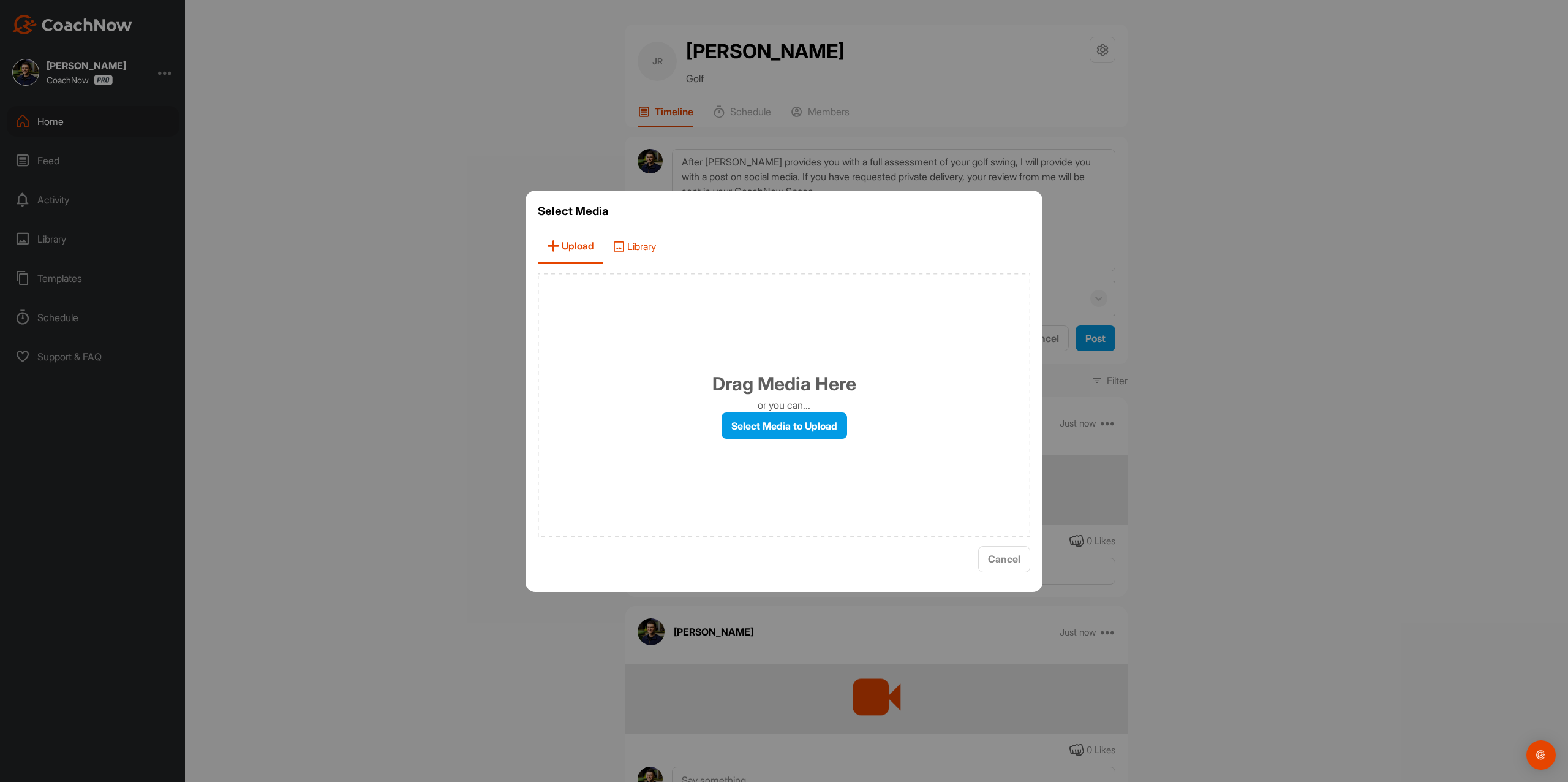
click at [635, 241] on span "Library" at bounding box center [635, 247] width 62 height 35
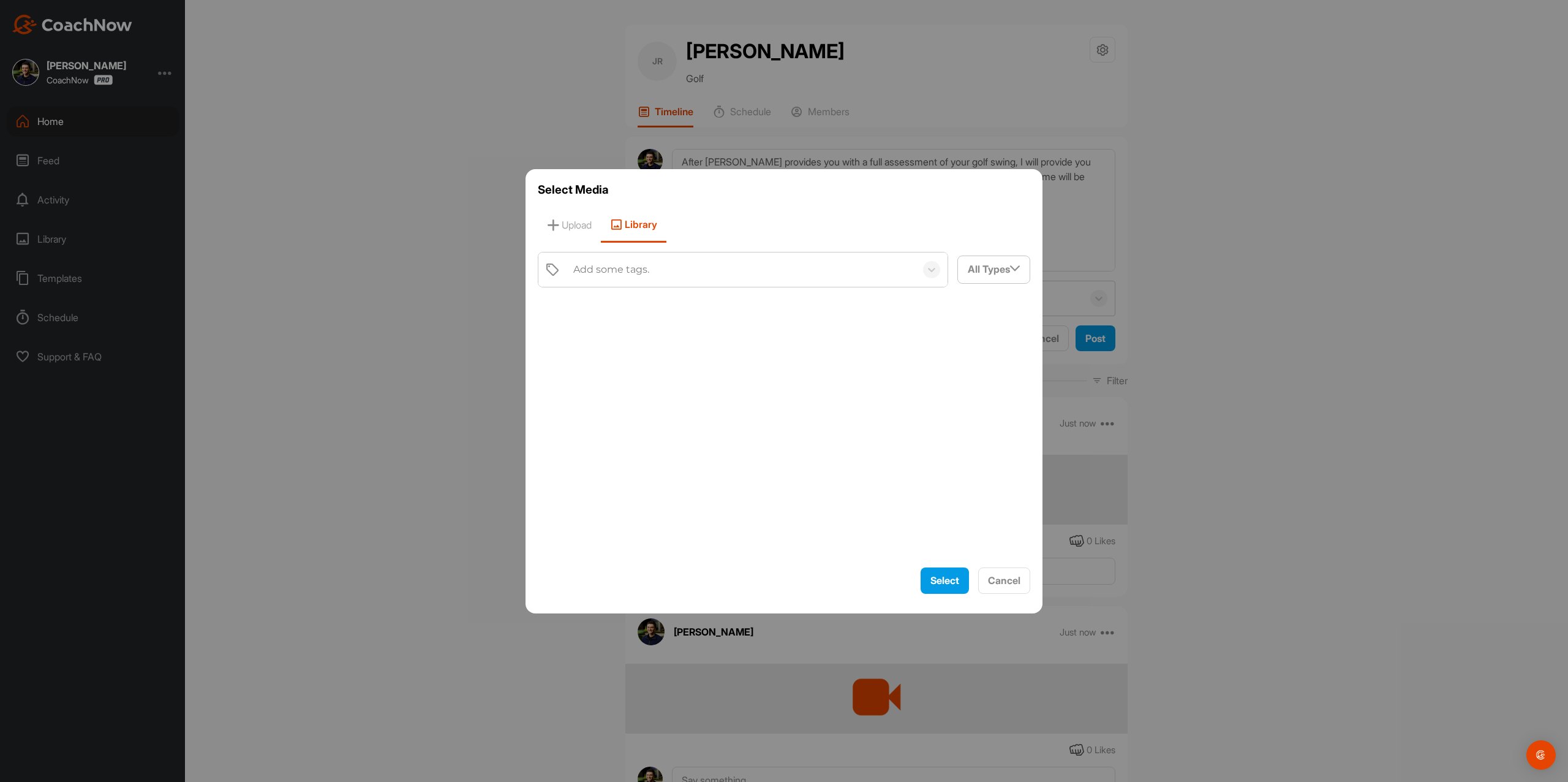
click at [635, 269] on div "Add some tags." at bounding box center [611, 269] width 76 height 15
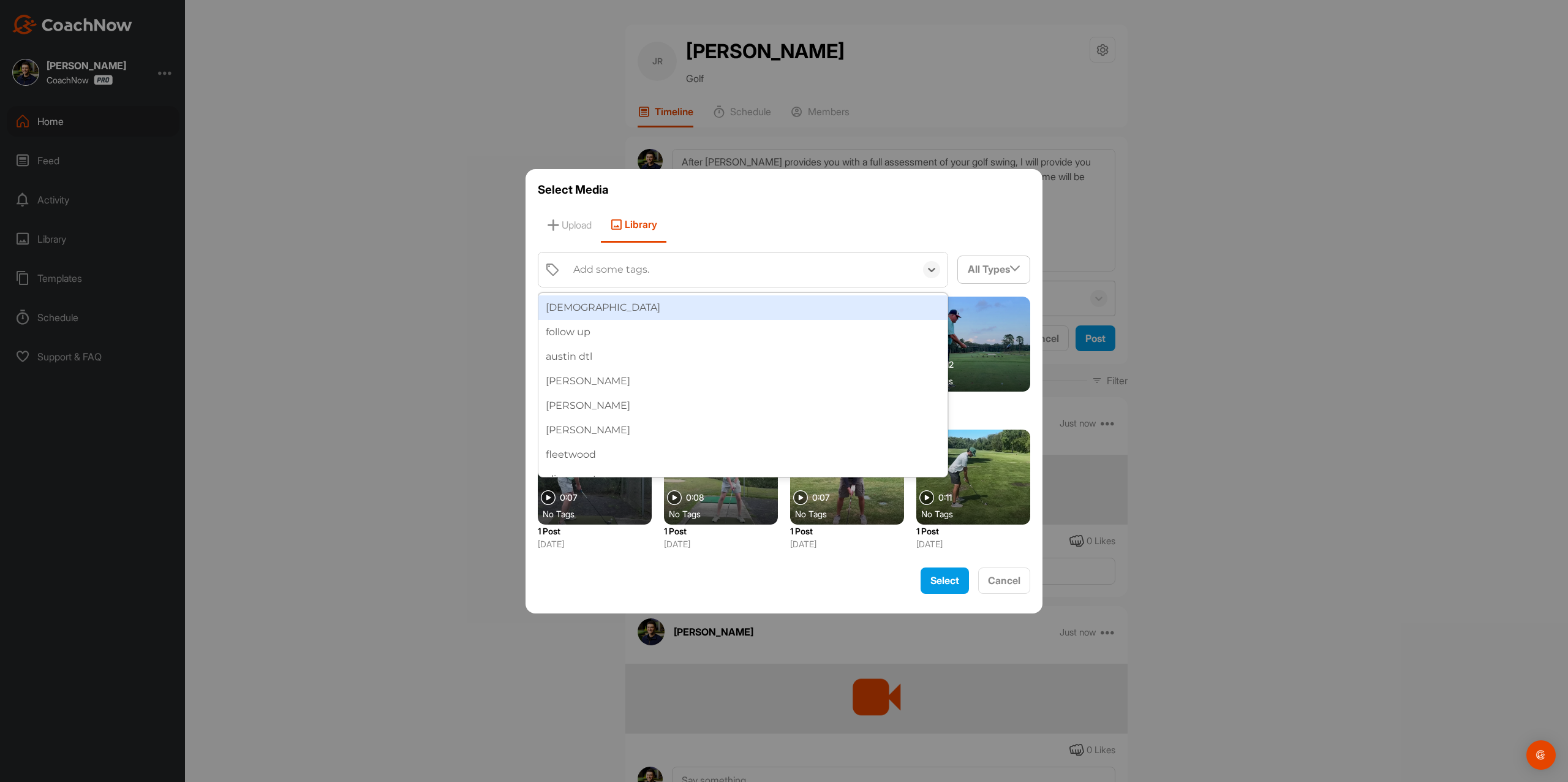
click at [618, 315] on div "[DEMOGRAPHIC_DATA]" at bounding box center [743, 308] width 409 height 24
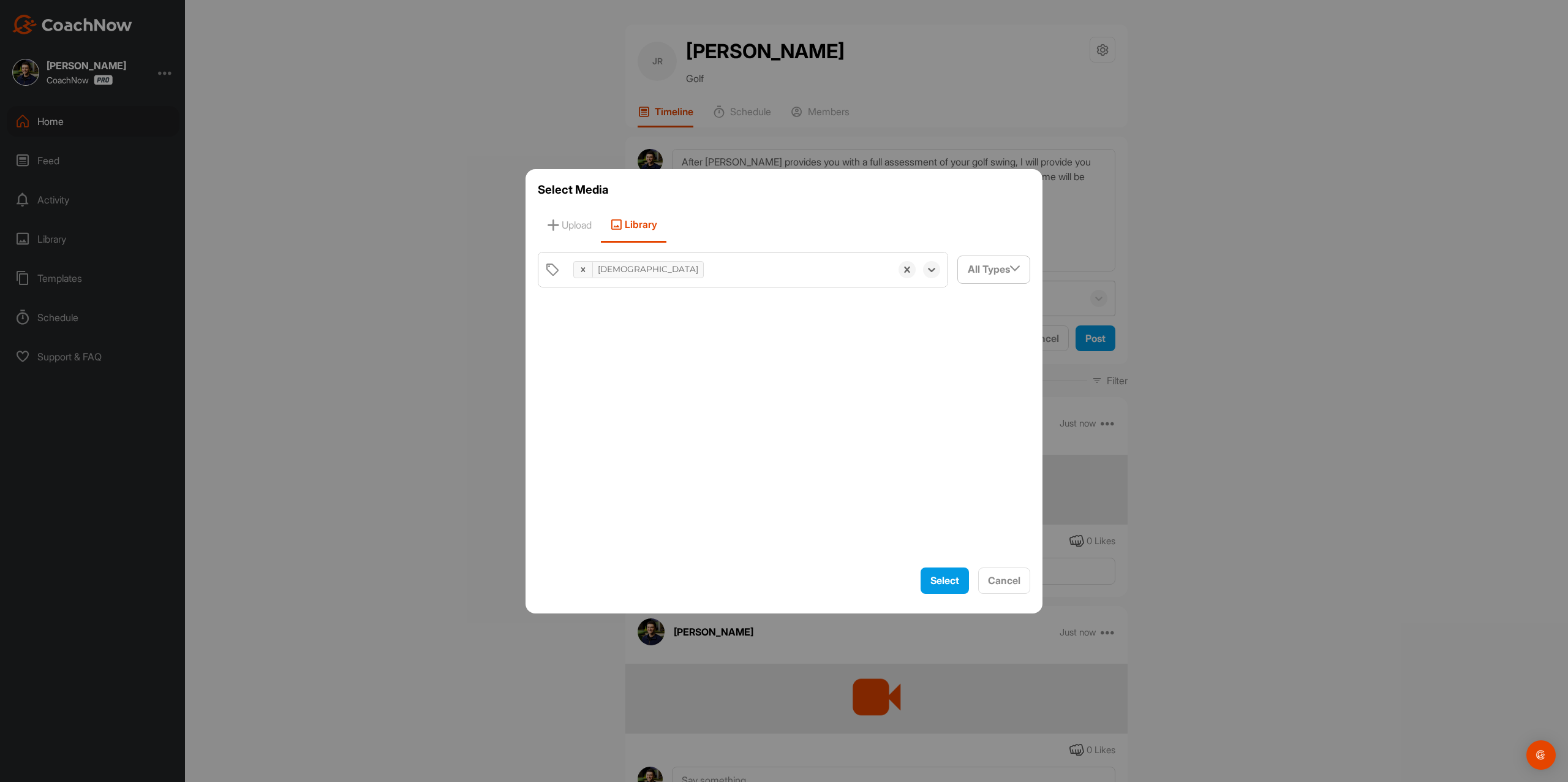
click at [598, 329] on div at bounding box center [784, 428] width 492 height 262
click at [598, 329] on div at bounding box center [595, 344] width 114 height 95
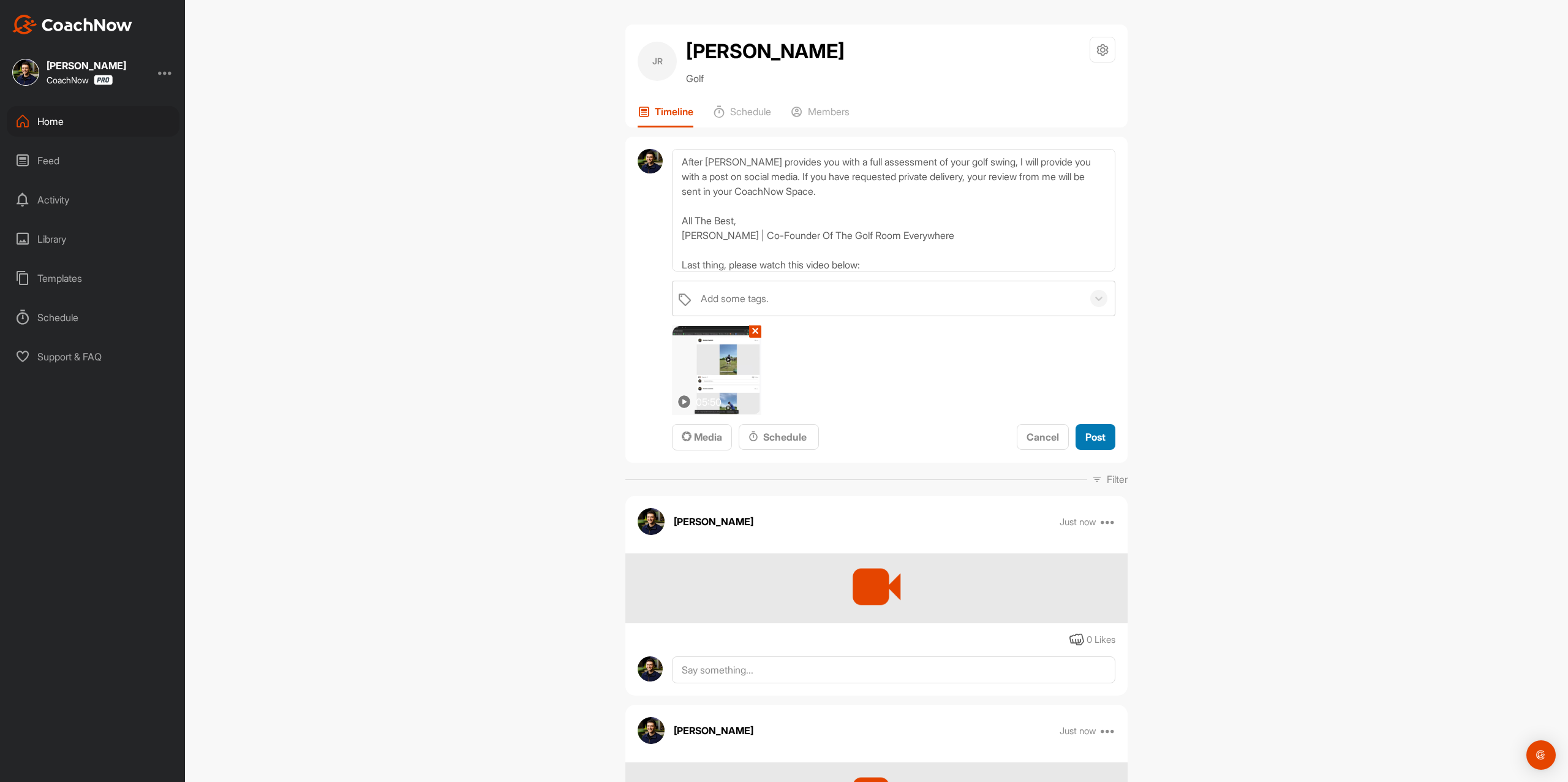
click at [1088, 433] on span "Post" at bounding box center [1096, 437] width 20 height 12
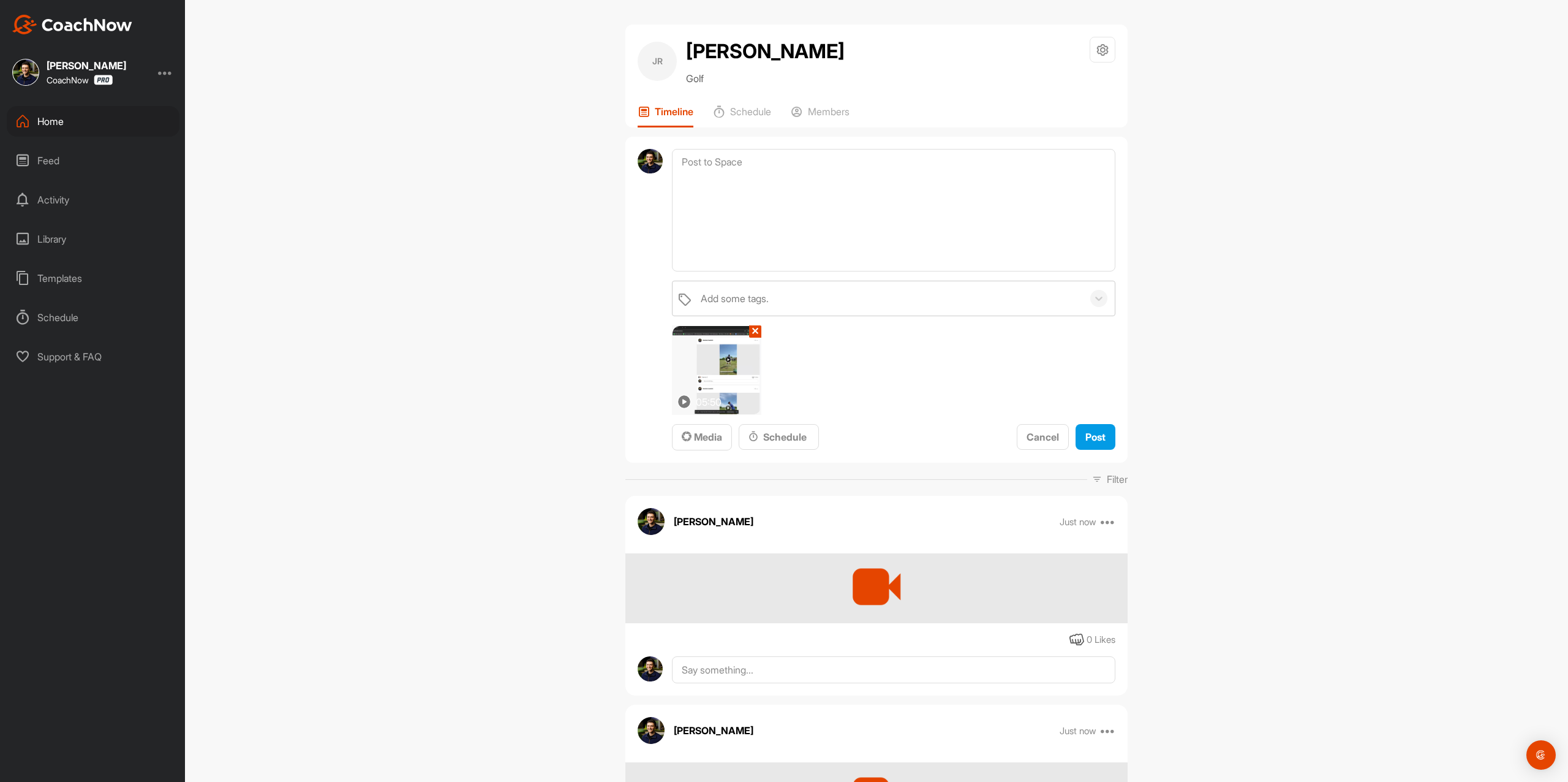
scroll to position [0, 0]
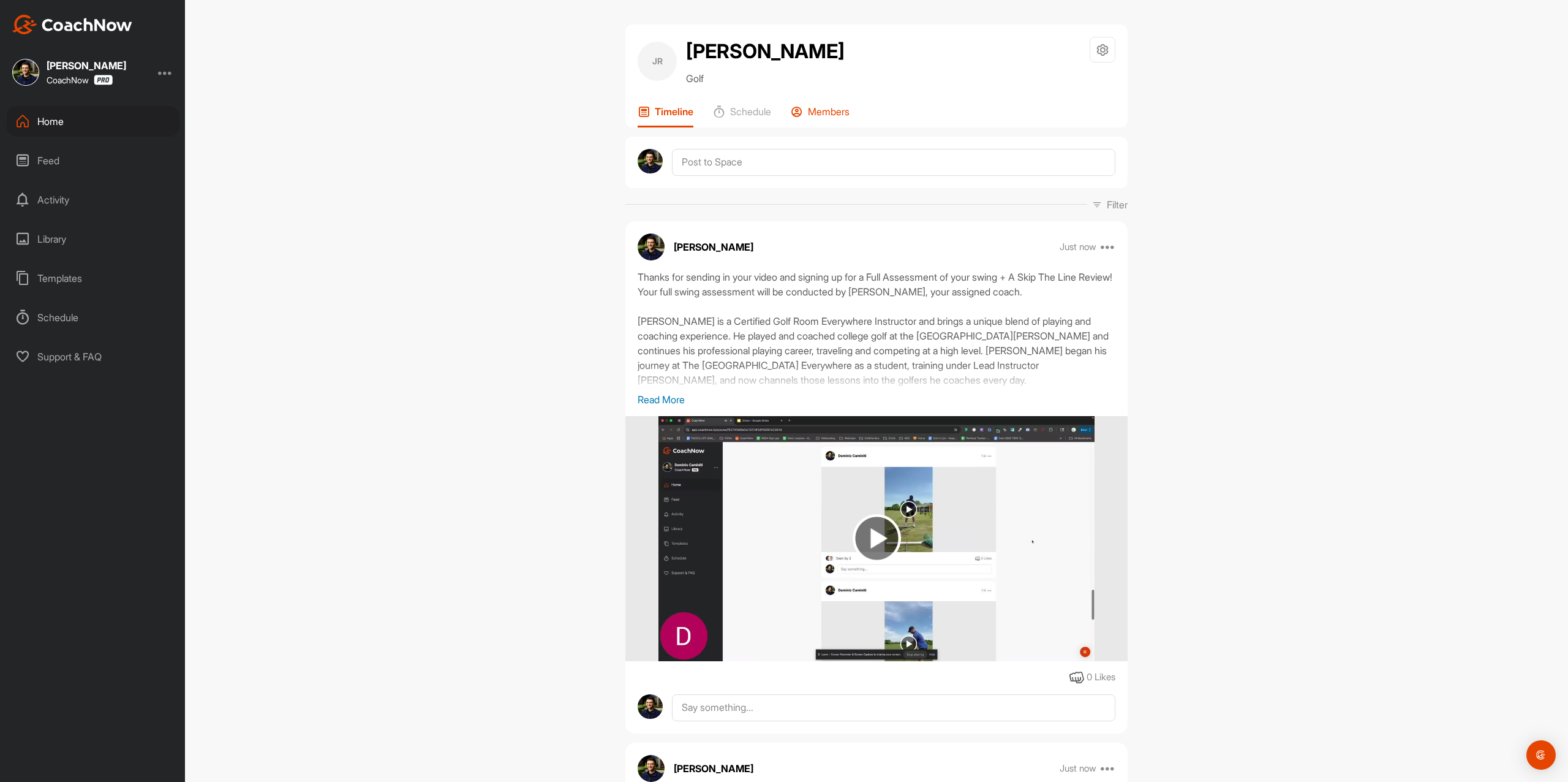
click at [831, 114] on p "Members" at bounding box center [829, 112] width 42 height 12
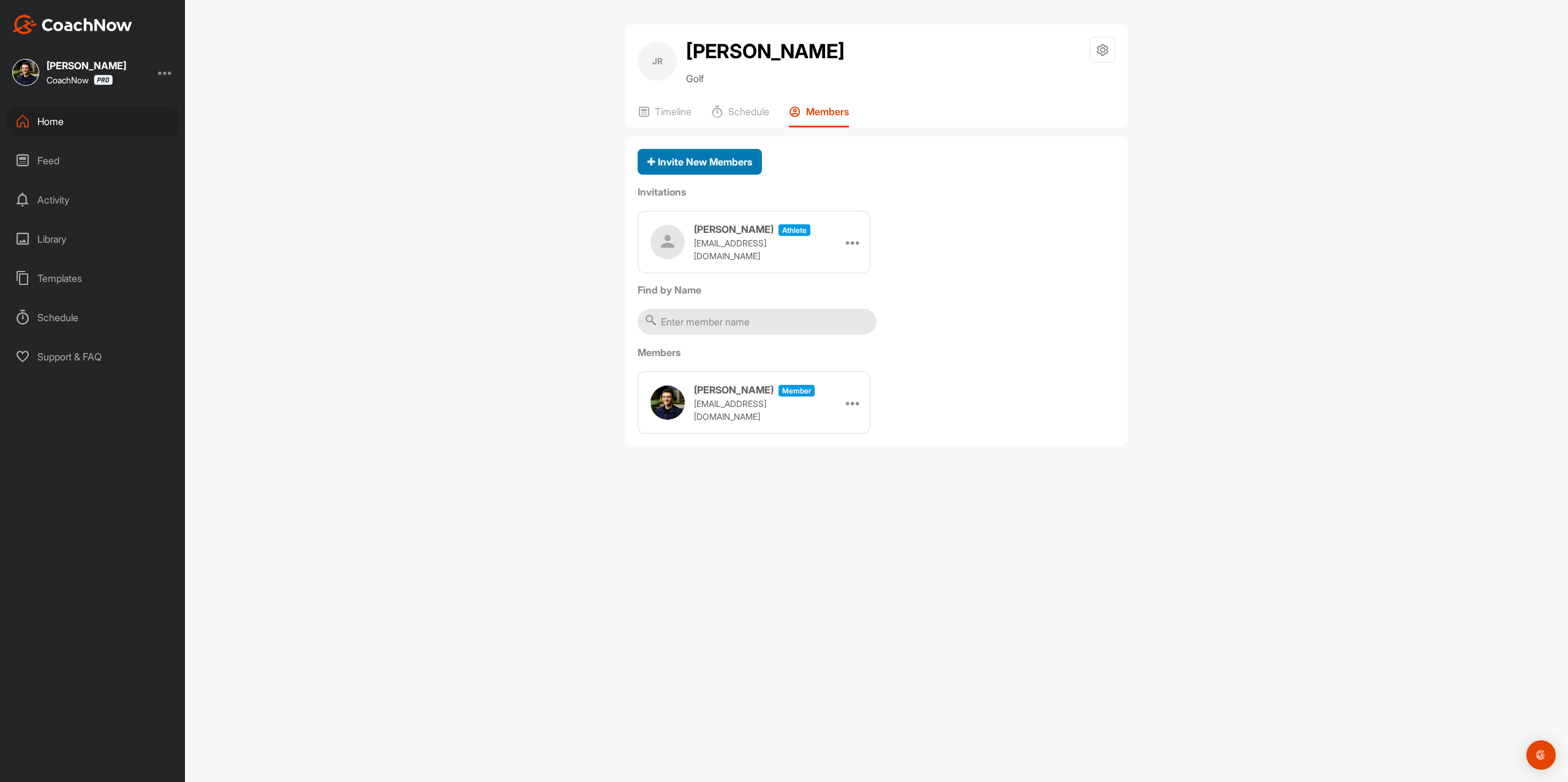
click at [672, 150] on button "Invite New Members" at bounding box center [700, 162] width 124 height 26
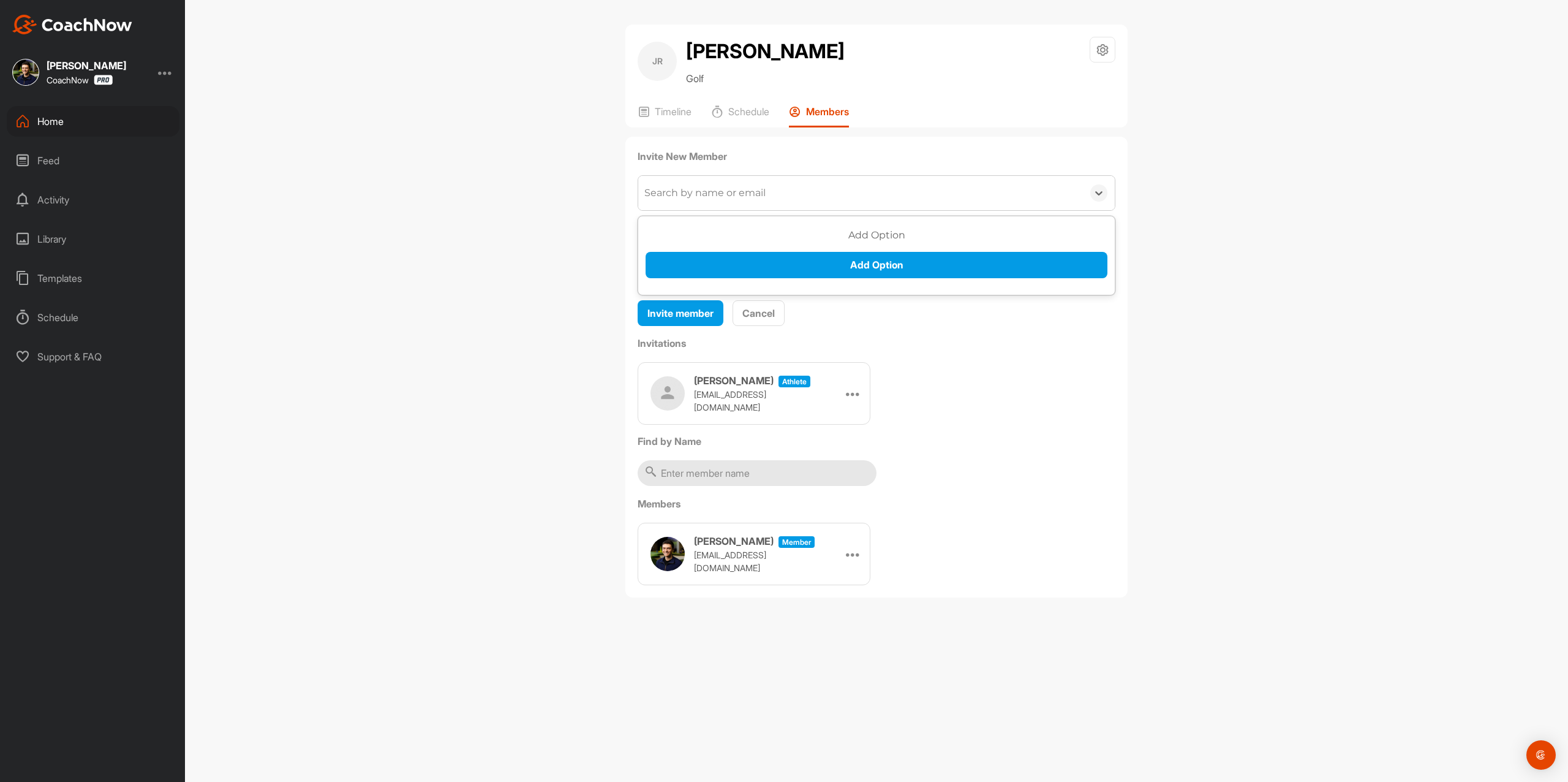
click at [719, 197] on div "Search by name or email" at bounding box center [705, 193] width 122 height 15
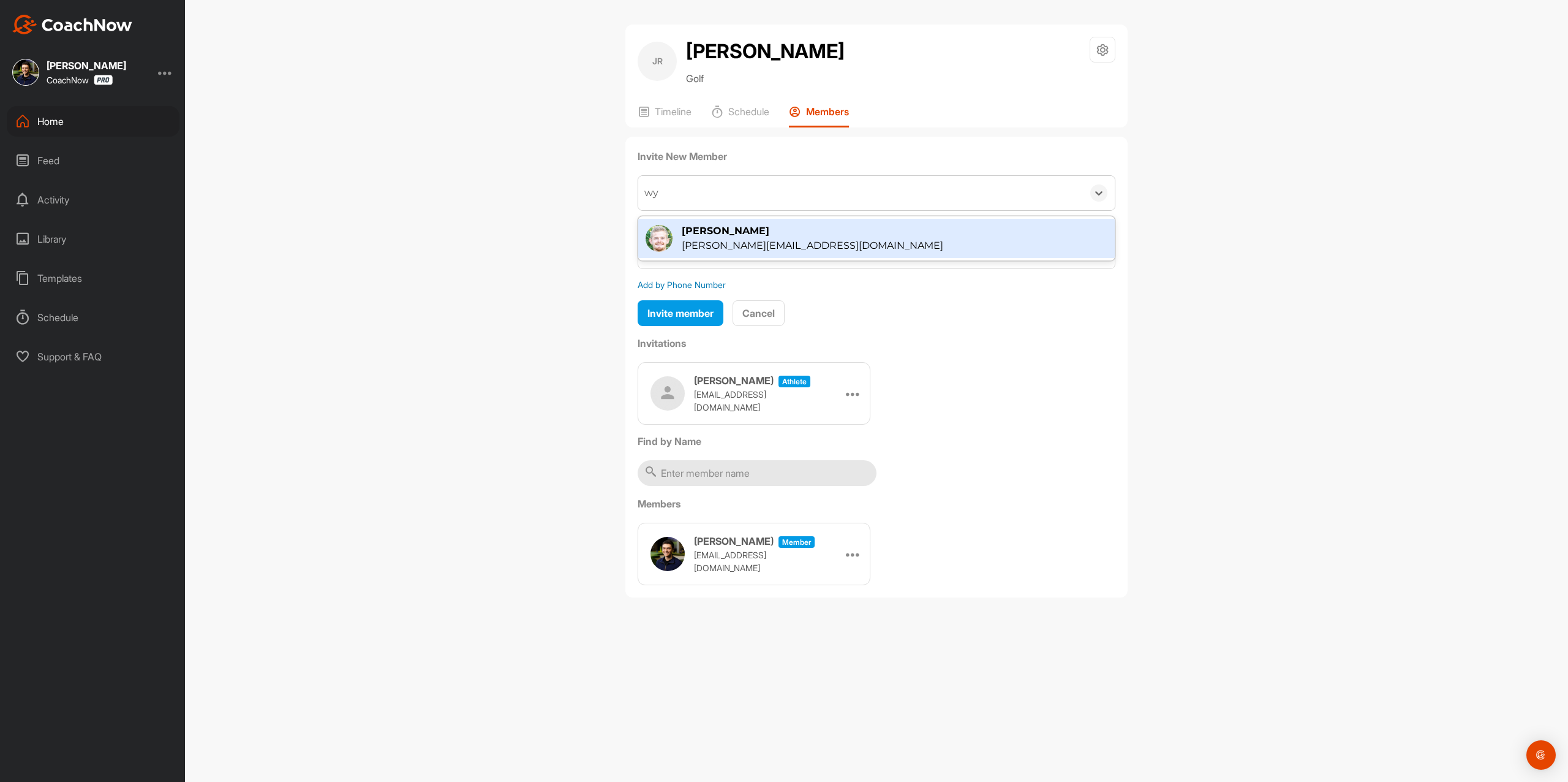
type input "wya"
click at [721, 235] on div "[PERSON_NAME]" at bounding box center [813, 231] width 262 height 15
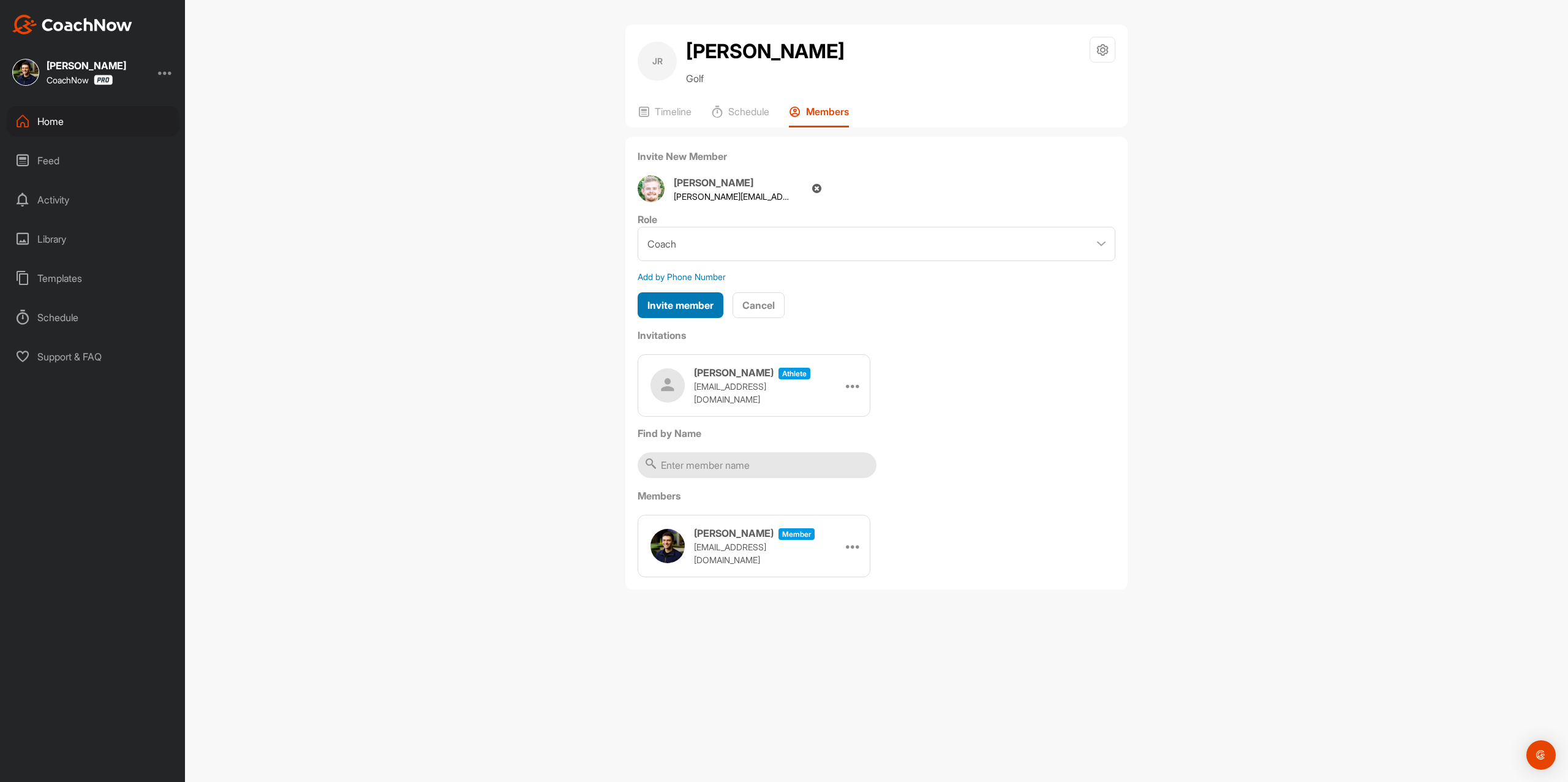
click at [707, 304] on span "Invite member" at bounding box center [680, 305] width 66 height 12
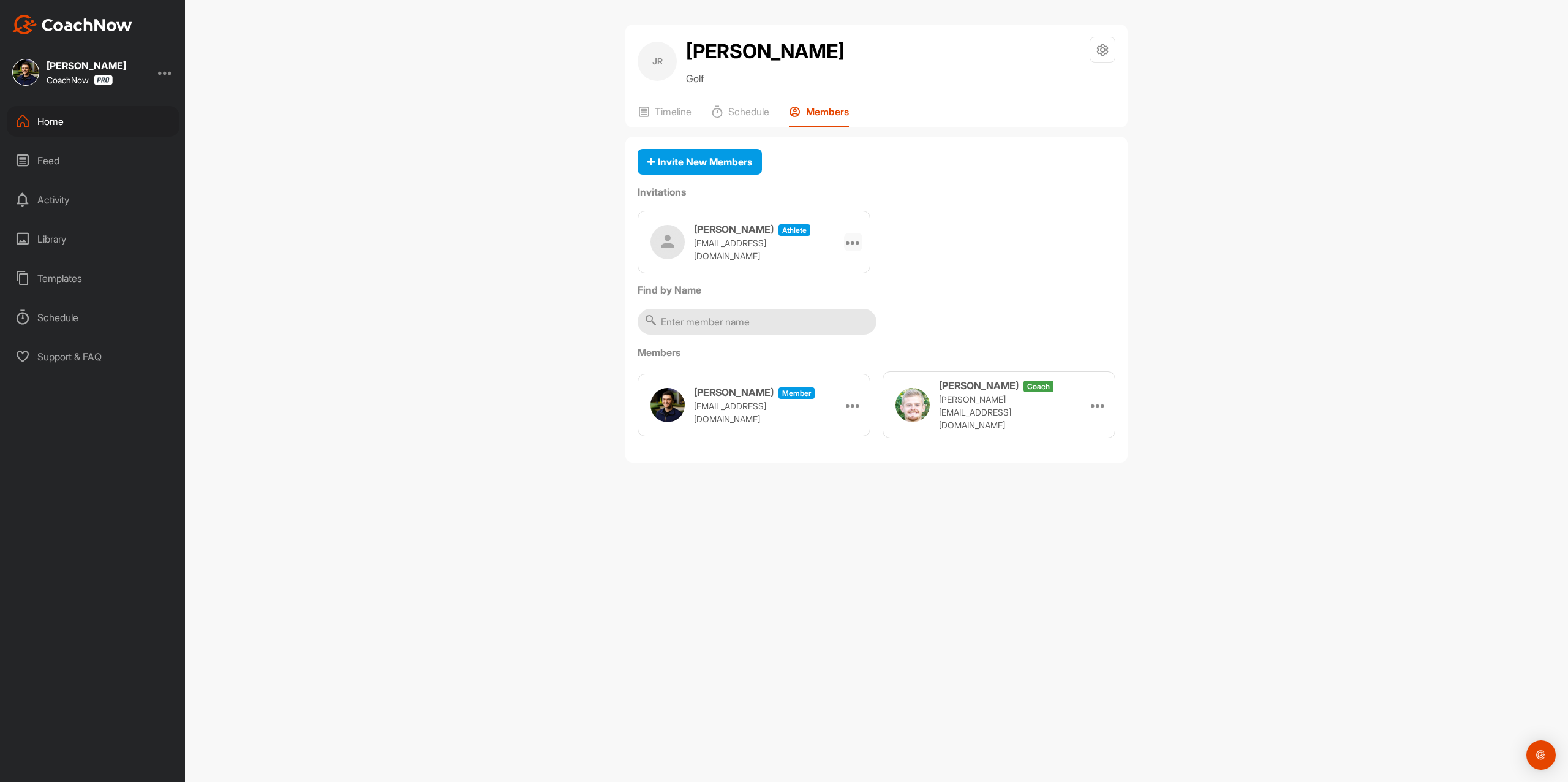
click at [856, 246] on icon at bounding box center [854, 242] width 15 height 15
click at [827, 353] on li "Copy Link" at bounding box center [830, 353] width 66 height 38
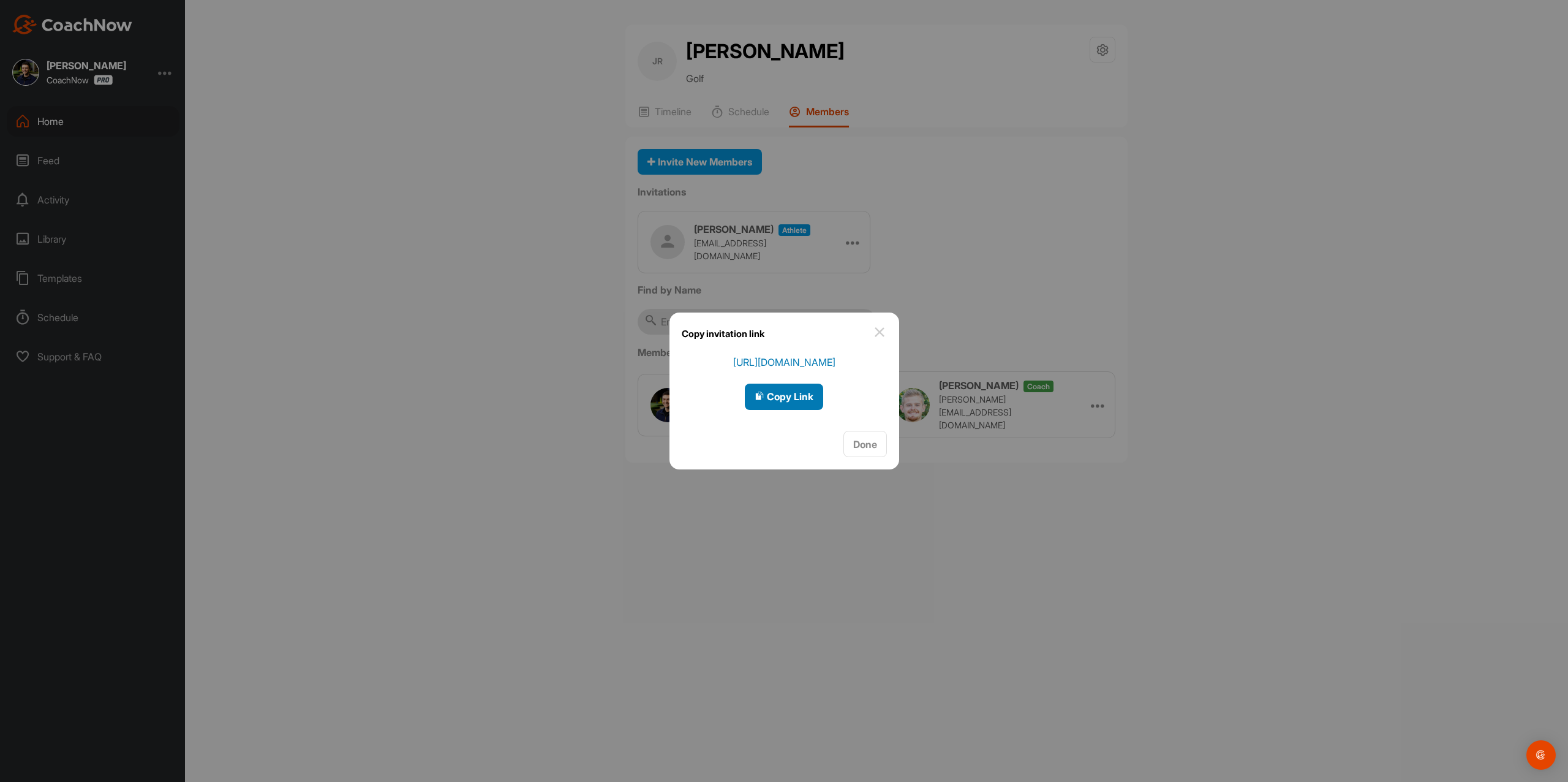
click at [775, 402] on div "Copy Link" at bounding box center [784, 396] width 59 height 15
click at [871, 332] on div "Copy invitation link" at bounding box center [784, 333] width 230 height 42
drag, startPoint x: 886, startPoint y: 337, endPoint x: 996, endPoint y: 253, distance: 138.4
click at [885, 337] on img at bounding box center [880, 333] width 15 height 15
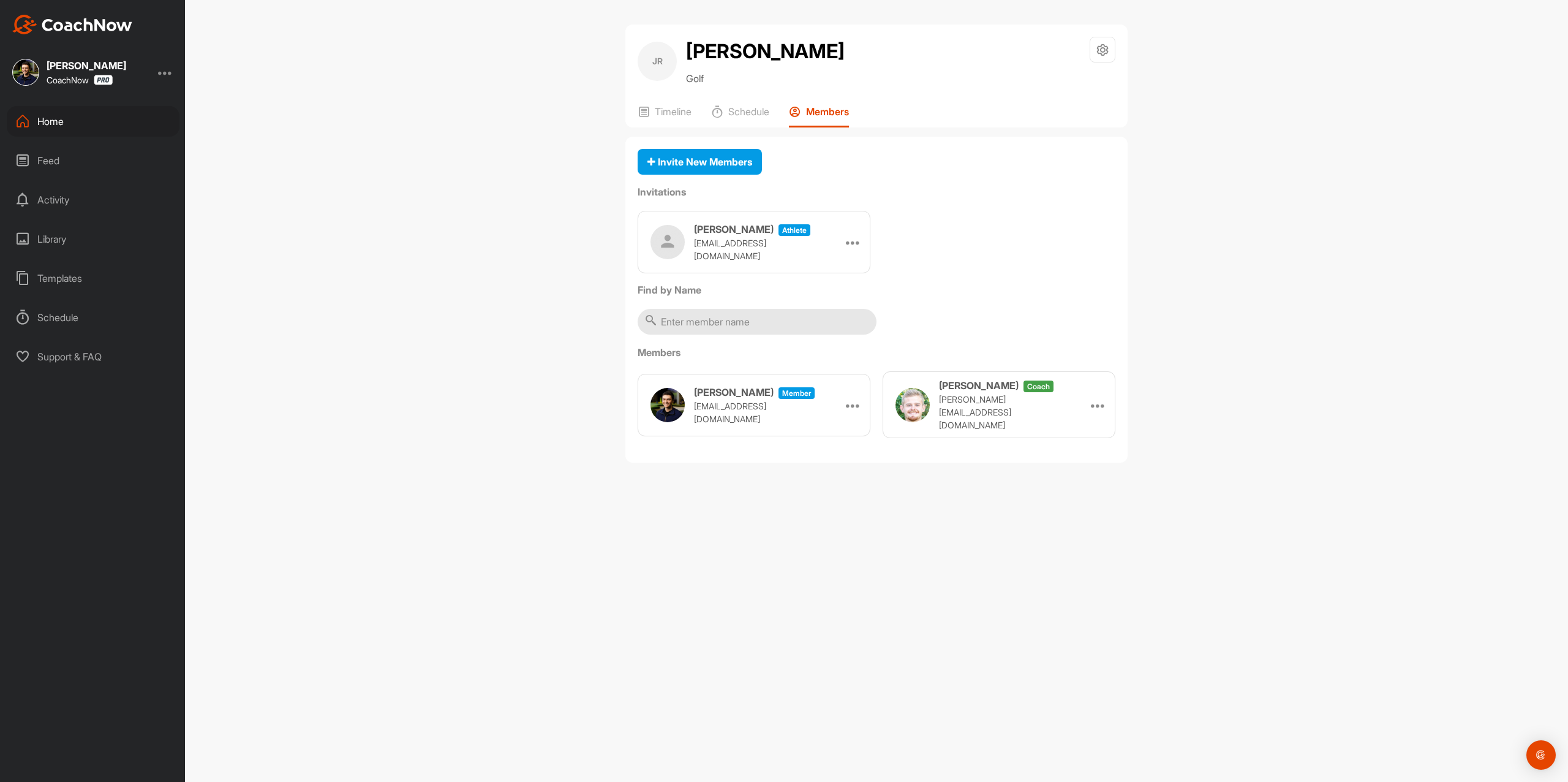
click at [73, 20] on img at bounding box center [72, 24] width 120 height 19
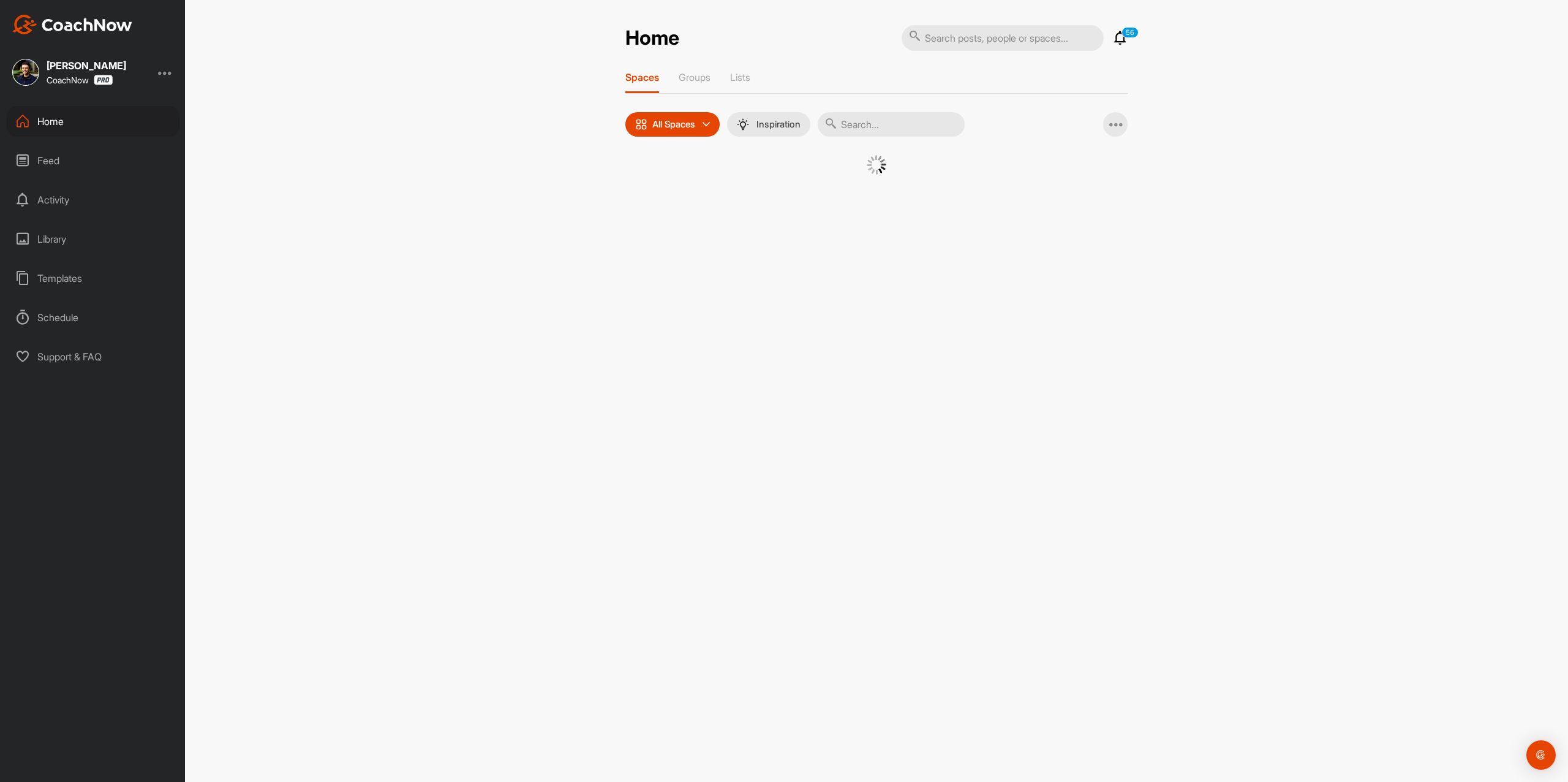
drag, startPoint x: 1185, startPoint y: 34, endPoint x: 1022, endPoint y: 50, distance: 163.8
click at [1184, 34] on div "Home 56 Notifications Invitations View All 56 Spaces Groups Lists All Spaces Al…" at bounding box center [877, 391] width 1383 height 782
click at [1022, 49] on input "text" at bounding box center [1003, 38] width 202 height 26
paste input "[PERSON_NAME]"
type input "[PERSON_NAME]"
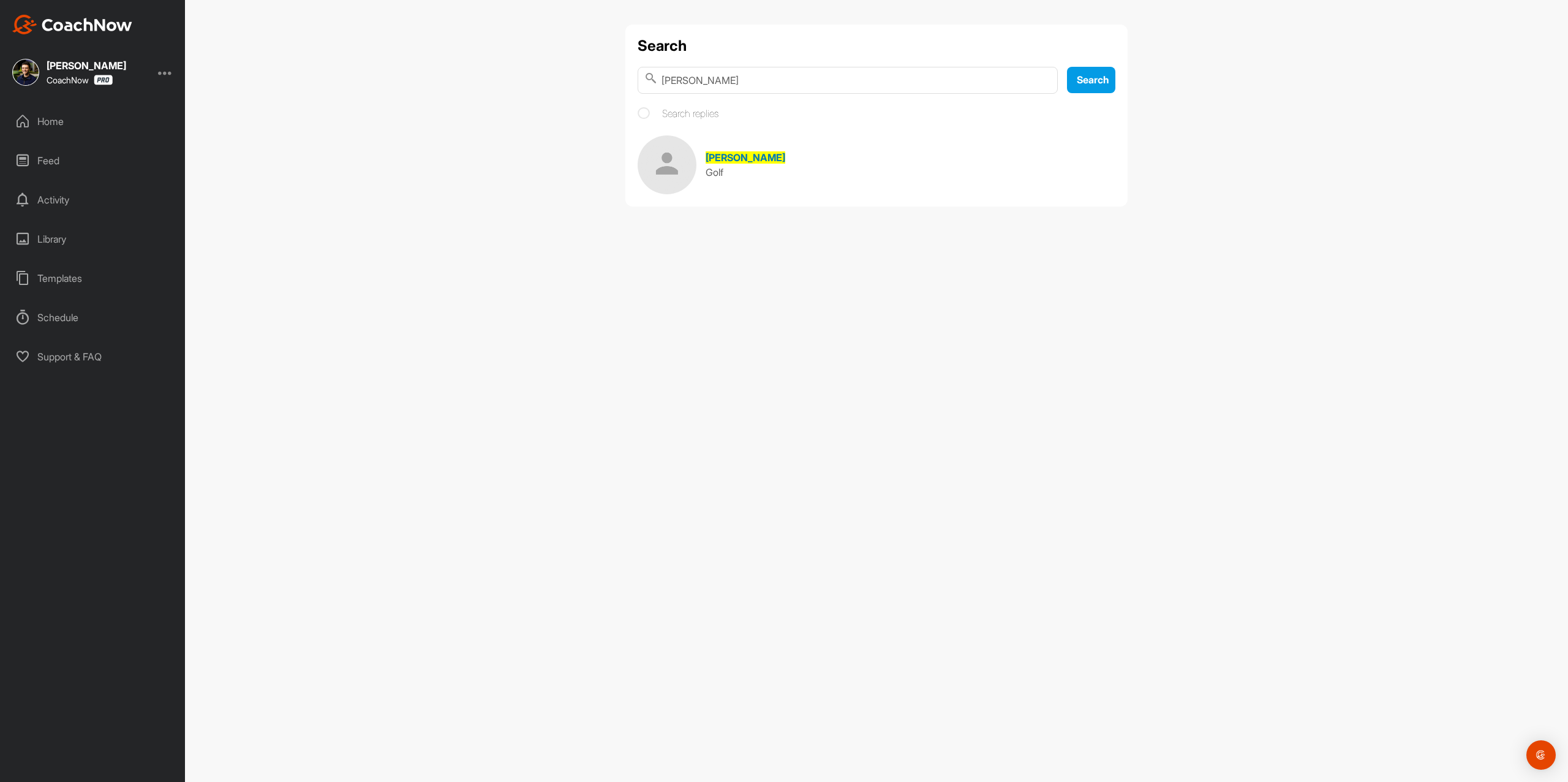
click at [752, 172] on div "Golf" at bounding box center [745, 172] width 80 height 15
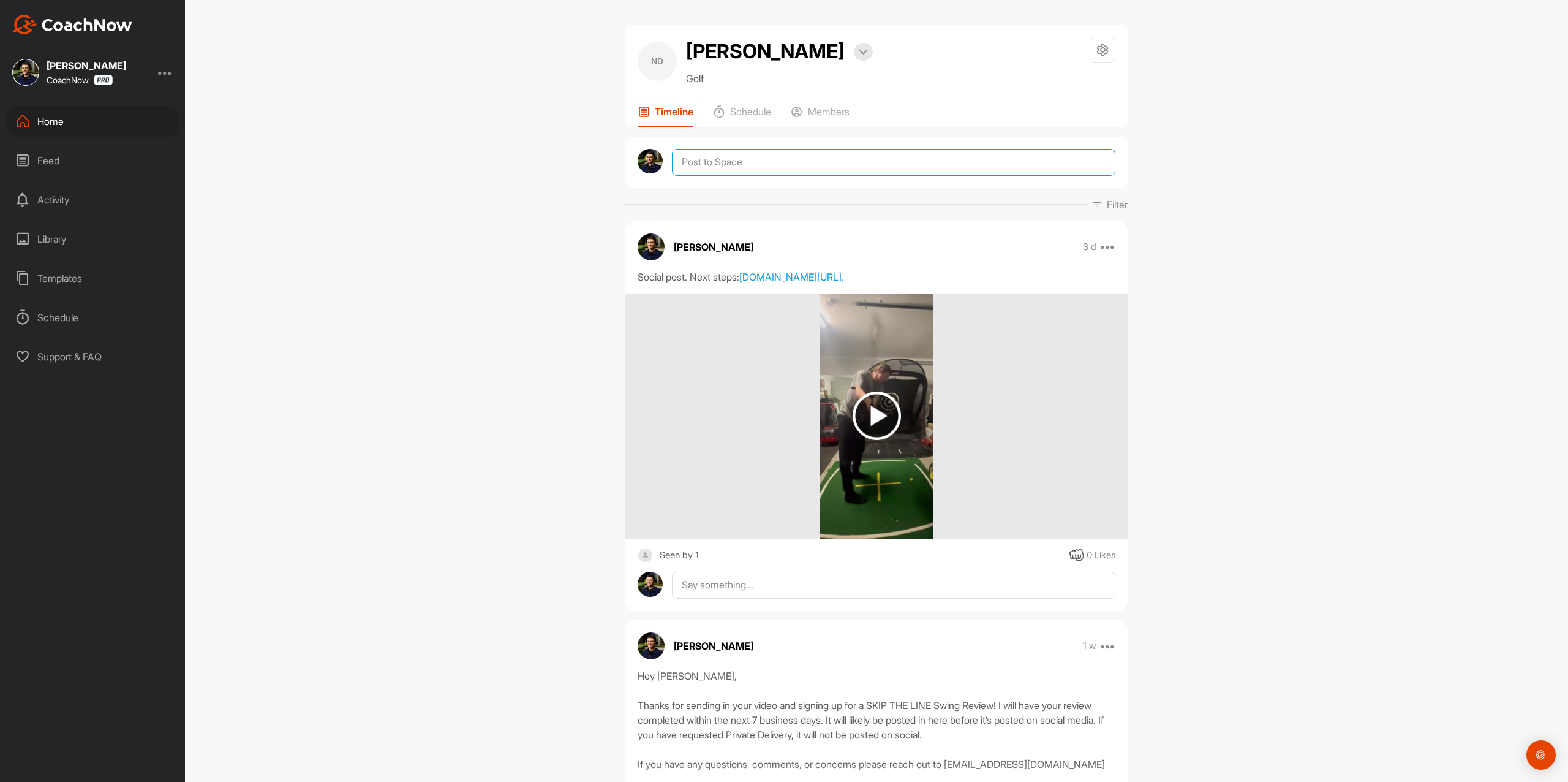
click at [748, 165] on textarea at bounding box center [894, 163] width 443 height 27
paste textarea "Hey! I am checking in to see if you have any questions regarding your review or…"
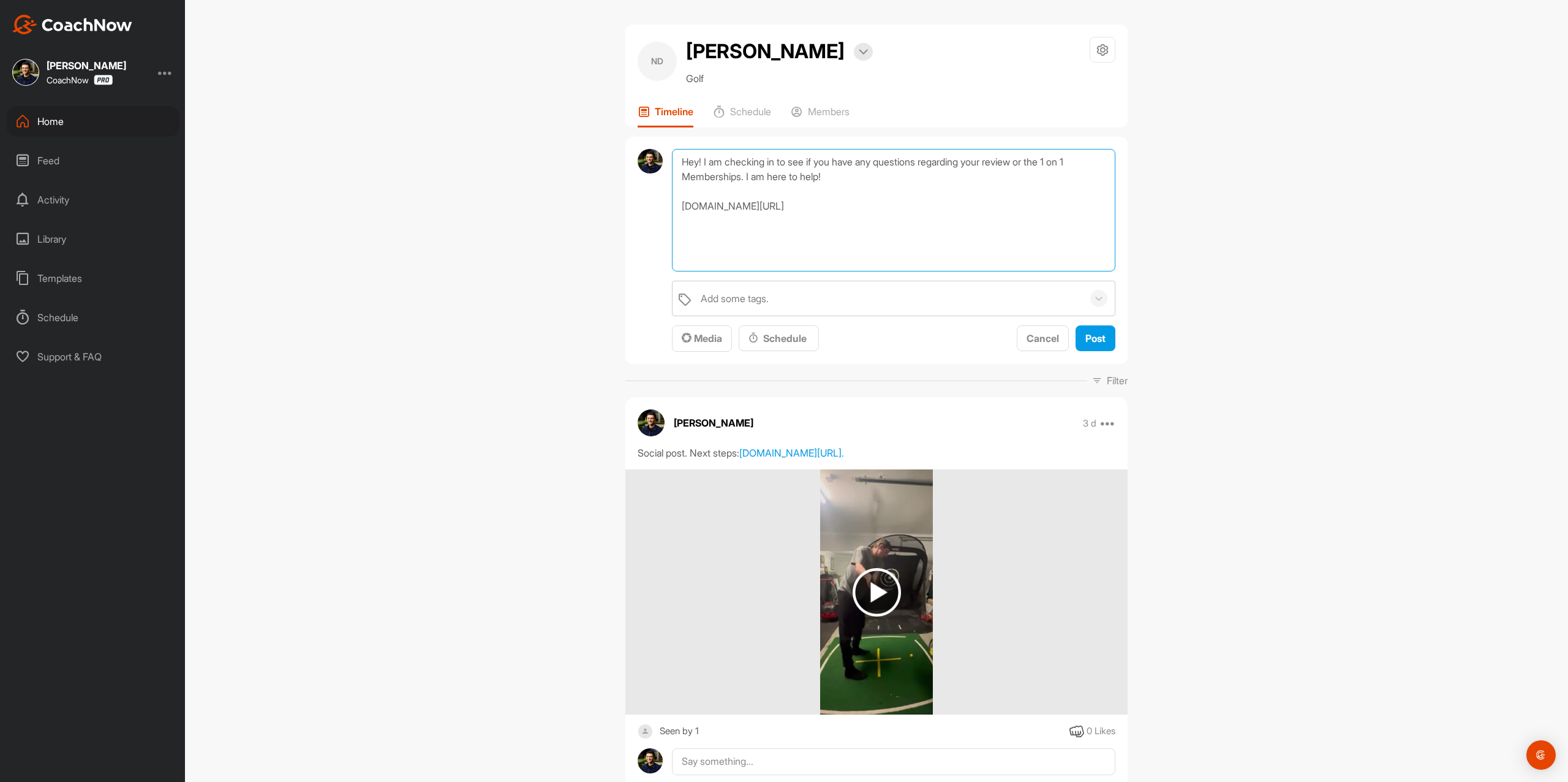
type textarea "Hey! I am checking in to see if you have any questions regarding your review or…"
click at [1093, 336] on span "Post" at bounding box center [1096, 338] width 20 height 12
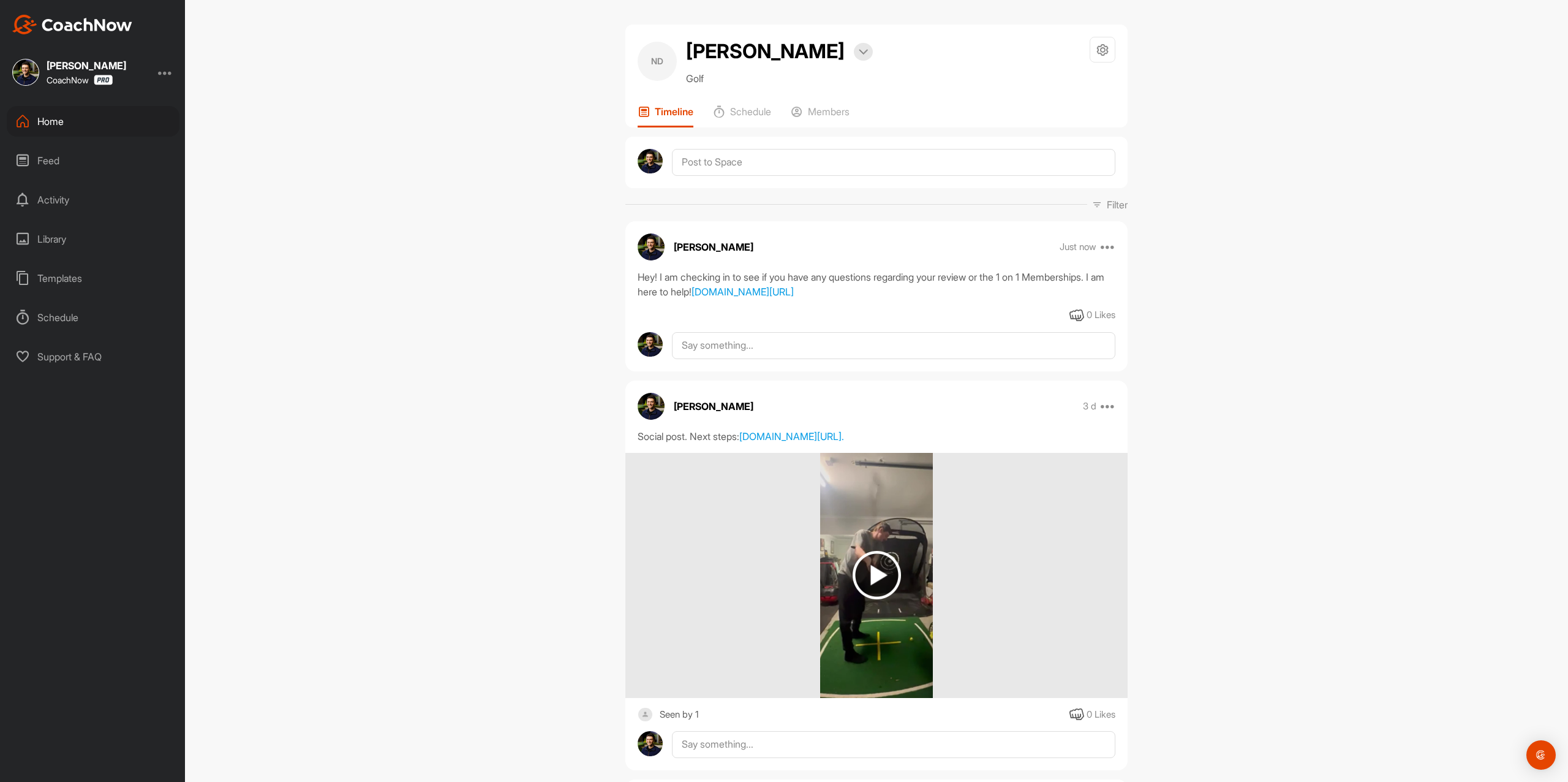
click at [116, 23] on img at bounding box center [72, 24] width 120 height 19
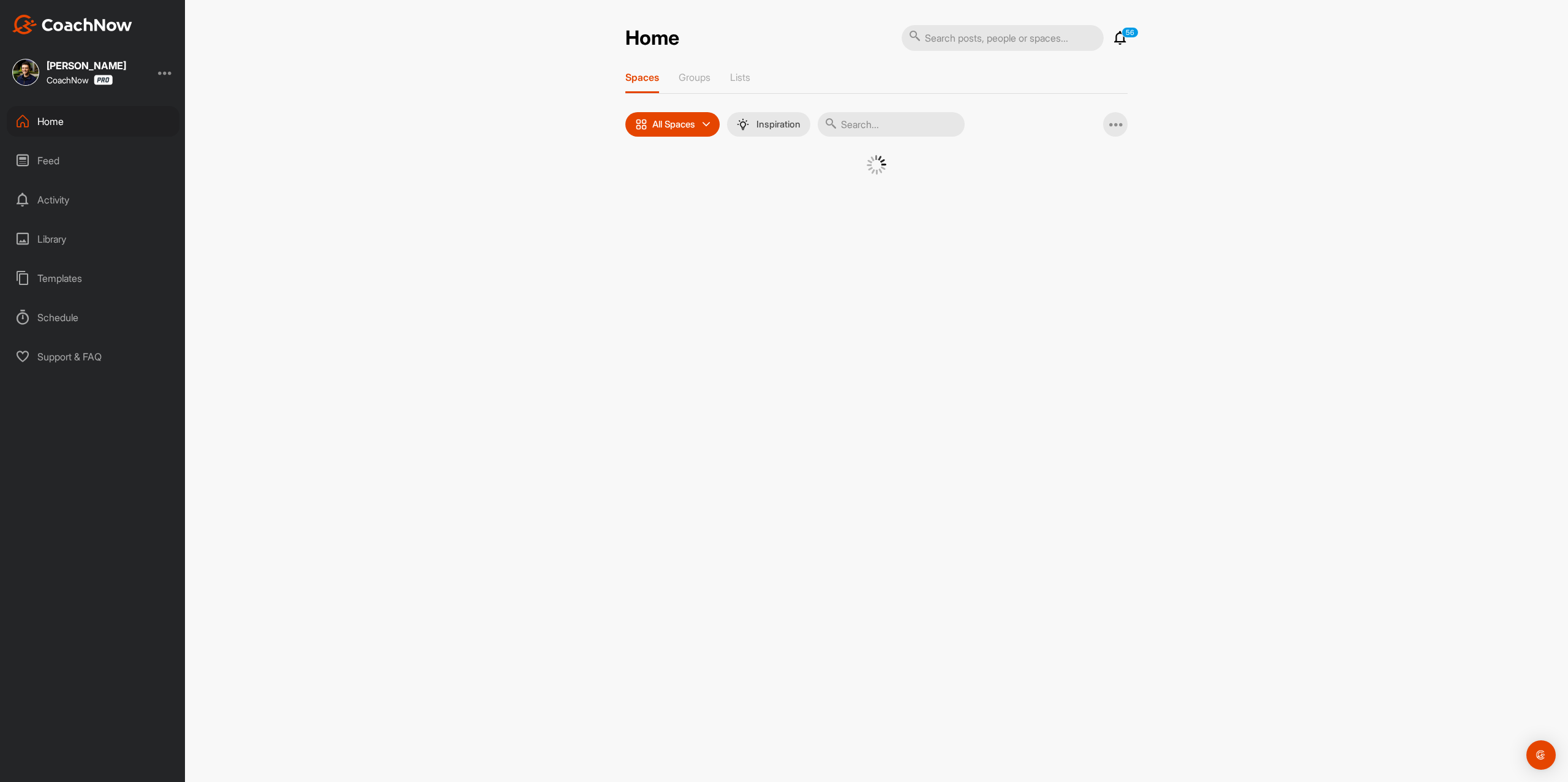
click at [1025, 38] on input "text" at bounding box center [1003, 38] width 202 height 26
paste input "[PERSON_NAME]"
type input "[PERSON_NAME]"
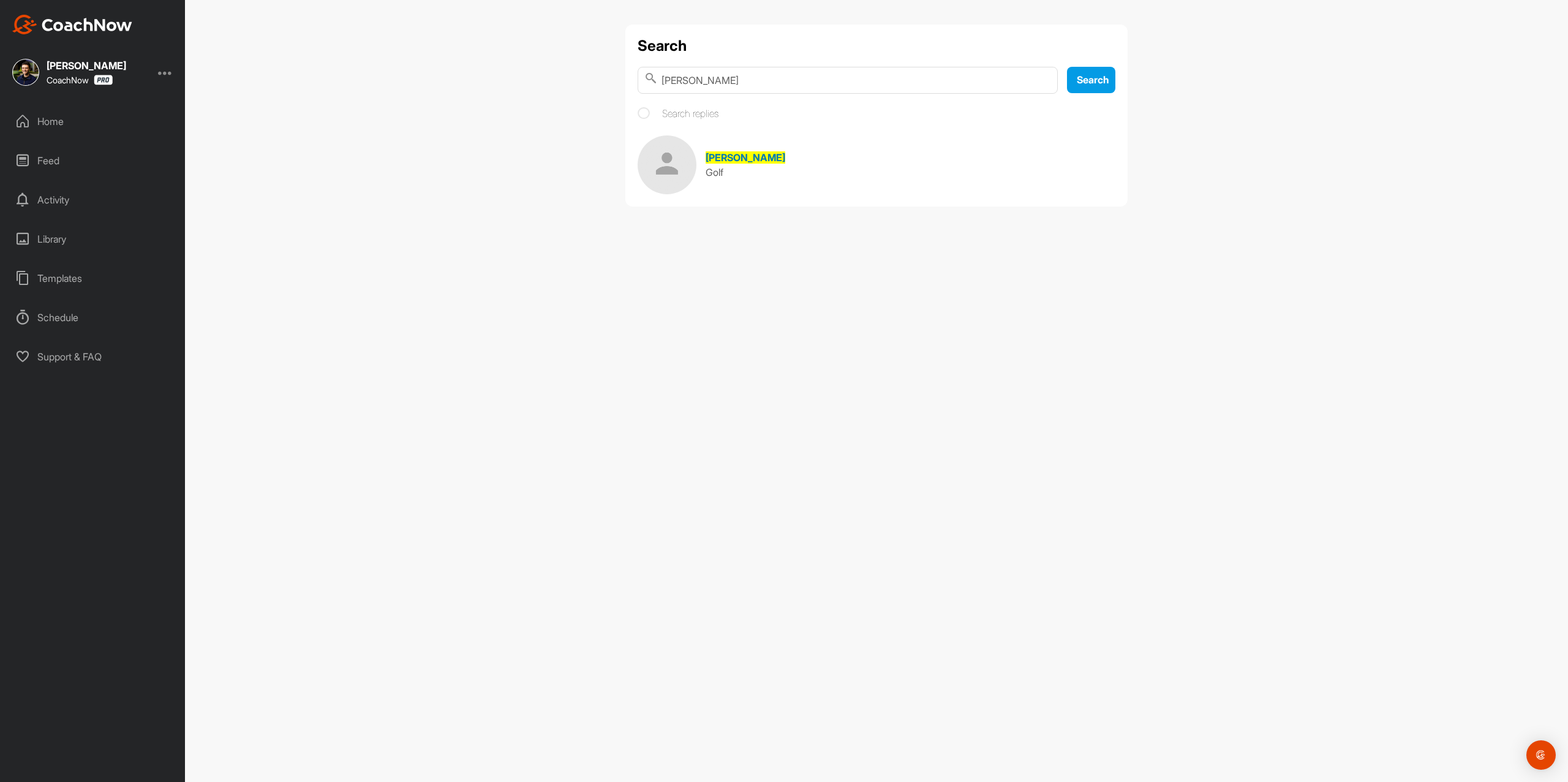
click at [782, 163] on link "[PERSON_NAME] Golf" at bounding box center [877, 165] width 478 height 59
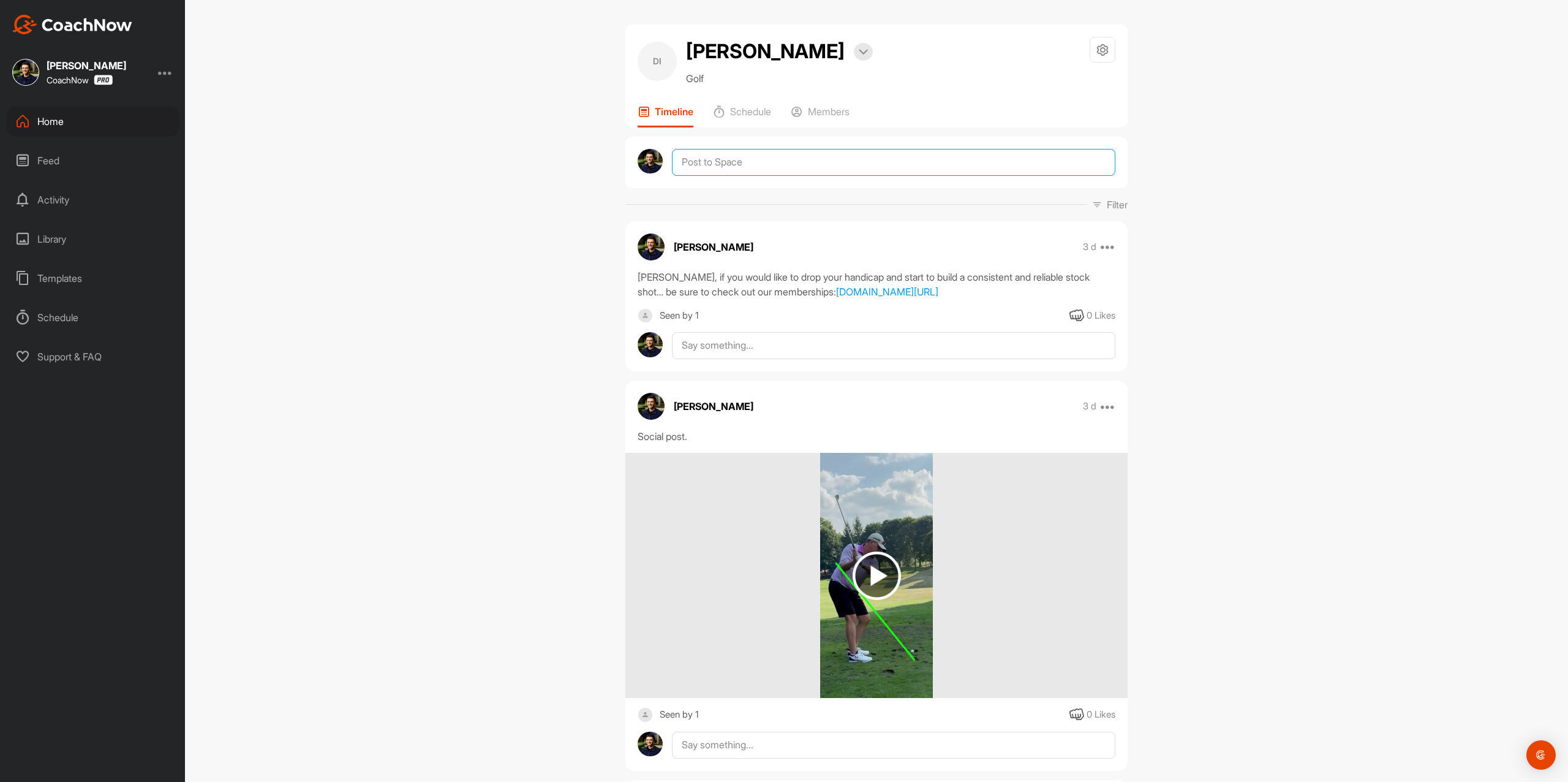
click at [780, 161] on textarea at bounding box center [894, 163] width 443 height 27
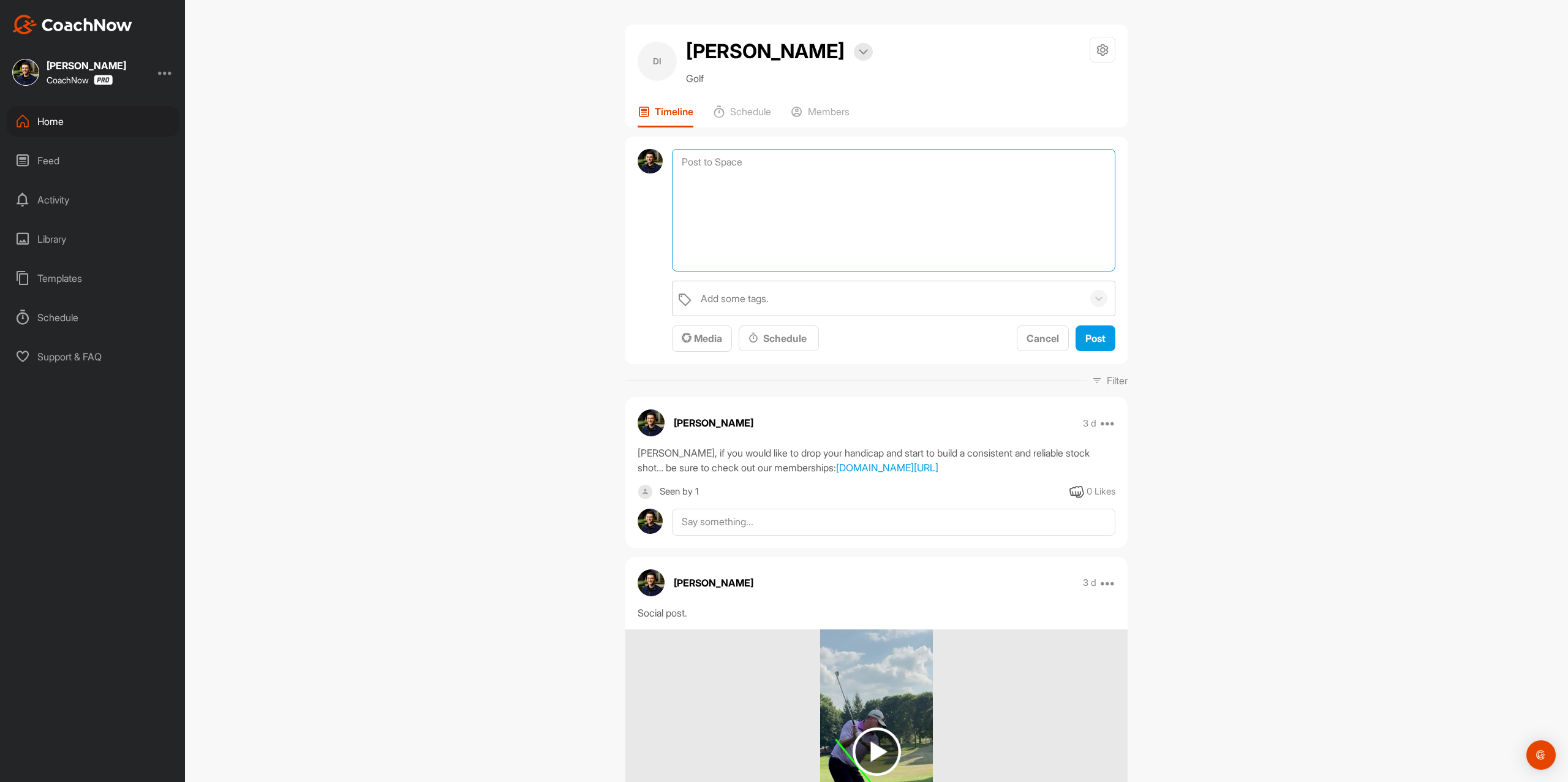
click at [785, 168] on textarea at bounding box center [894, 210] width 443 height 122
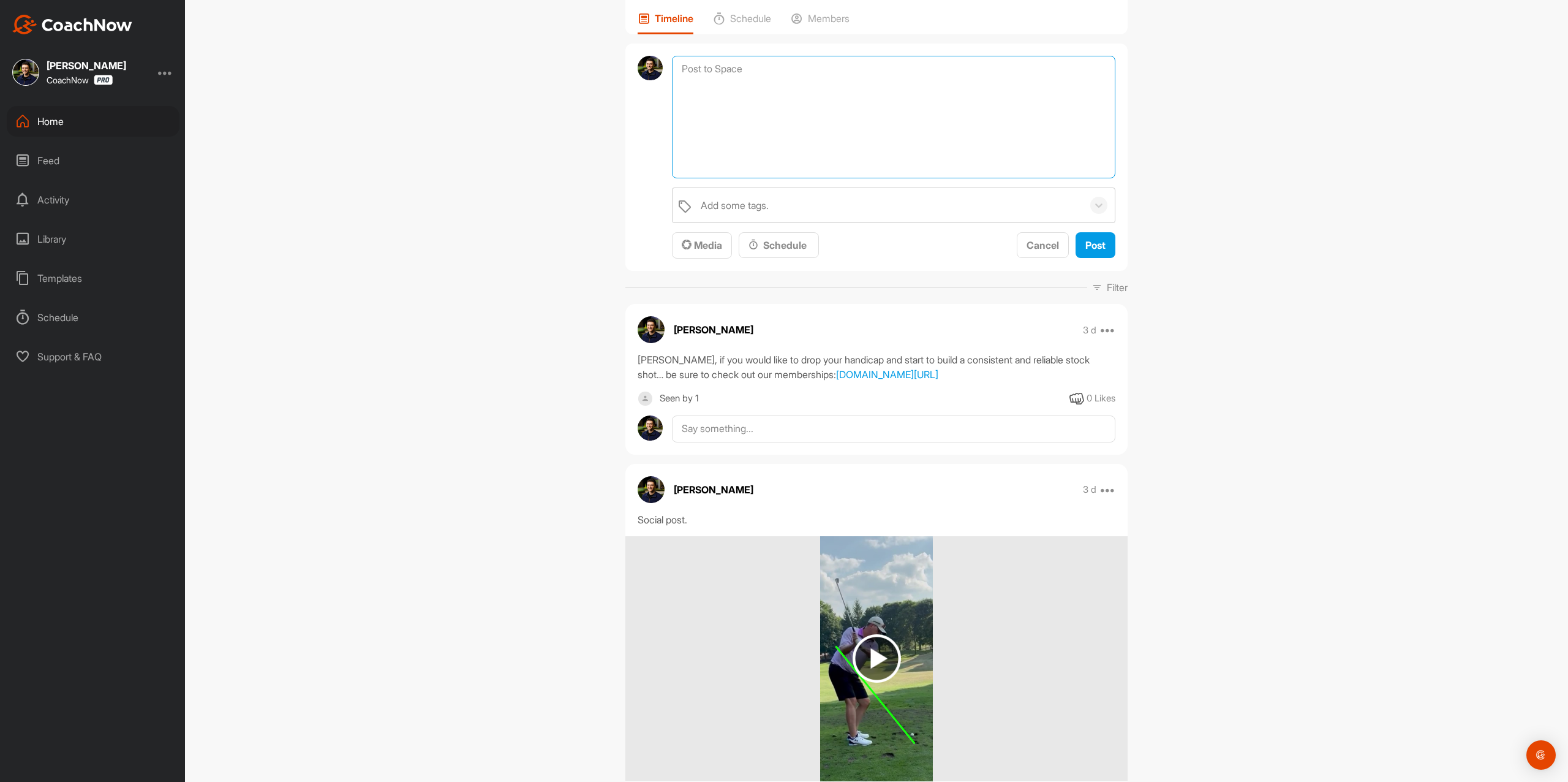
scroll to position [81, 0]
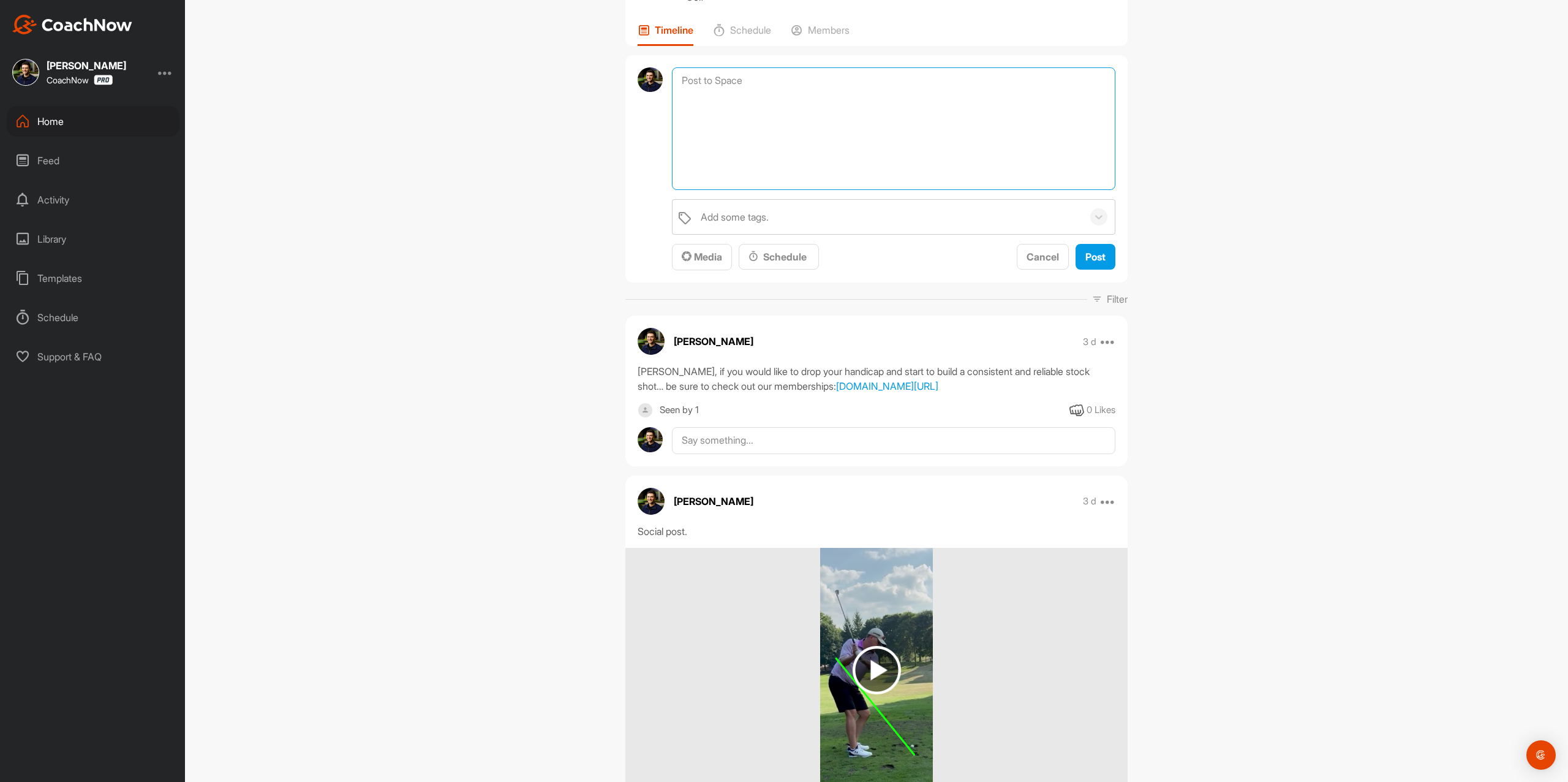
paste textarea "Hey! I am checking in to see if you have any questions regarding your review or…"
type textarea "Hey! I am checking in to see if you have any questions regarding your review or…"
click at [1088, 268] on button "Post" at bounding box center [1095, 257] width 40 height 26
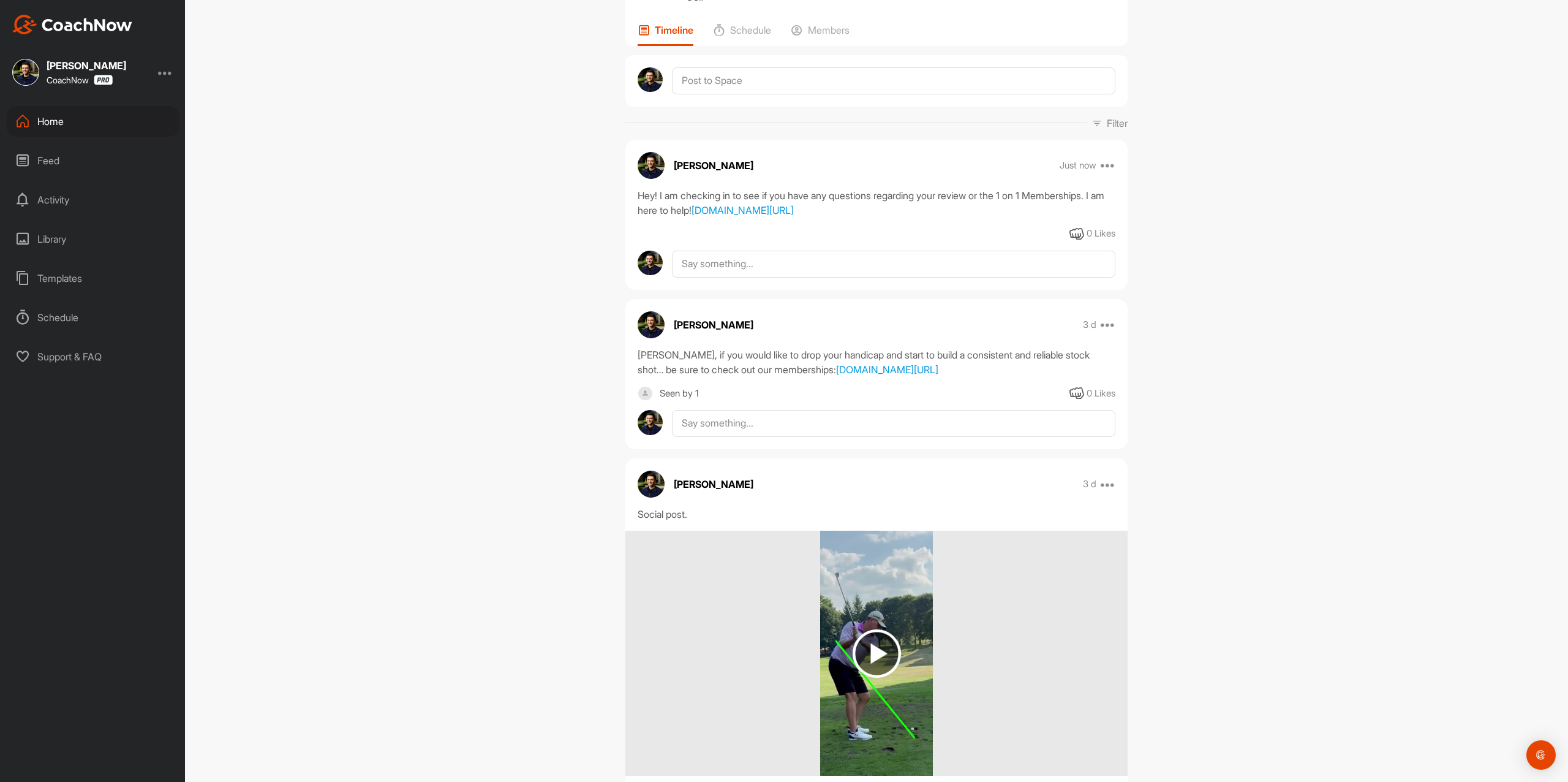
click at [113, 23] on img at bounding box center [72, 24] width 120 height 19
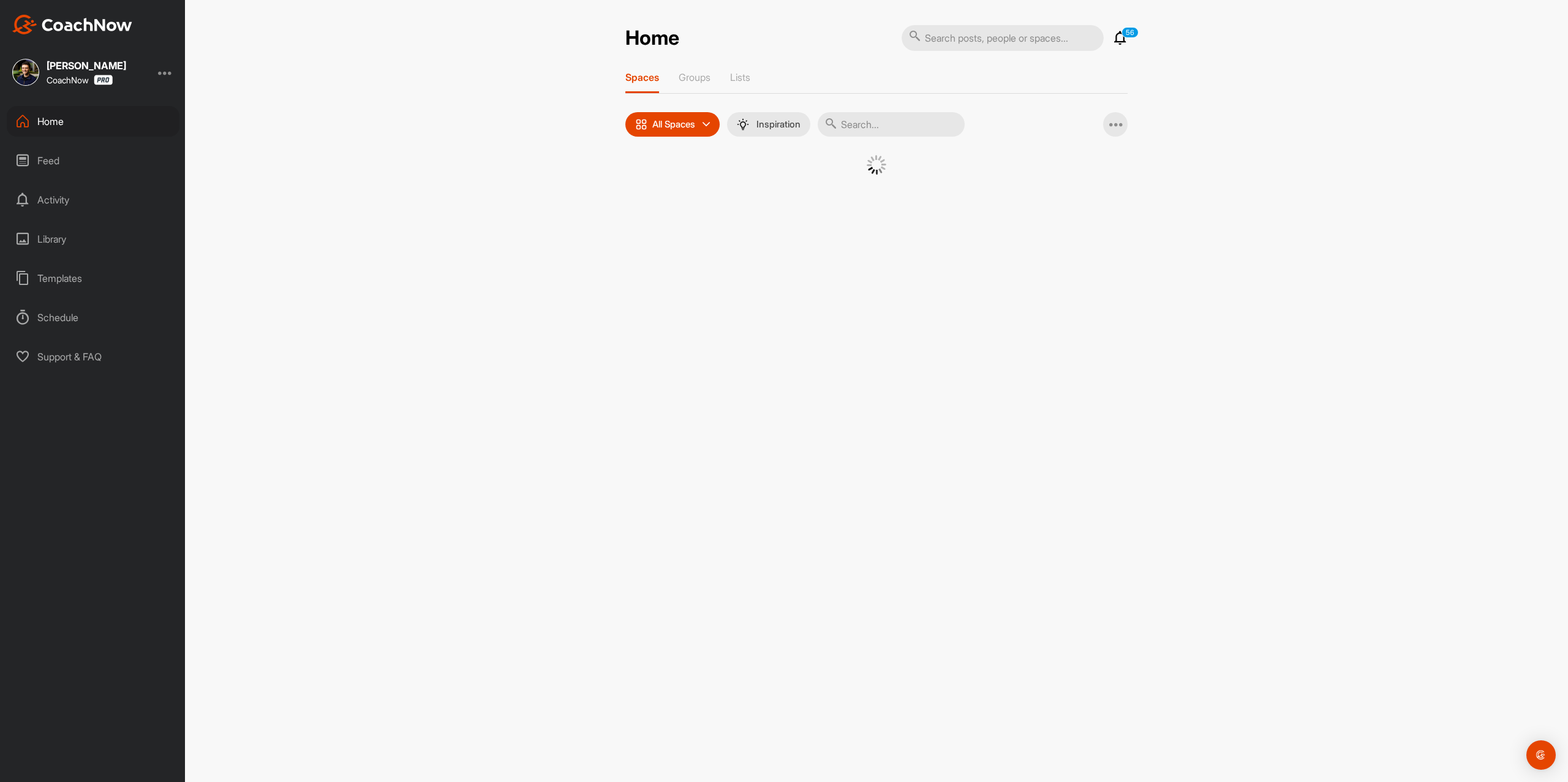
click at [975, 43] on input "text" at bounding box center [1003, 38] width 202 height 26
paste input "[PERSON_NAME]"
type input "[PERSON_NAME]"
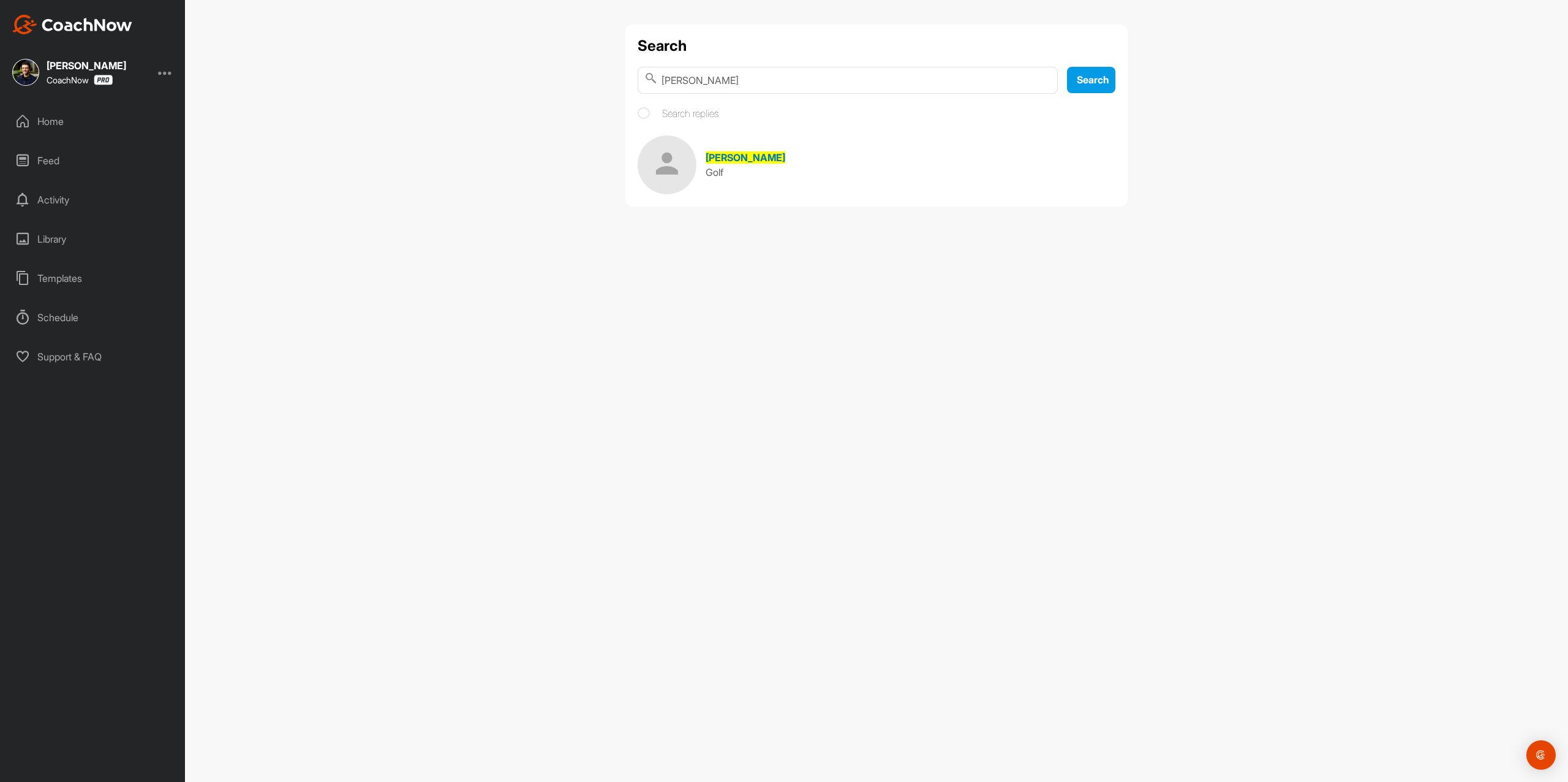
click at [747, 177] on div "Golf" at bounding box center [745, 172] width 80 height 15
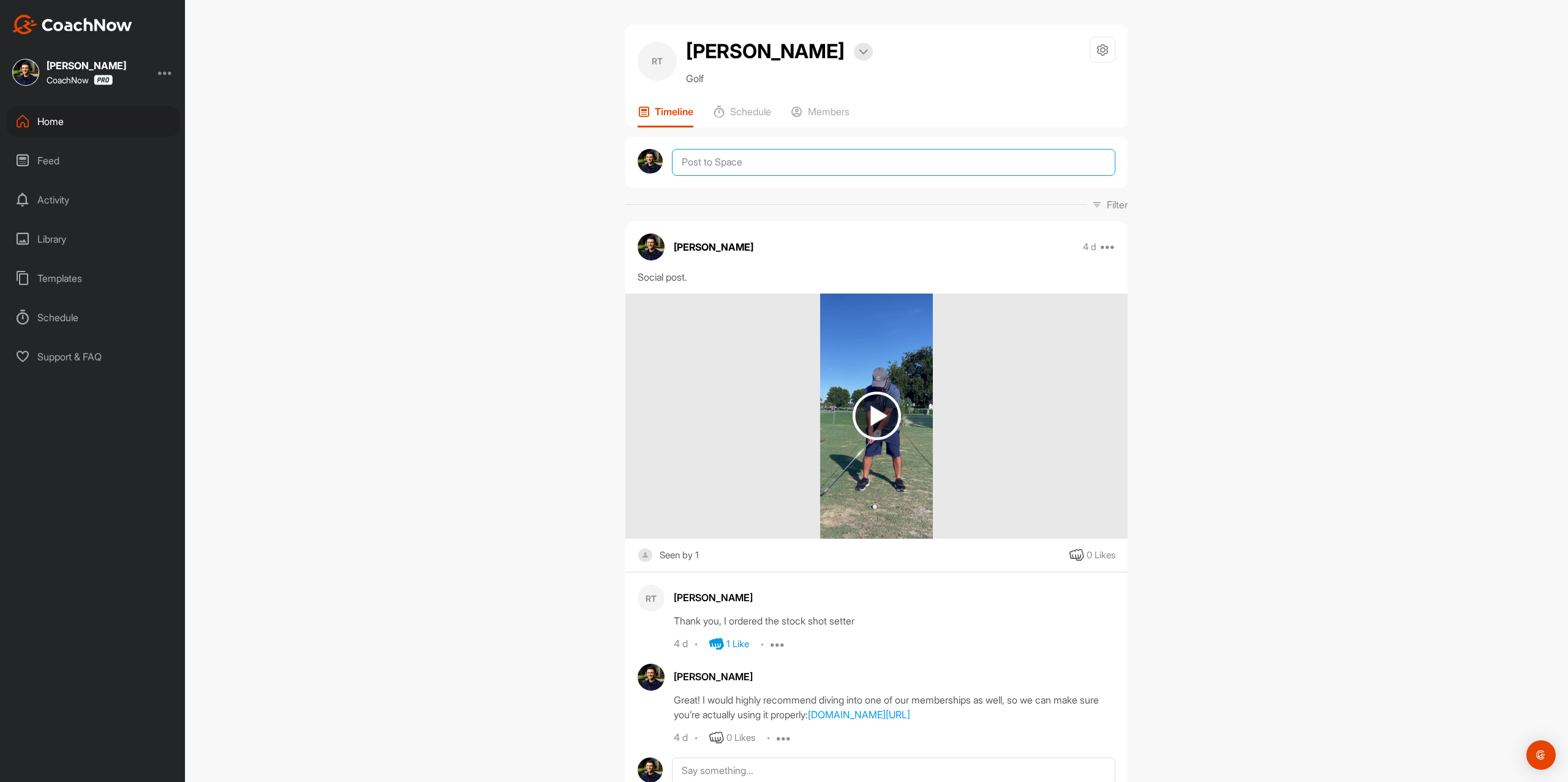
click at [817, 164] on textarea at bounding box center [894, 163] width 443 height 27
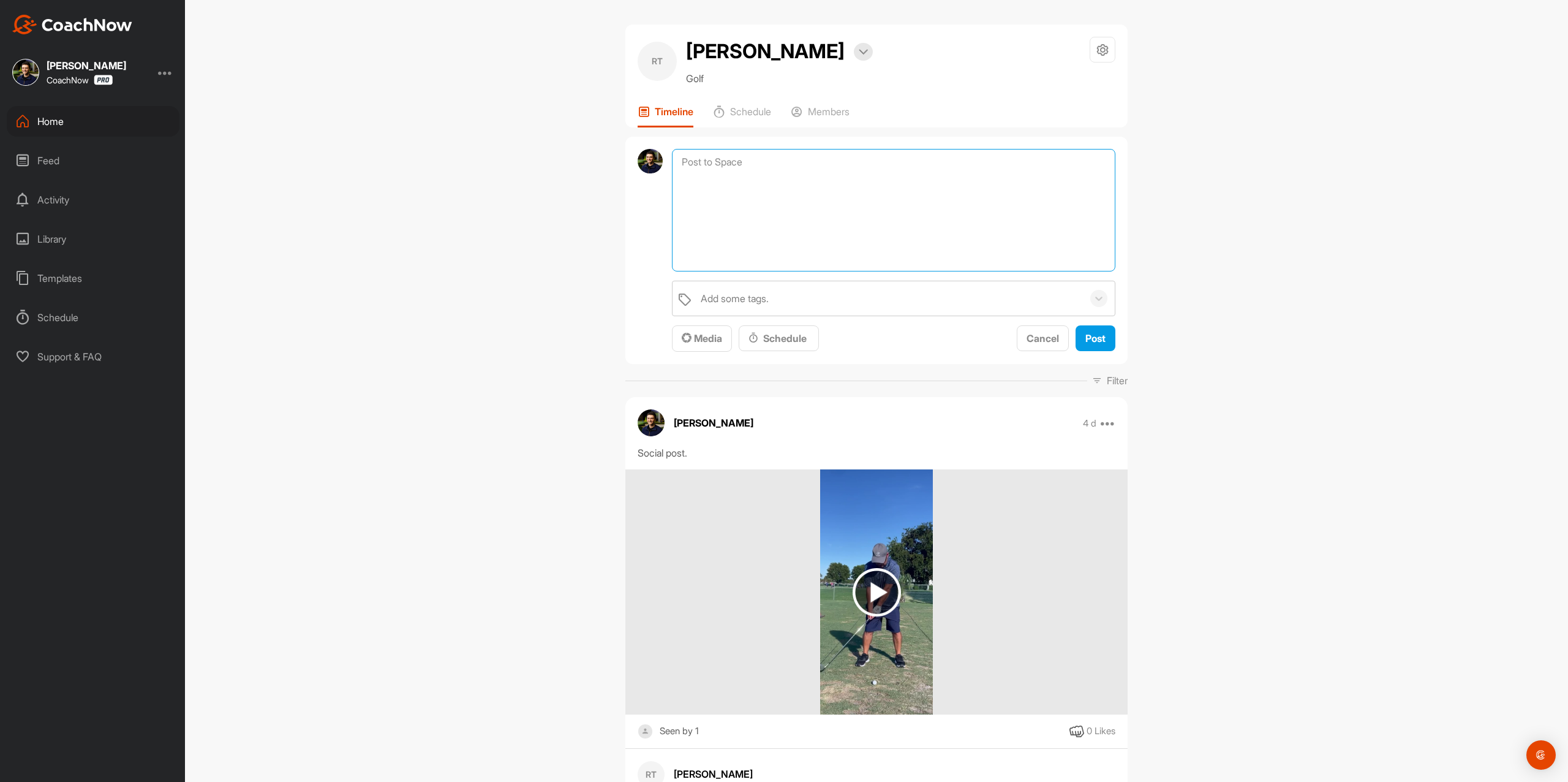
paste textarea "Hey! I am checking in to see if you have any questions regarding your review or…"
type textarea "Hey! I am checking in to see if you have any questions regarding your review or…"
click at [1099, 348] on button "Post" at bounding box center [1095, 338] width 40 height 26
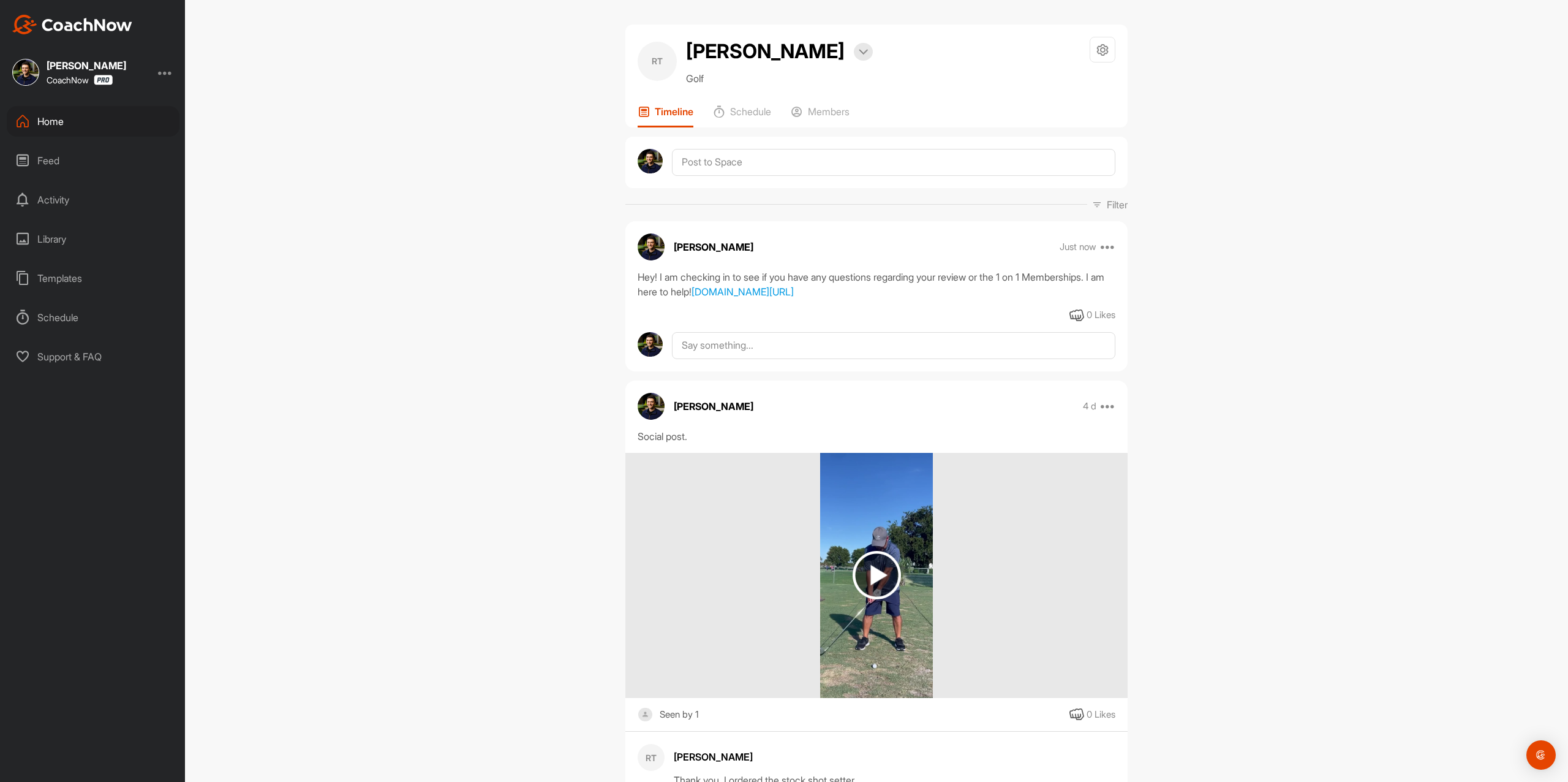
click at [84, 24] on img at bounding box center [72, 24] width 120 height 19
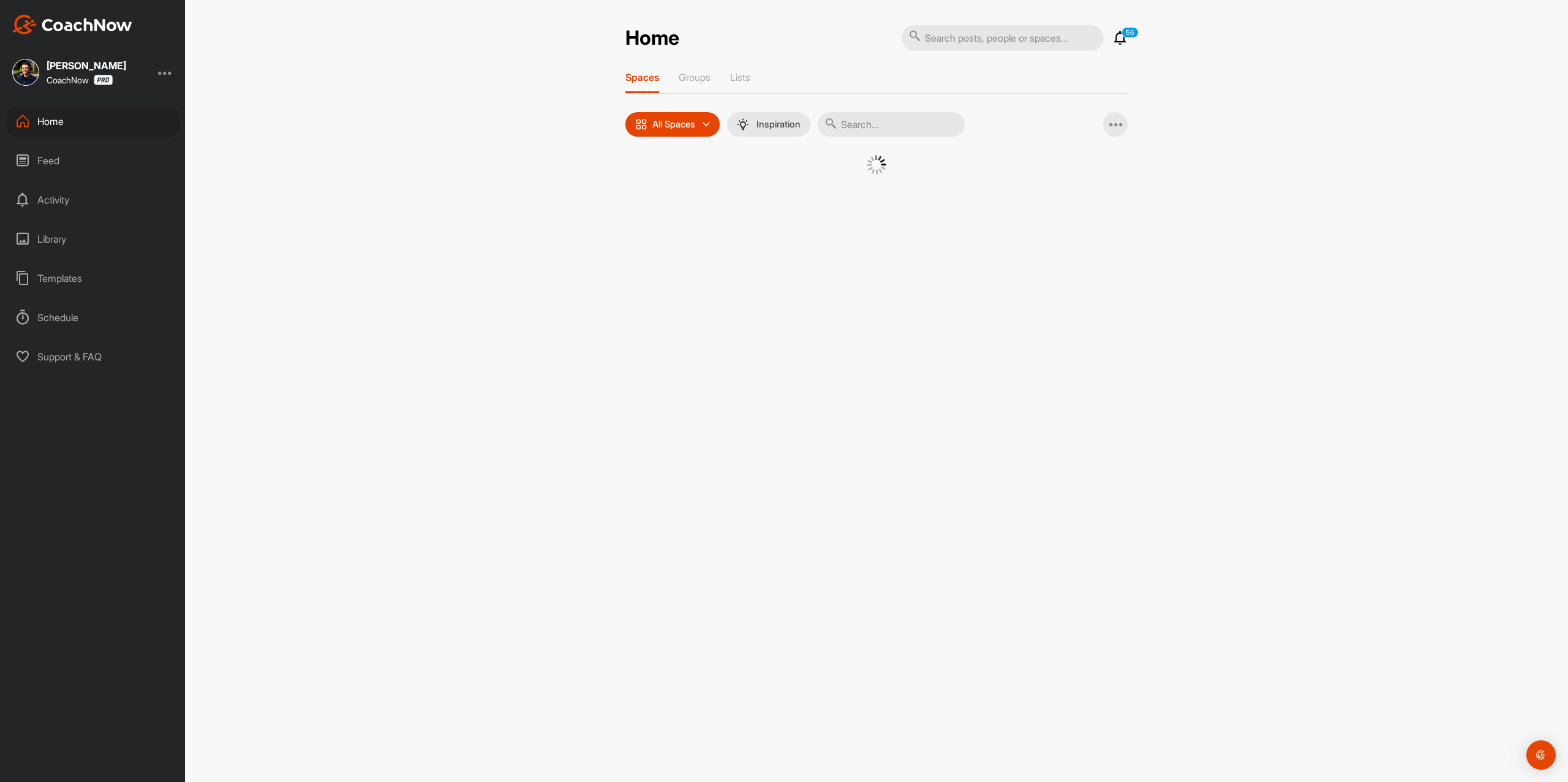
drag, startPoint x: 949, startPoint y: 39, endPoint x: 943, endPoint y: 46, distance: 9.2
click at [949, 39] on input "text" at bounding box center [1003, 38] width 202 height 26
paste input "[PERSON_NAME]"
type input "[PERSON_NAME]"
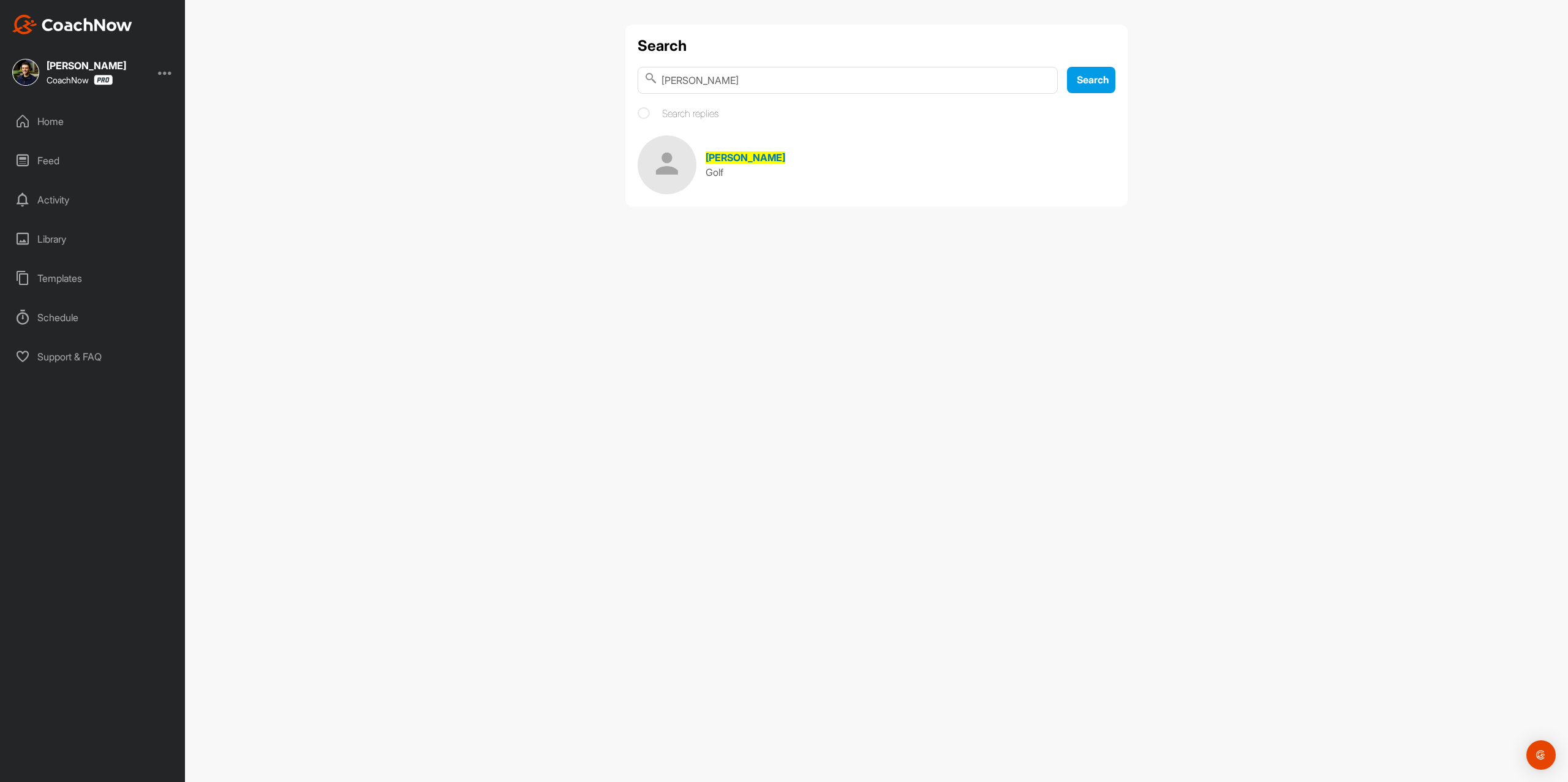
click at [786, 163] on div "[PERSON_NAME]" at bounding box center [745, 158] width 80 height 15
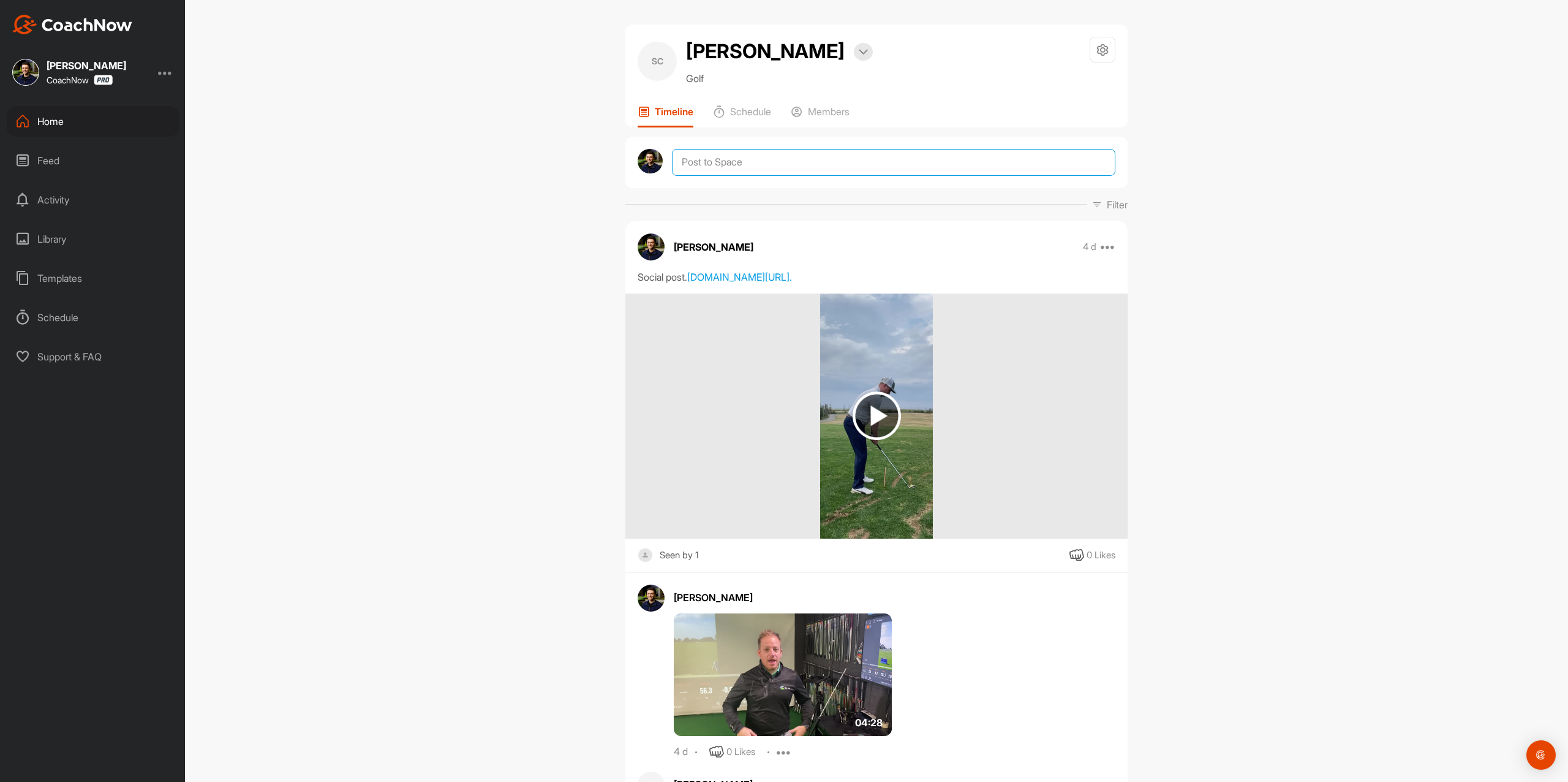
click at [782, 165] on textarea at bounding box center [894, 163] width 443 height 27
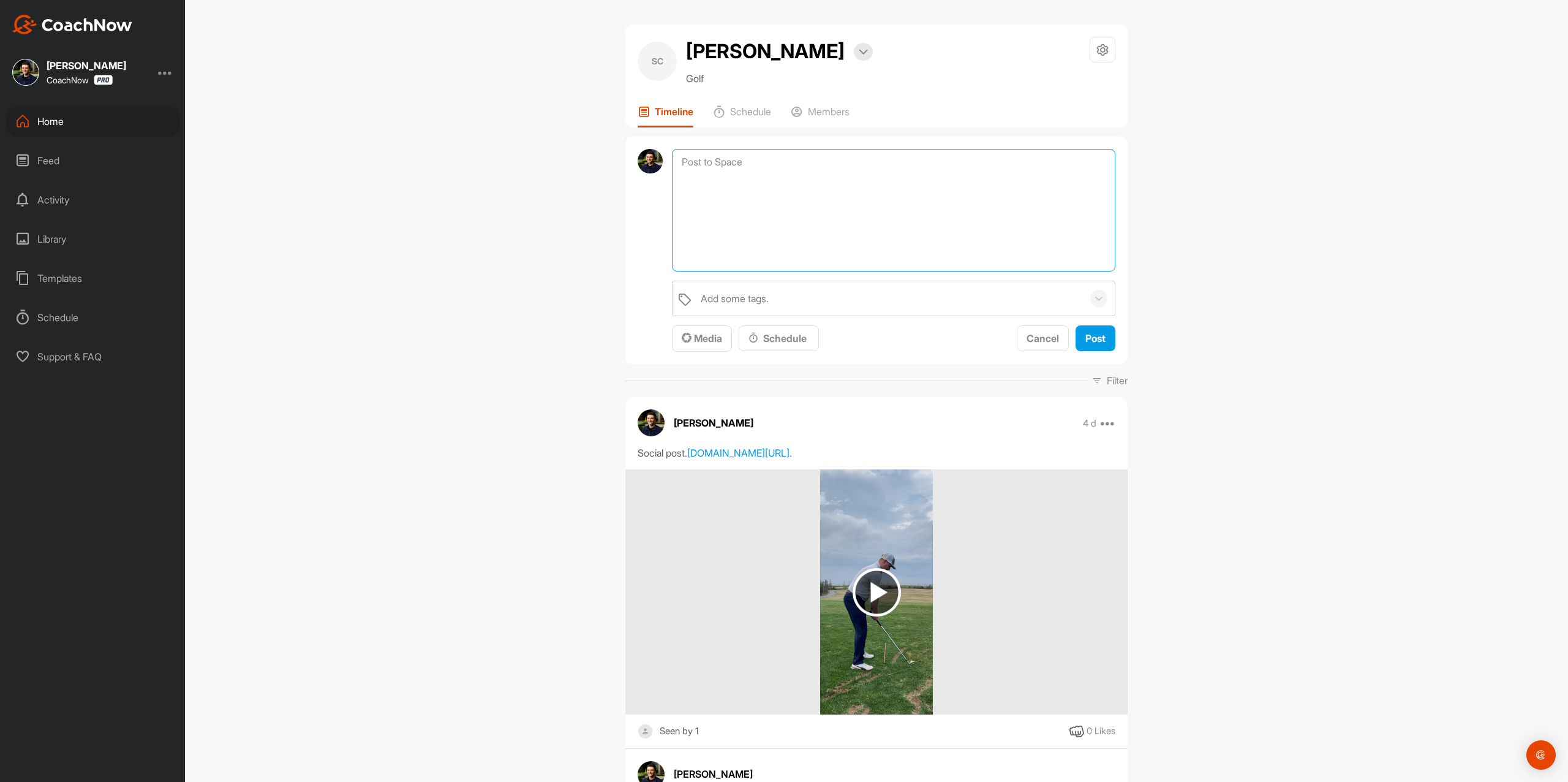
paste textarea "Hey! I am checking in to see if you have any questions regarding your review or…"
type textarea "Hey! I am checking in to see if you have any questions regarding your review or…"
click at [1086, 341] on span "Post" at bounding box center [1096, 338] width 20 height 12
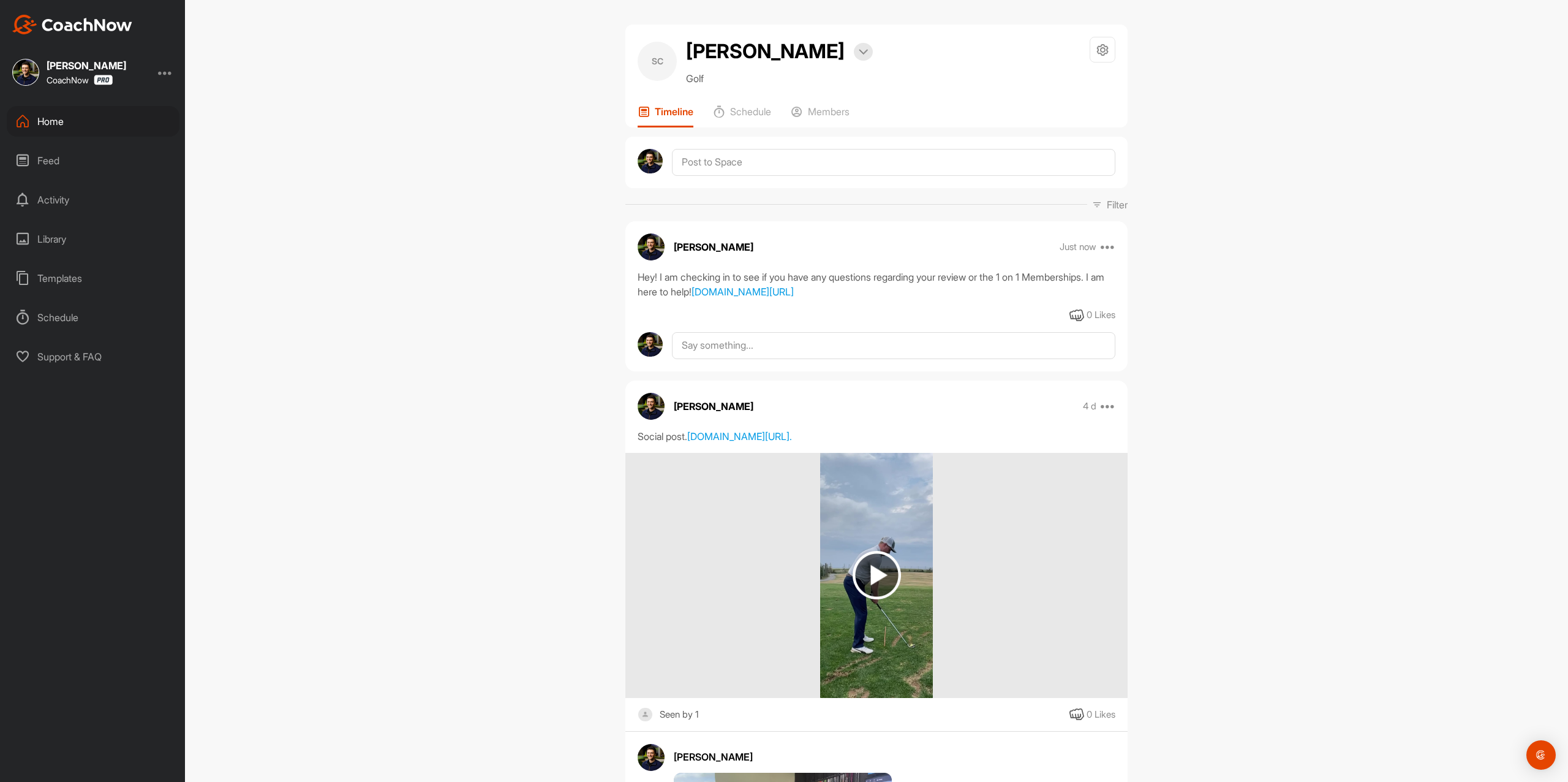
click at [113, 118] on div "Home" at bounding box center [93, 122] width 173 height 31
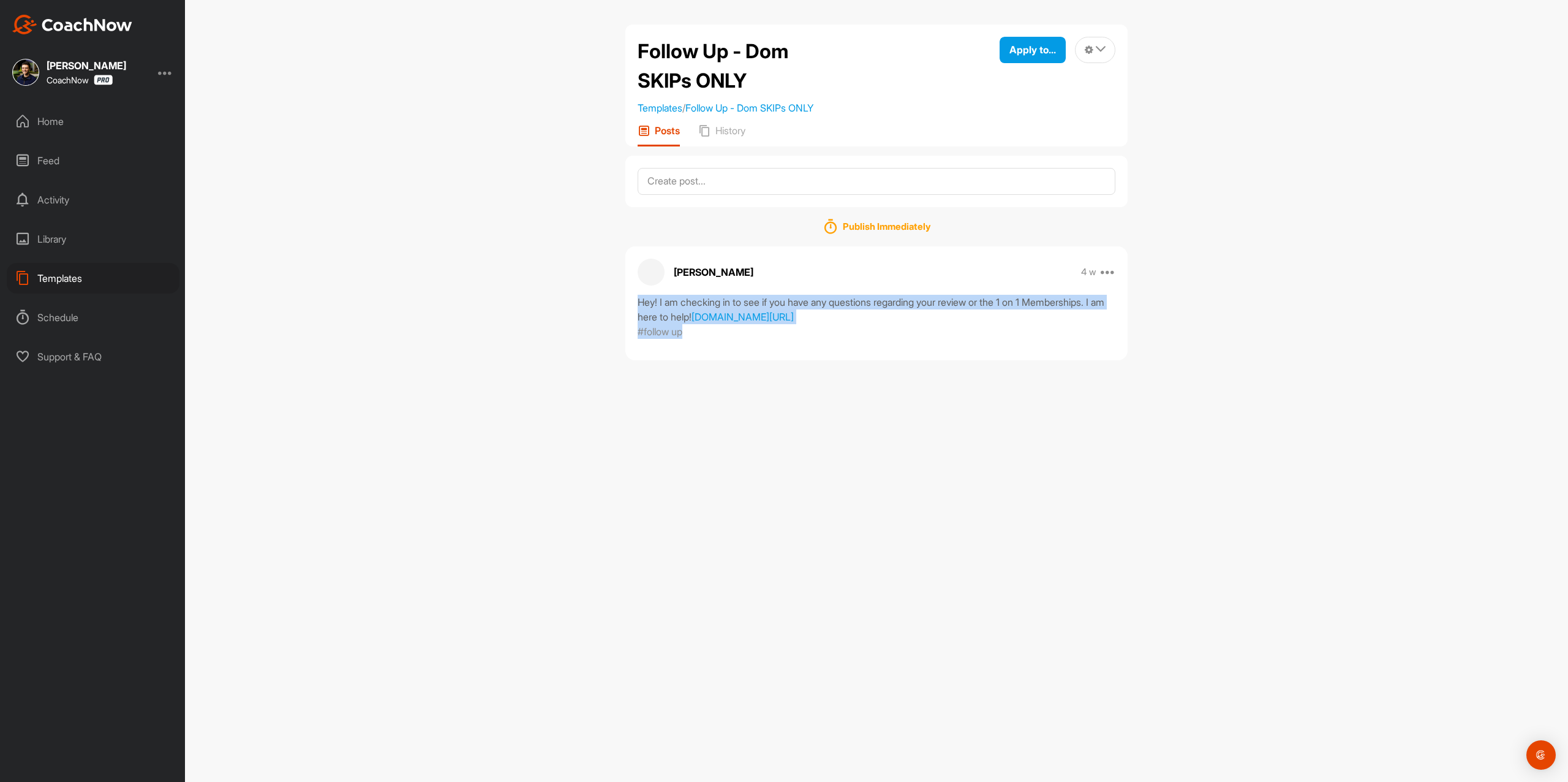
drag, startPoint x: 637, startPoint y: 298, endPoint x: 851, endPoint y: 354, distance: 221.2
click at [851, 339] on div "Hey! I am checking in to see if you have any questions regarding your review or…" at bounding box center [876, 317] width 502 height 44
click at [861, 324] on div "Hey! I am checking in to see if you have any questions regarding your review or…" at bounding box center [877, 310] width 478 height 30
drag, startPoint x: 856, startPoint y: 347, endPoint x: 639, endPoint y: 297, distance: 222.7
click at [639, 297] on div "Hey! I am checking in to see if you have any questions regarding your review or…" at bounding box center [877, 310] width 478 height 30
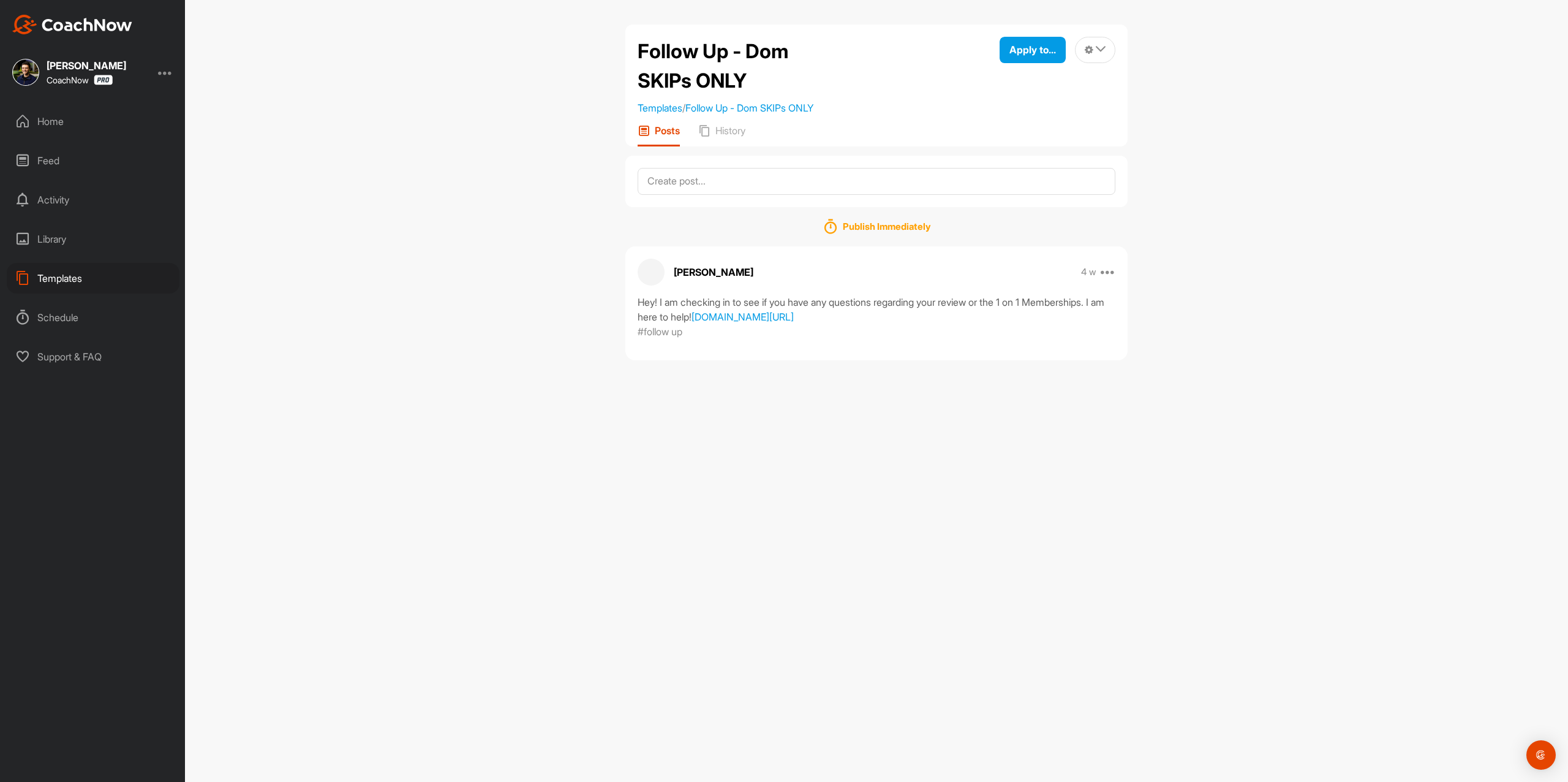
copy div "Hey! I am checking in to see if you have any questions regarding your review or…"
